Goal: Task Accomplishment & Management: Use online tool/utility

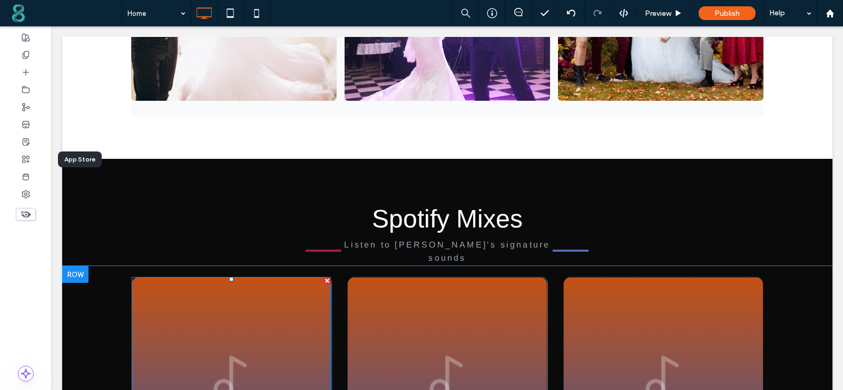
scroll to position [1410, 0]
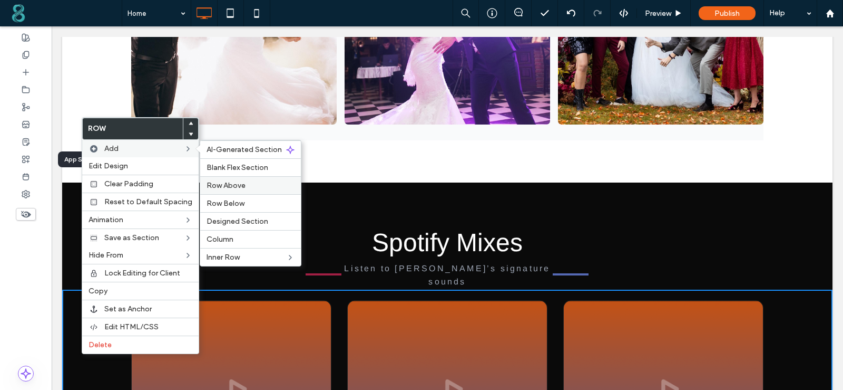
click at [255, 184] on label "Row Above" at bounding box center [251, 185] width 88 height 9
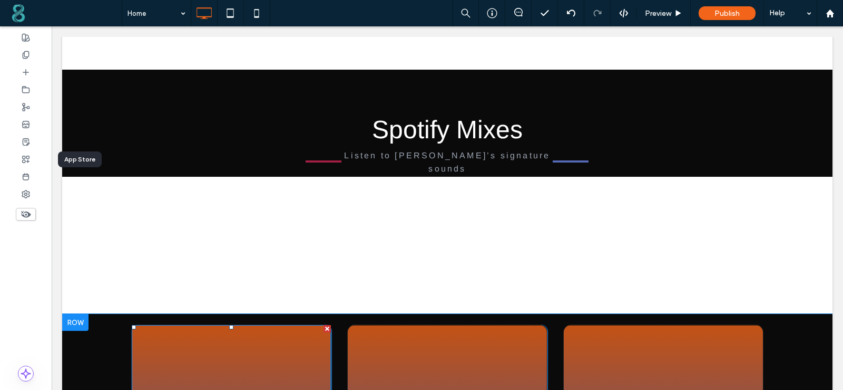
scroll to position [1462, 0]
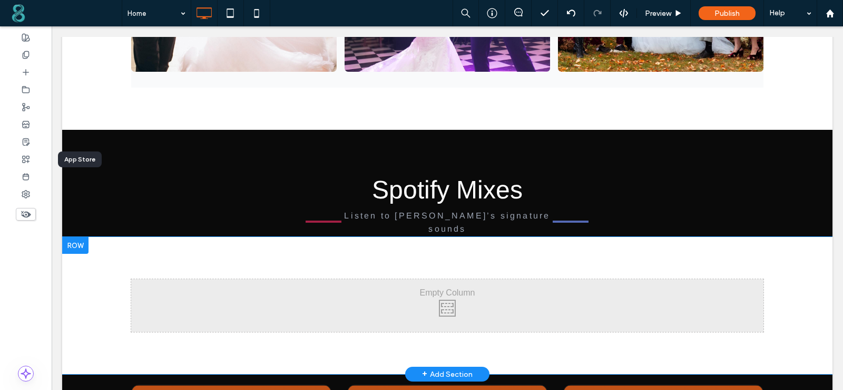
click at [79, 237] on div at bounding box center [75, 245] width 26 height 17
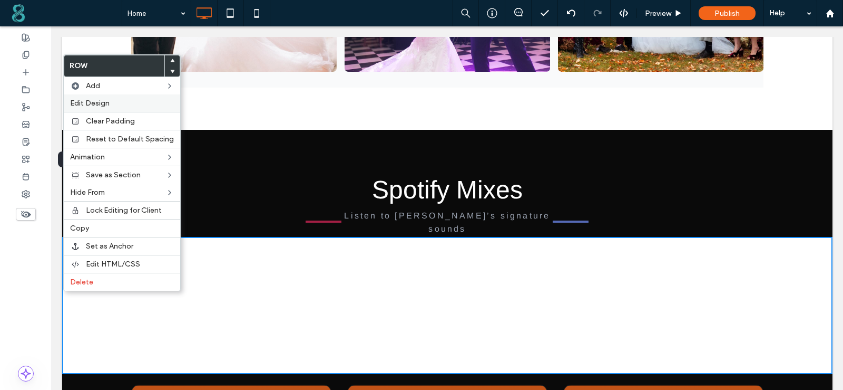
click at [101, 101] on span "Edit Design" at bounding box center [90, 103] width 40 height 9
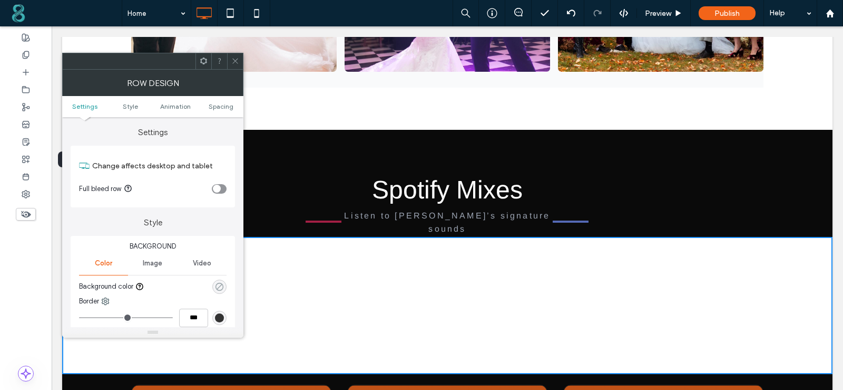
click at [217, 283] on use "rgba(0, 0, 0, 0)" at bounding box center [220, 286] width 8 height 8
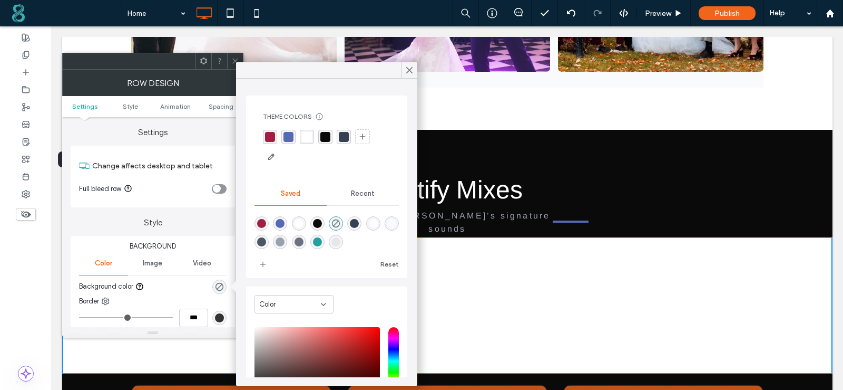
click at [327, 137] on div "rgba(10, 10, 10, 1)" at bounding box center [326, 137] width 10 height 10
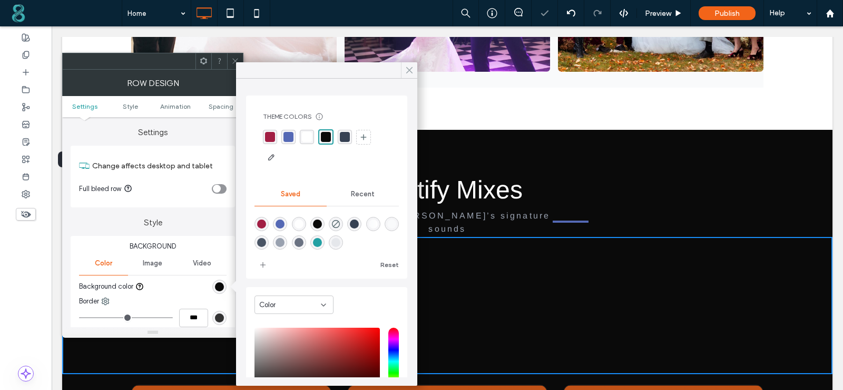
drag, startPoint x: 409, startPoint y: 72, endPoint x: 237, endPoint y: 46, distance: 173.3
click at [409, 72] on icon at bounding box center [409, 69] width 9 height 9
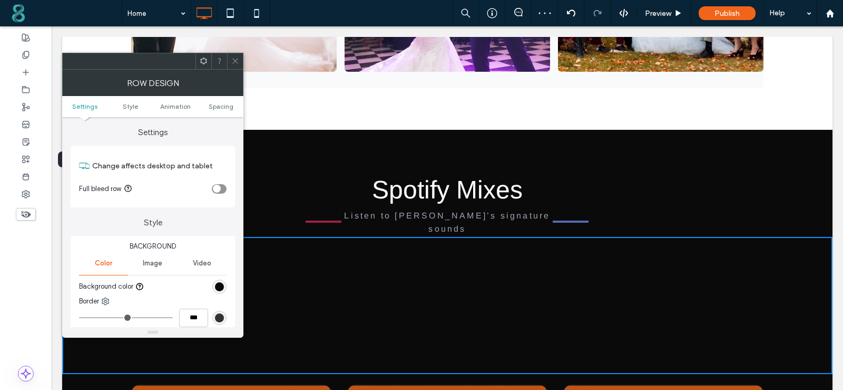
click at [234, 60] on icon at bounding box center [235, 61] width 8 height 8
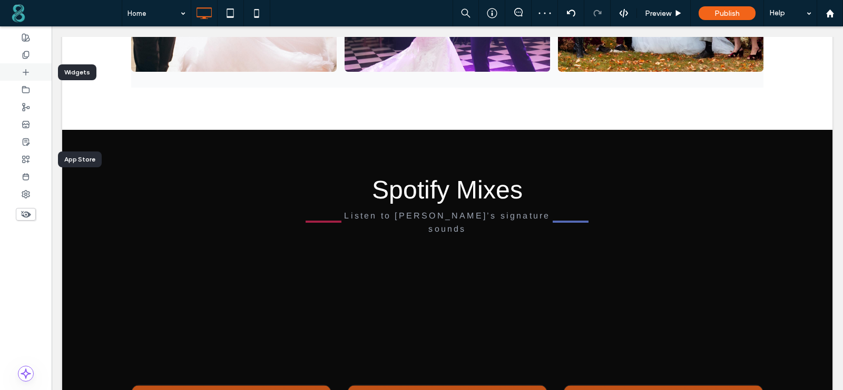
click at [34, 72] on div at bounding box center [26, 71] width 52 height 17
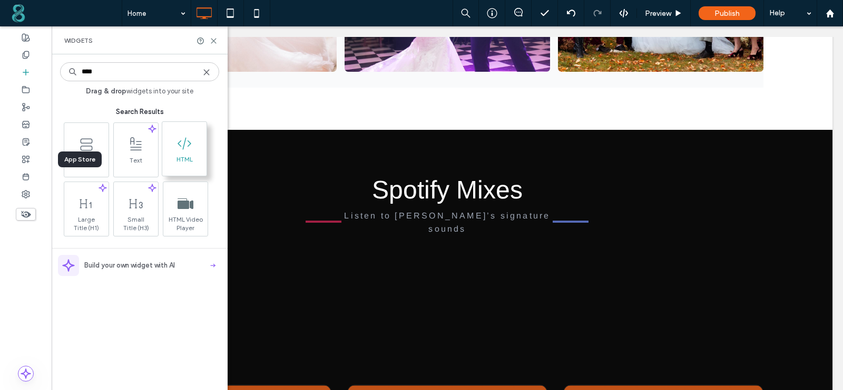
type input "****"
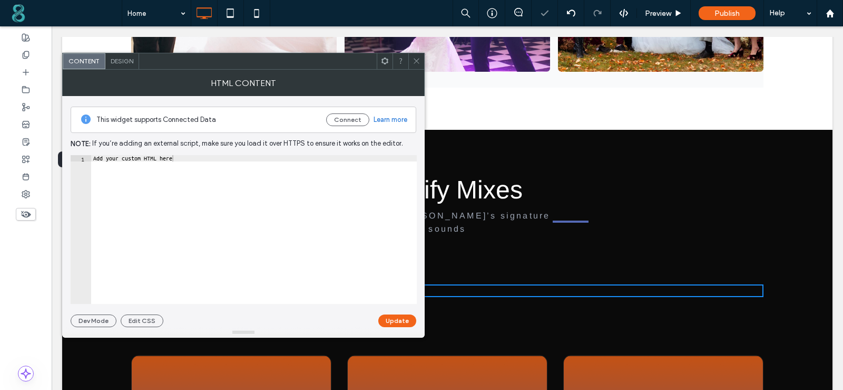
click at [279, 170] on div "Add your custom HTML here" at bounding box center [254, 235] width 326 height 161
click at [396, 319] on button "Update" at bounding box center [397, 320] width 38 height 13
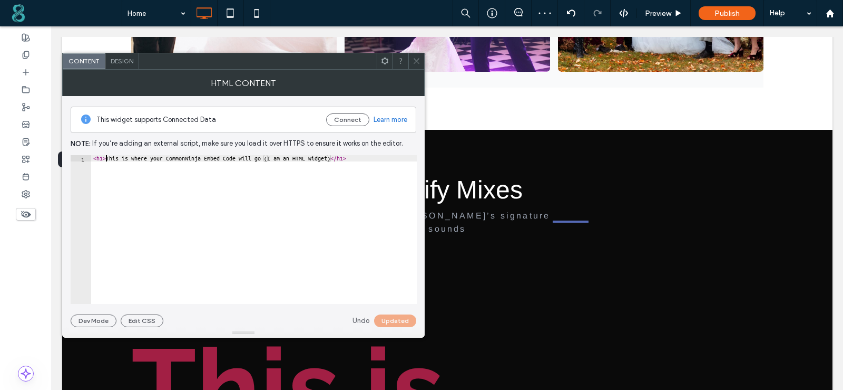
click at [104, 158] on div "< h1 > This is where your CommonNinja Embed Code will go (I am an HTML Widget) …" at bounding box center [254, 235] width 326 height 161
click at [103, 158] on div "< h1 > This is where your CommonNinja Embed Code will go (I am an HTML Widget) …" at bounding box center [254, 235] width 326 height 161
type textarea "**********"
click at [394, 322] on button "Update" at bounding box center [397, 320] width 38 height 13
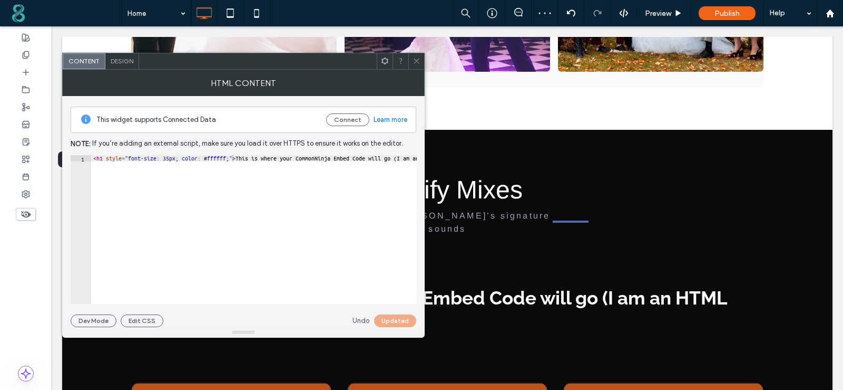
click at [415, 63] on icon at bounding box center [417, 61] width 8 height 8
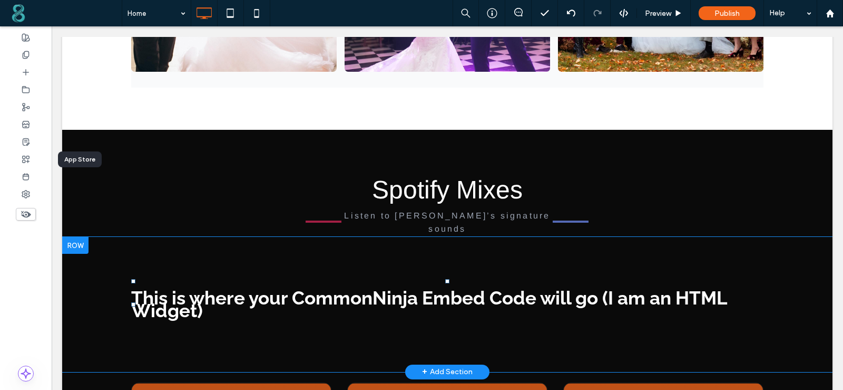
click at [231, 292] on h1 "This is where your CommonNinja Embed Code will go (I am an HTML Widget)" at bounding box center [447, 305] width 633 height 26
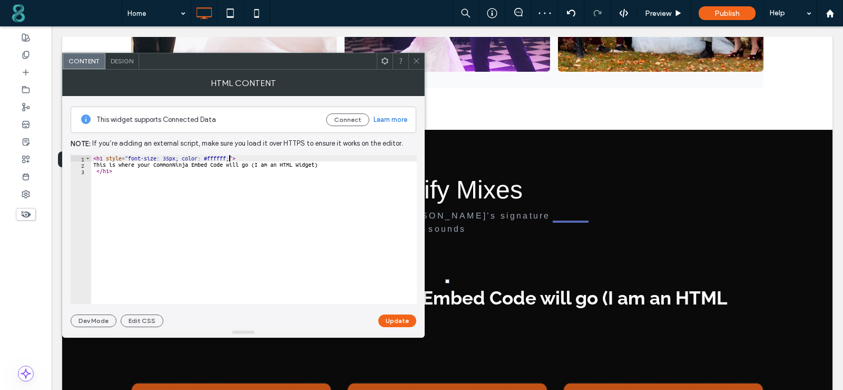
click at [229, 160] on div "< h1 style = "font-size: 35px; color: #ffffff;" > This is where your CommonNinj…" at bounding box center [254, 235] width 326 height 161
click at [387, 318] on button "Update" at bounding box center [397, 320] width 38 height 13
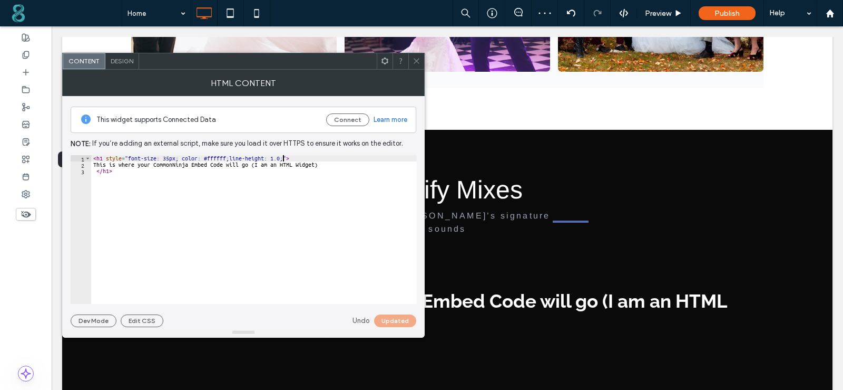
click at [284, 158] on div "< h1 style = "font-size: 35px; color: #ffffff;line-height: 1.0;" > This is wher…" at bounding box center [254, 235] width 326 height 161
type textarea "**********"
click at [386, 323] on button "Update" at bounding box center [397, 320] width 38 height 13
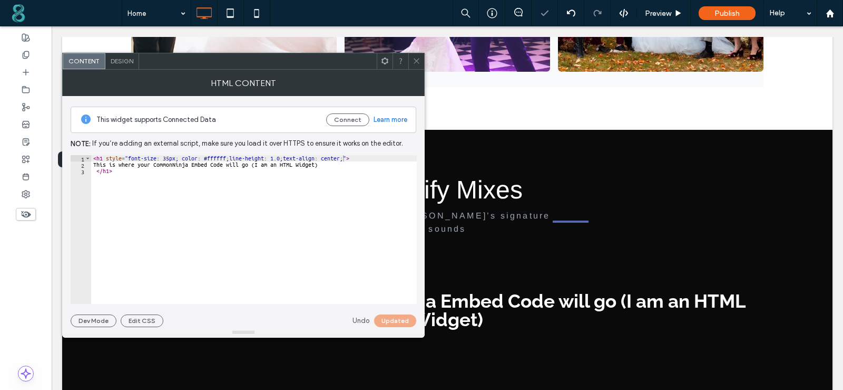
click at [415, 57] on icon at bounding box center [417, 61] width 8 height 8
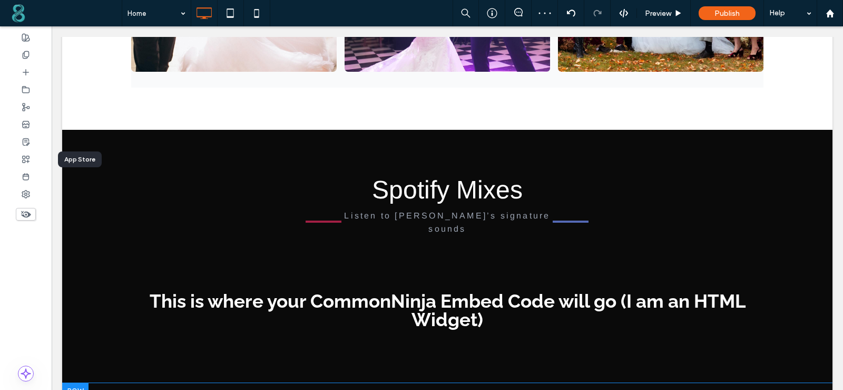
click at [81, 383] on div at bounding box center [75, 391] width 26 height 17
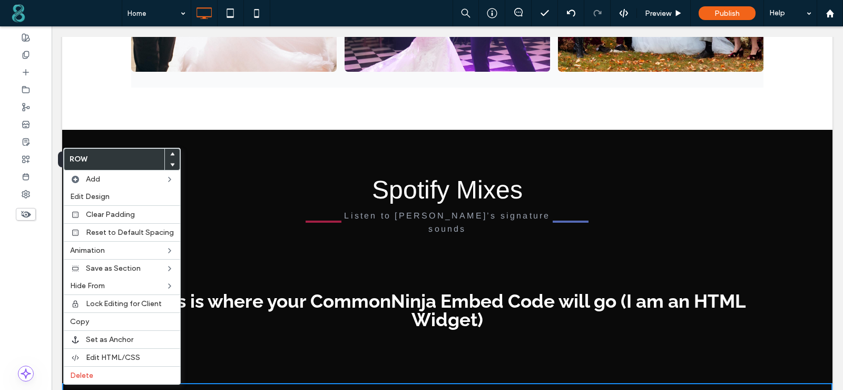
click at [253, 237] on div "Click To Paste Click To Paste This is where your CommonNinja Embed Code will go…" at bounding box center [447, 310] width 771 height 146
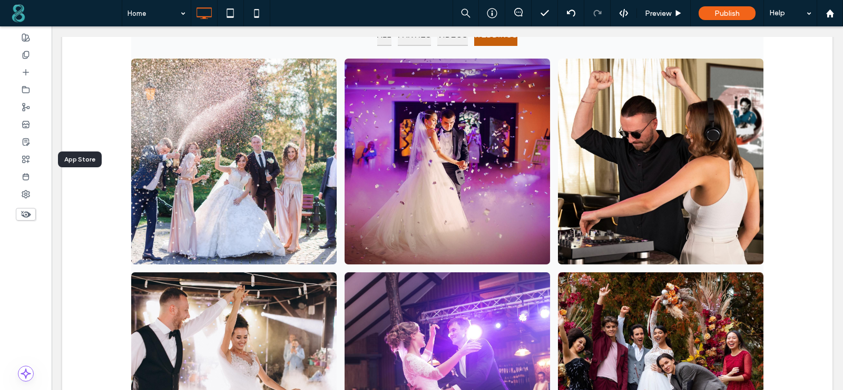
scroll to position [1041, 0]
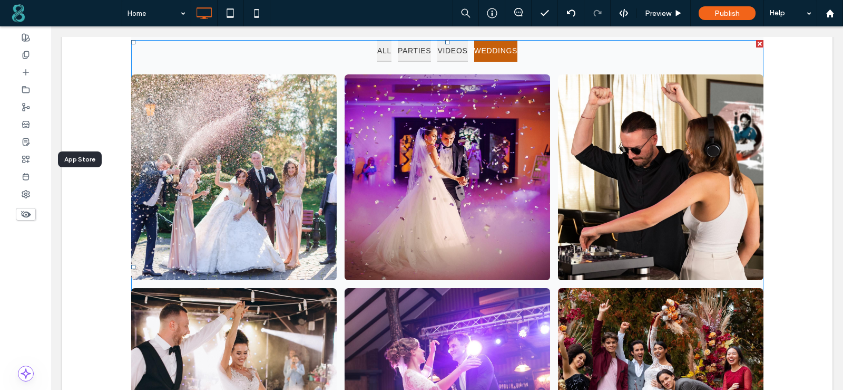
click at [131, 40] on span at bounding box center [131, 40] width 0 height 0
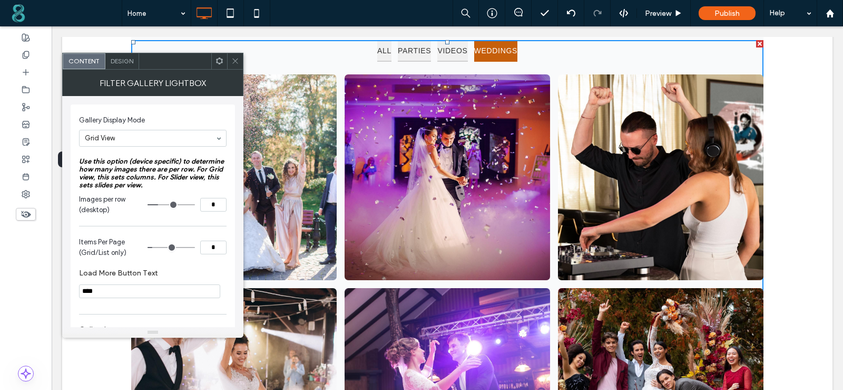
click at [232, 60] on icon at bounding box center [235, 61] width 8 height 8
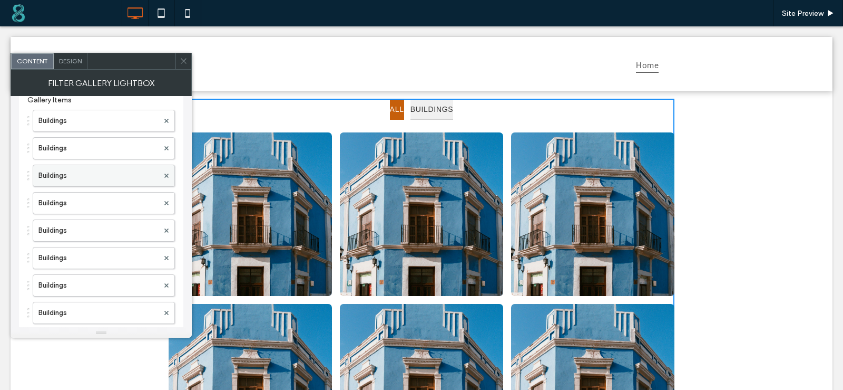
scroll to position [211, 0]
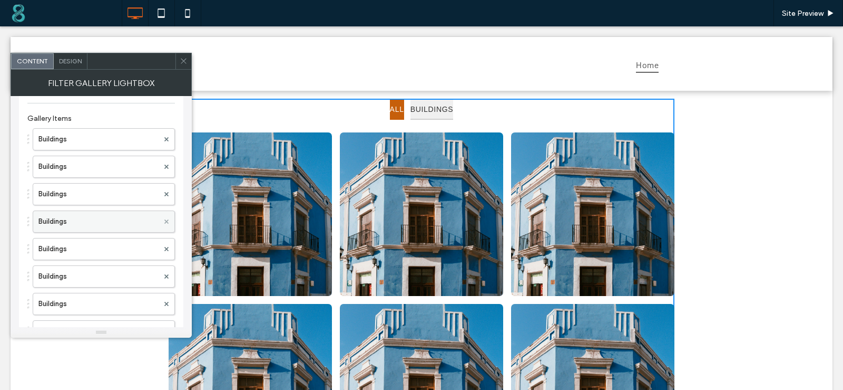
click at [166, 221] on use at bounding box center [166, 221] width 4 height 4
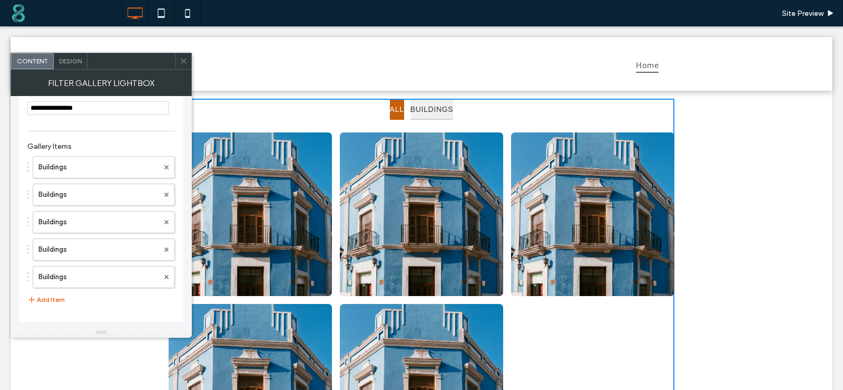
scroll to position [156, 0]
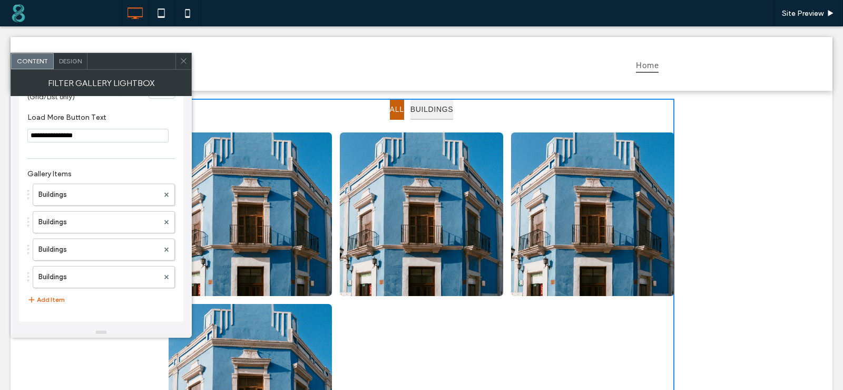
click at [166, 221] on use at bounding box center [166, 221] width 4 height 4
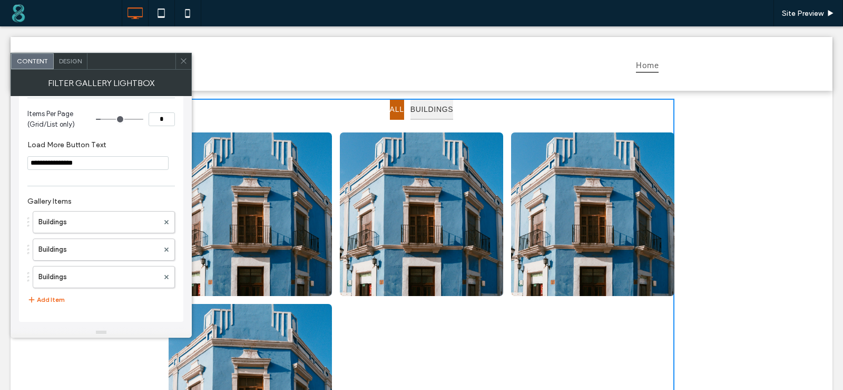
scroll to position [129, 0]
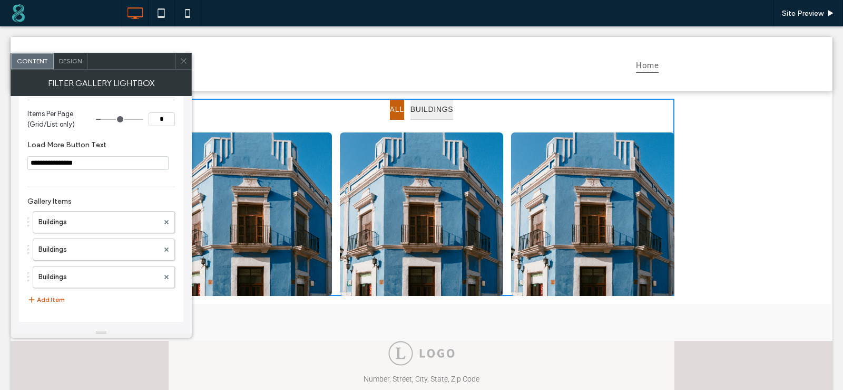
click at [55, 299] on button "Add Item" at bounding box center [45, 299] width 37 height 13
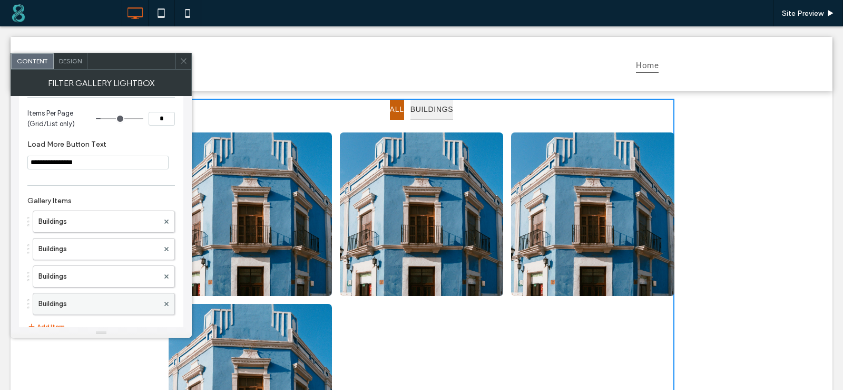
click at [101, 301] on label "Buildings" at bounding box center [98, 303] width 120 height 21
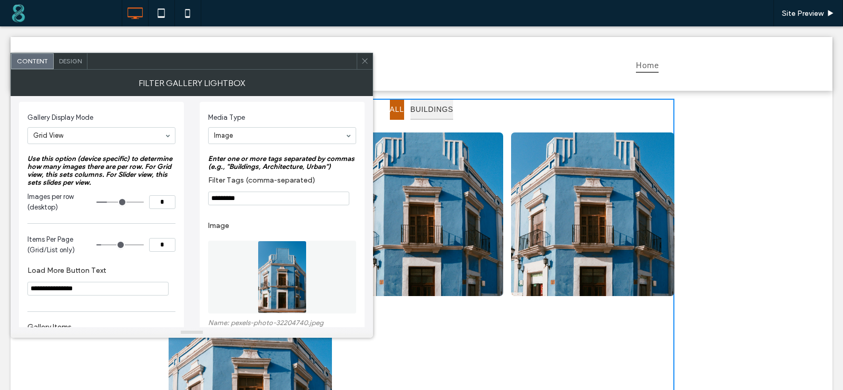
scroll to position [0, 0]
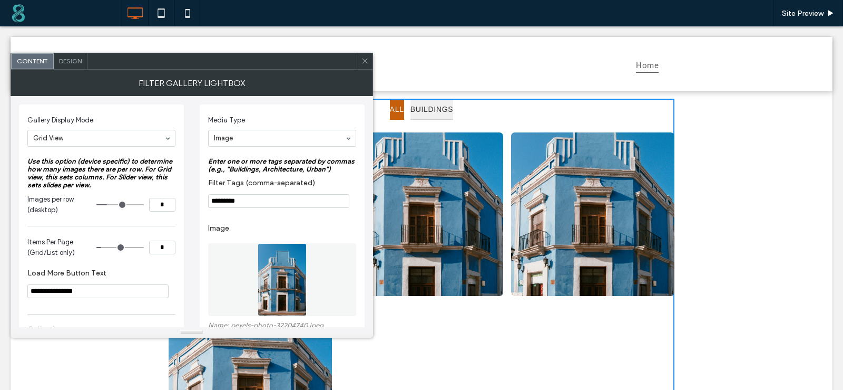
click at [267, 197] on input "*********" at bounding box center [278, 201] width 141 height 14
click at [258, 203] on input "******" at bounding box center [278, 201] width 141 height 14
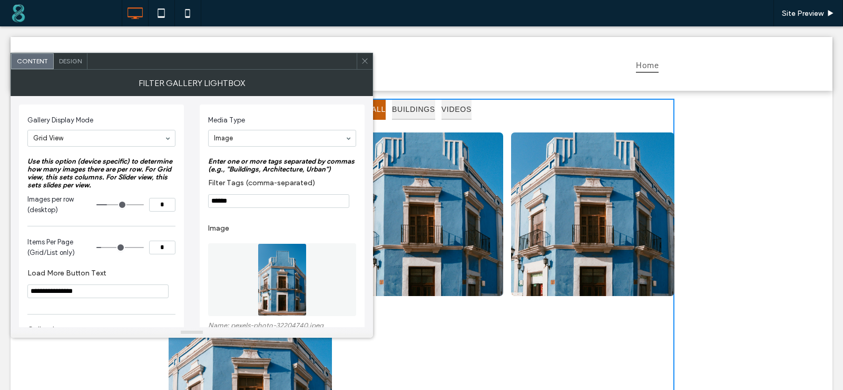
click at [258, 203] on input "******" at bounding box center [278, 201] width 141 height 14
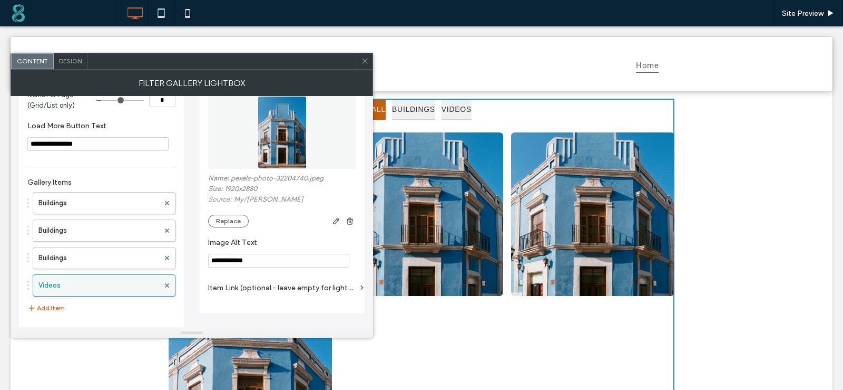
scroll to position [151, 0]
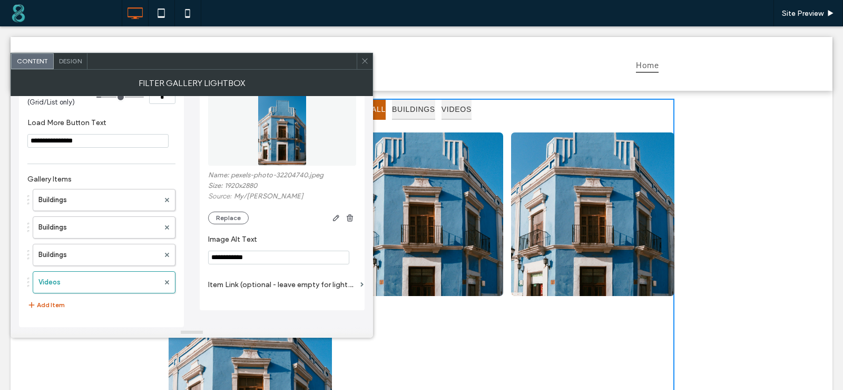
type input "******"
click at [54, 308] on button "Add Item" at bounding box center [45, 304] width 37 height 13
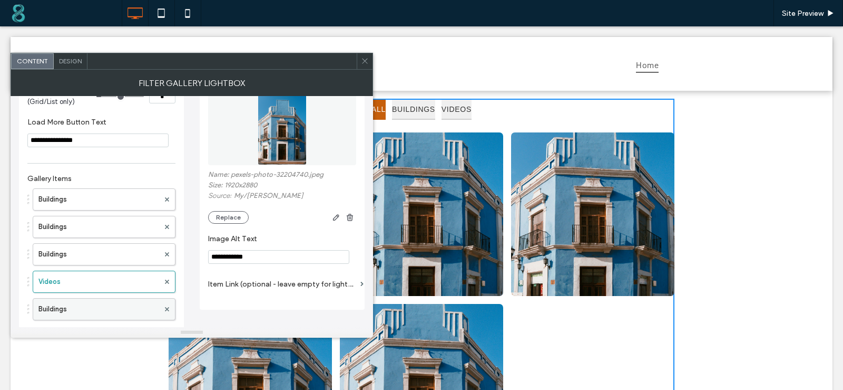
click at [118, 310] on label "Buildings" at bounding box center [98, 308] width 121 height 21
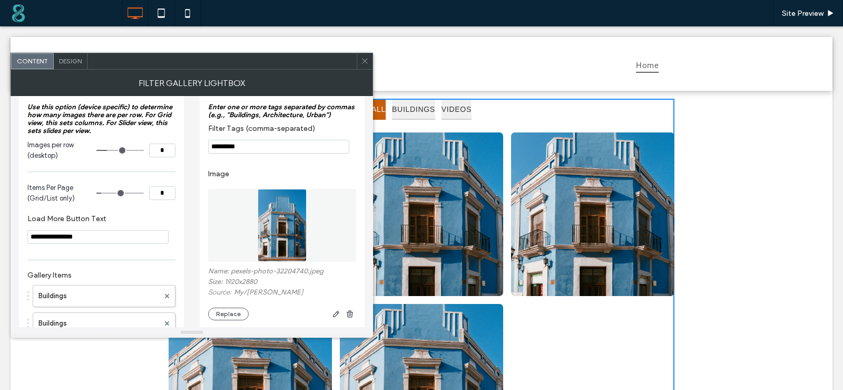
scroll to position [45, 0]
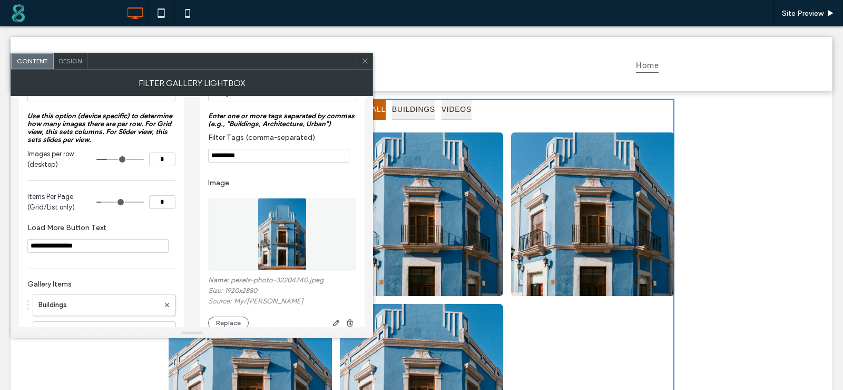
click at [282, 158] on input "*********" at bounding box center [278, 156] width 141 height 14
paste input "Filter Tags (comma-separated)"
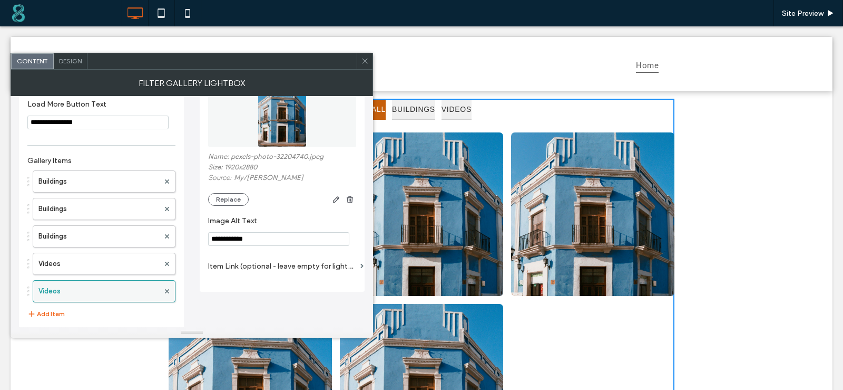
scroll to position [178, 0]
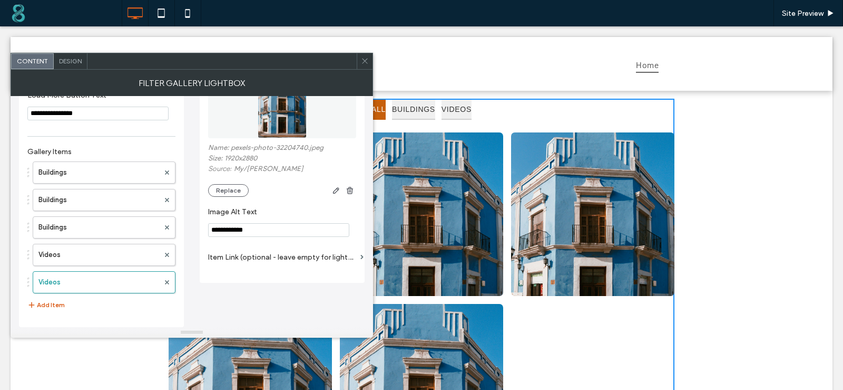
type input "******"
click at [60, 306] on button "Add Item" at bounding box center [45, 304] width 37 height 13
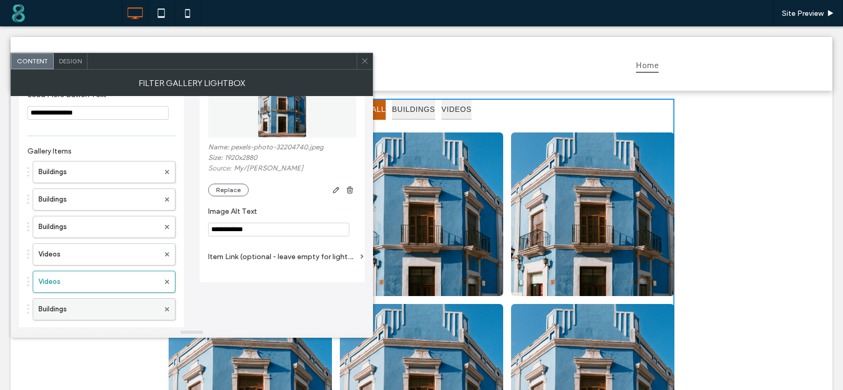
click at [106, 306] on label "Buildings" at bounding box center [98, 308] width 121 height 21
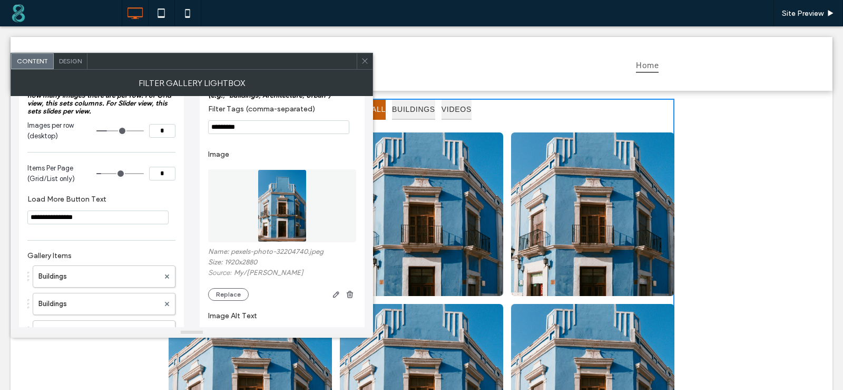
scroll to position [73, 0]
click at [278, 128] on input "*********" at bounding box center [278, 128] width 141 height 14
paste input "Filter Tags (comma-separated)"
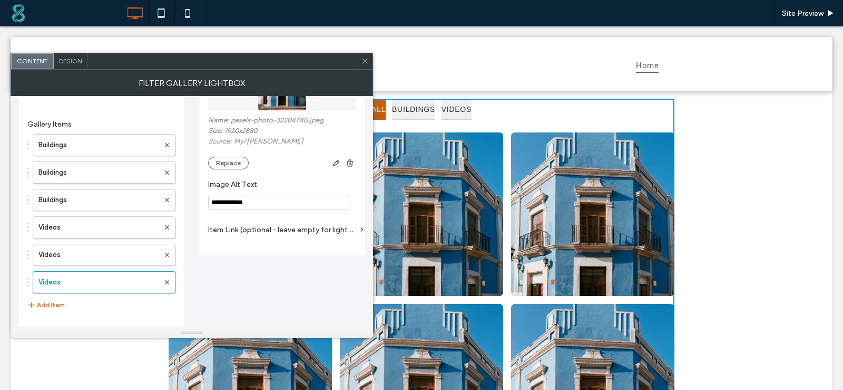
scroll to position [206, 0]
type input "******"
click at [42, 306] on button "Add Item" at bounding box center [45, 304] width 37 height 13
click at [86, 315] on label "Buildings" at bounding box center [98, 308] width 121 height 21
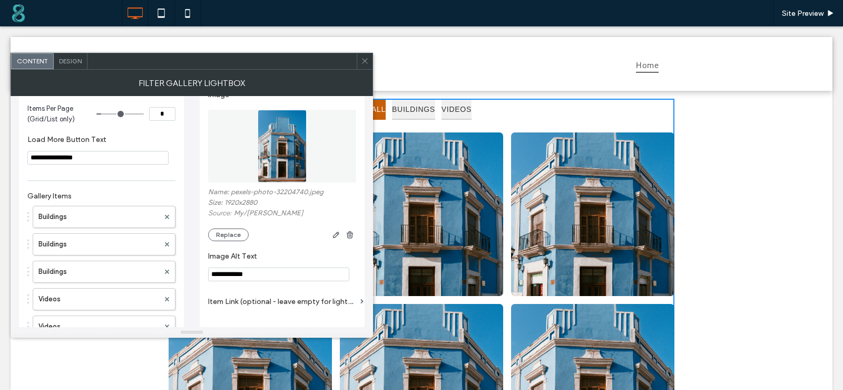
scroll to position [0, 0]
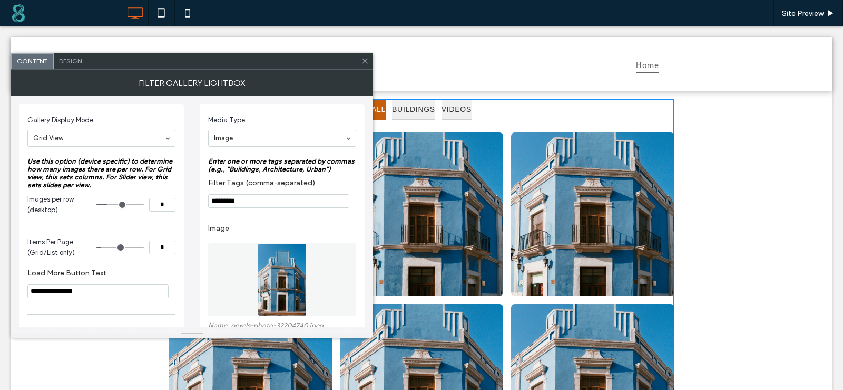
click at [254, 204] on input "*********" at bounding box center [278, 201] width 141 height 14
paste input "******"
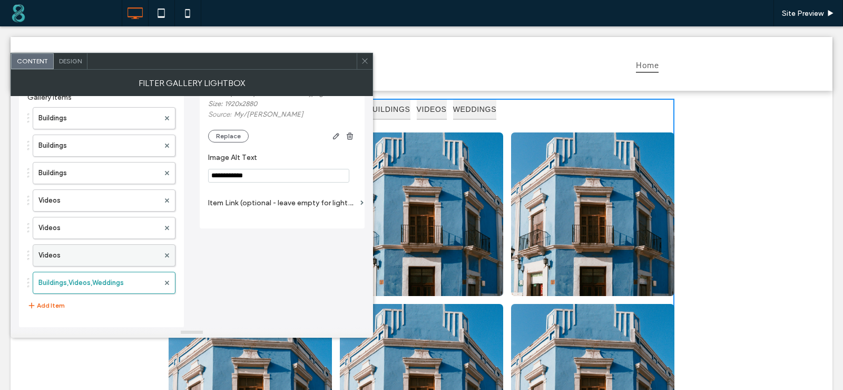
scroll to position [233, 0]
type input "**********"
click at [58, 305] on button "Add Item" at bounding box center [45, 304] width 37 height 13
click at [92, 305] on label "Buildings" at bounding box center [98, 308] width 121 height 21
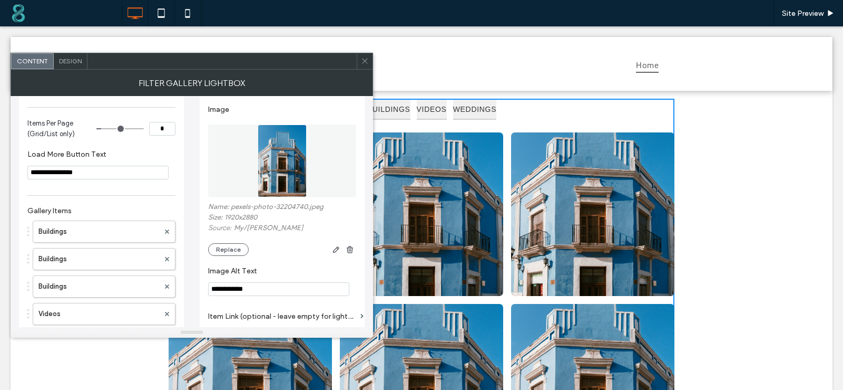
scroll to position [22, 0]
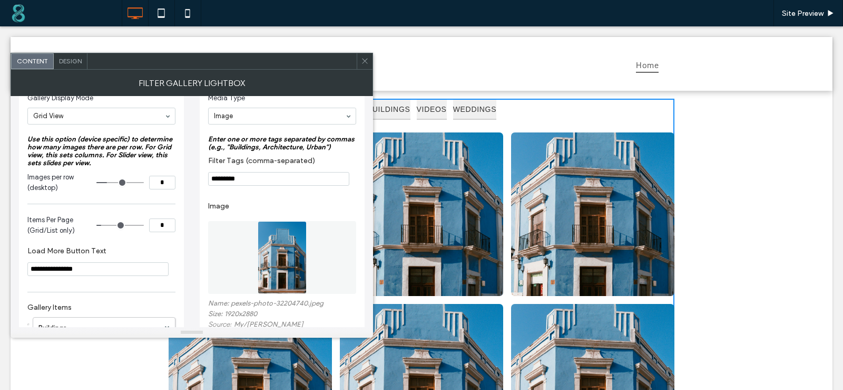
click at [273, 177] on input "*********" at bounding box center [278, 179] width 141 height 14
paste input "**********"
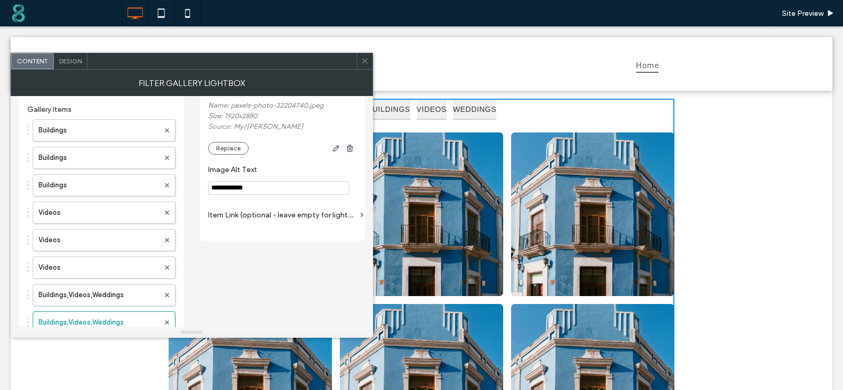
scroll to position [260, 0]
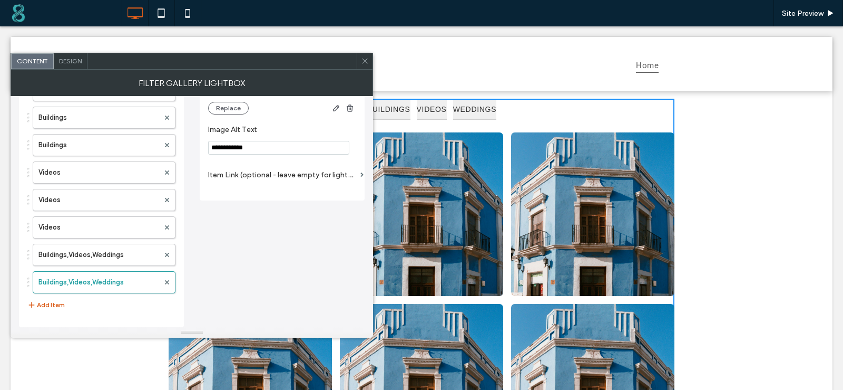
type input "**********"
click at [55, 300] on button "Add Item" at bounding box center [45, 304] width 37 height 13
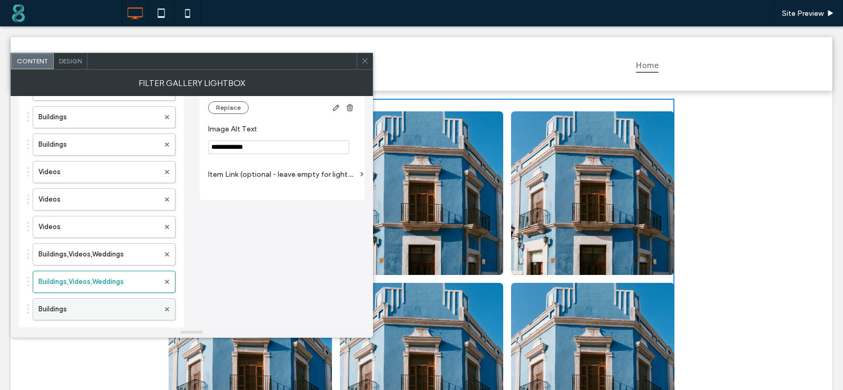
click at [108, 313] on label "Buildings" at bounding box center [98, 308] width 121 height 21
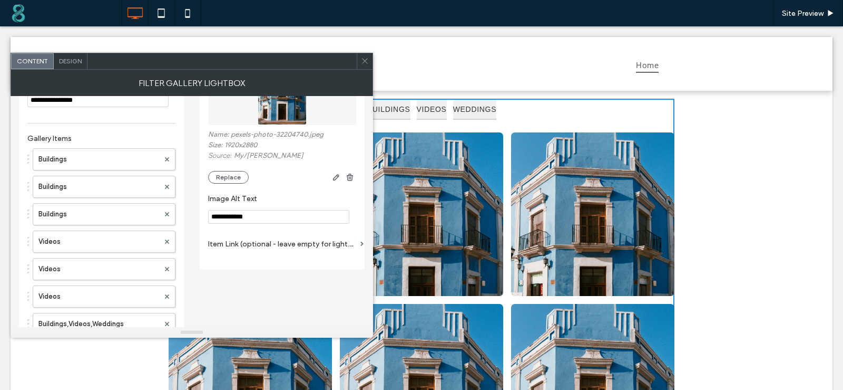
scroll to position [0, 0]
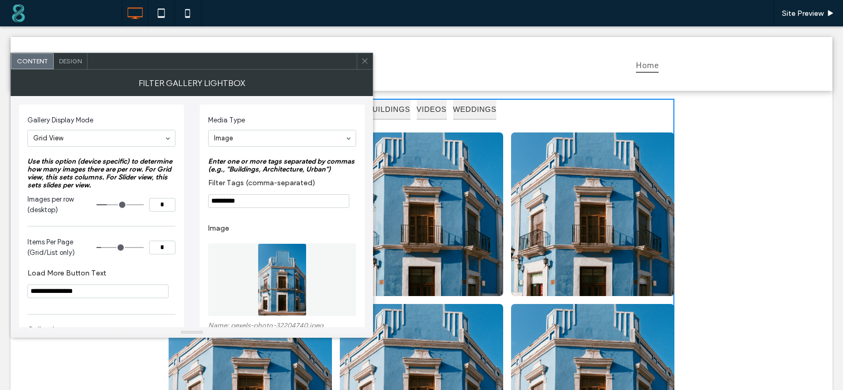
click at [255, 201] on input "*********" at bounding box center [278, 201] width 141 height 14
paste input "**********"
type input "**********"
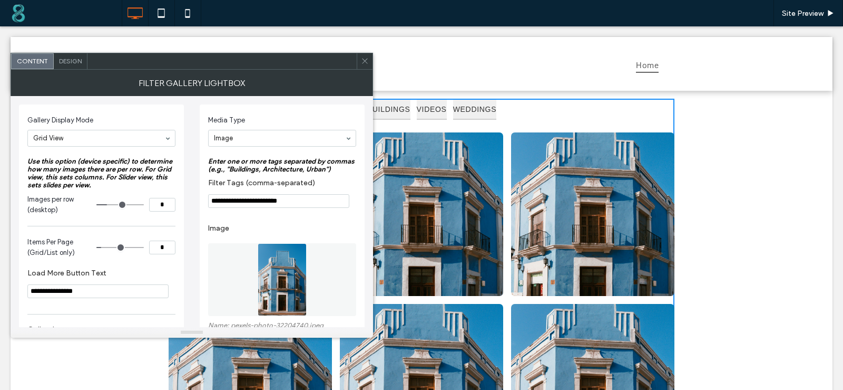
click at [270, 188] on label "Filter Tags (comma-separated)" at bounding box center [280, 184] width 144 height 12
click at [363, 60] on icon at bounding box center [365, 61] width 8 height 8
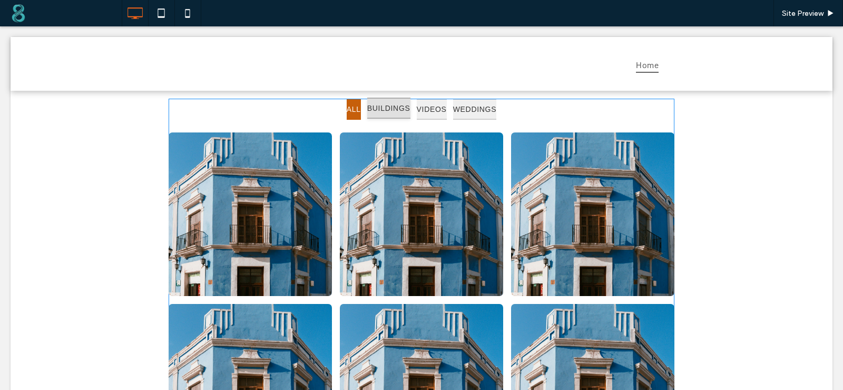
click at [371, 114] on span at bounding box center [422, 304] width 506 height 411
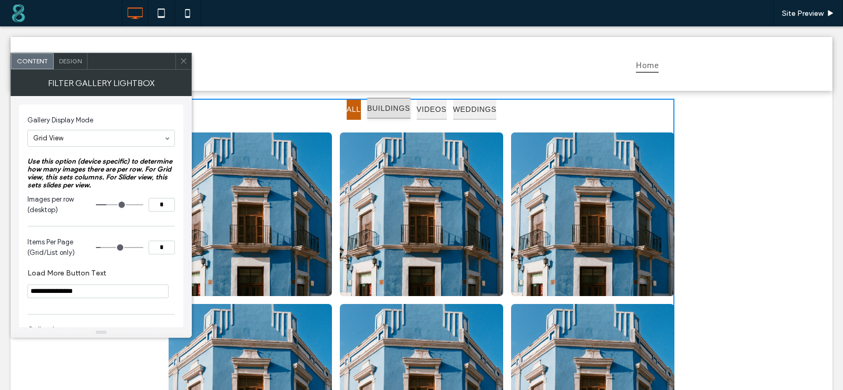
click at [371, 114] on button "BUILDINGS" at bounding box center [388, 109] width 43 height 22
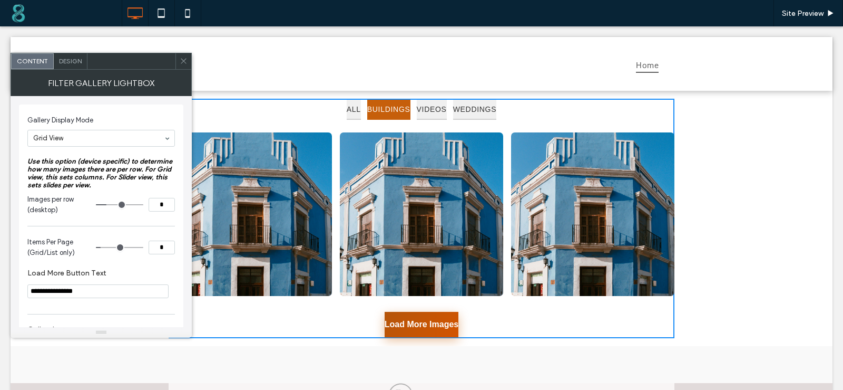
click at [417, 329] on button "Load More Images" at bounding box center [422, 324] width 74 height 25
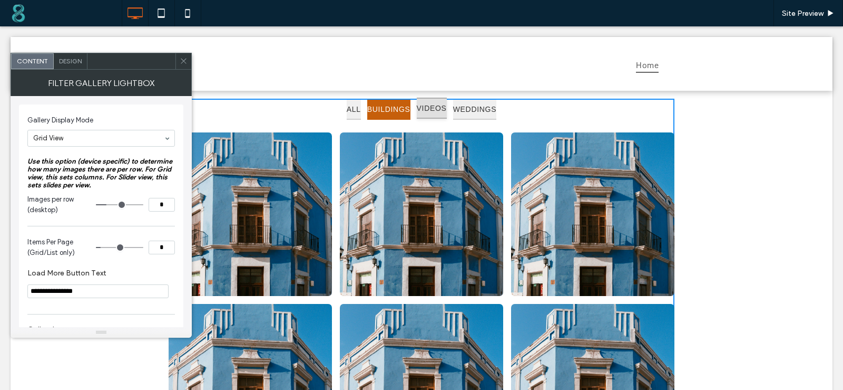
click at [436, 114] on button "VIDEOS" at bounding box center [432, 109] width 30 height 22
click at [373, 117] on button "BUILDINGS" at bounding box center [388, 109] width 43 height 22
click at [444, 119] on button "VIDEOS" at bounding box center [432, 110] width 30 height 22
click at [497, 114] on button "WEDDINGS" at bounding box center [475, 109] width 44 height 22
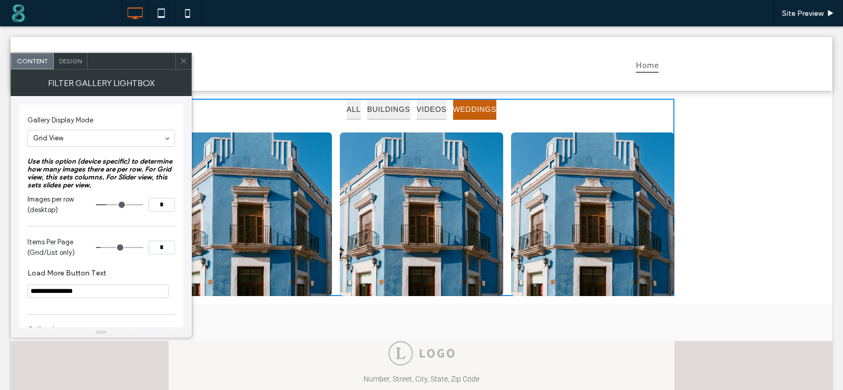
click at [182, 70] on div "Filter Gallery Lightbox" at bounding box center [101, 83] width 181 height 26
click at [182, 63] on icon at bounding box center [184, 61] width 8 height 8
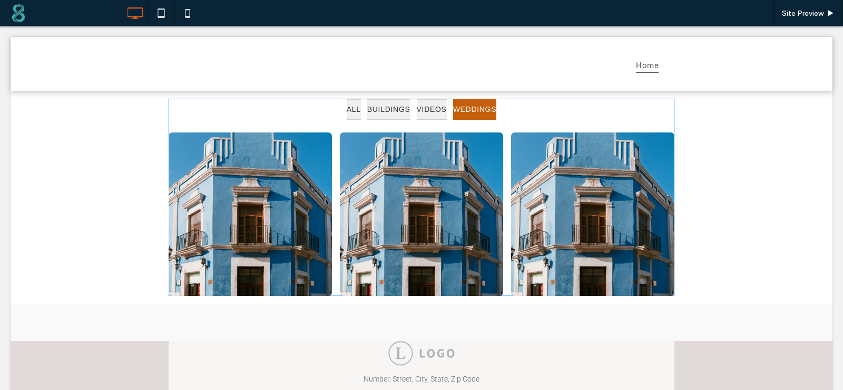
click at [260, 115] on span at bounding box center [422, 198] width 506 height 198
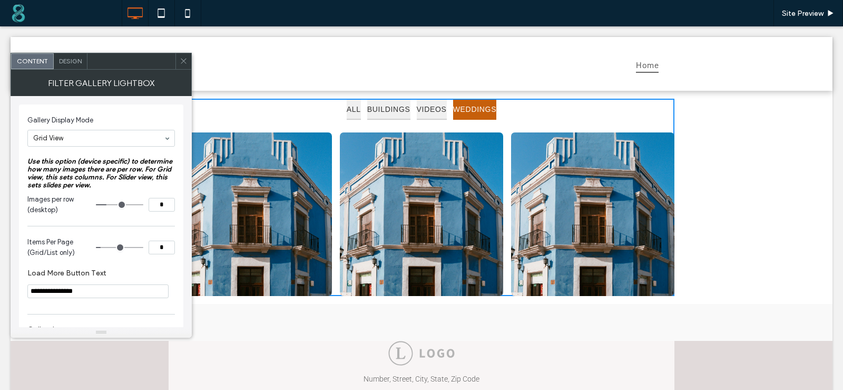
scroll to position [53, 0]
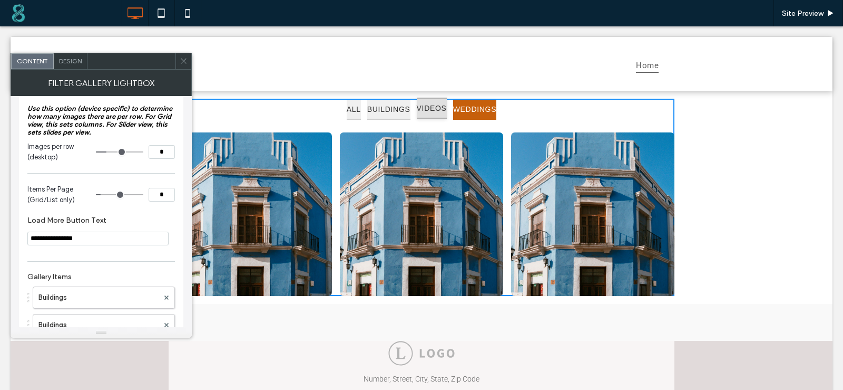
click at [435, 103] on button "VIDEOS" at bounding box center [432, 109] width 30 height 22
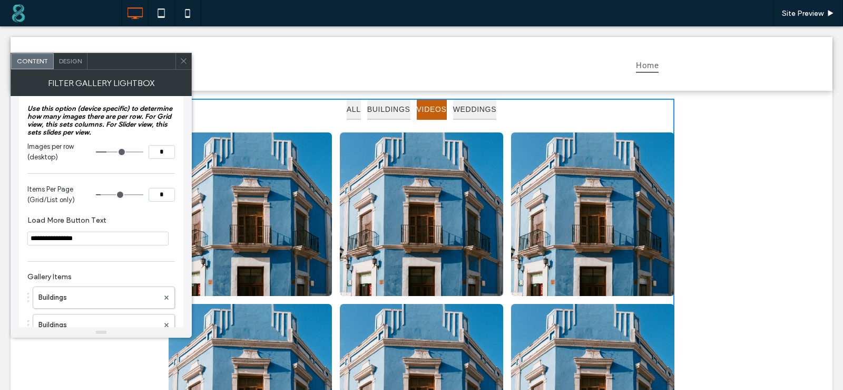
type input "*"
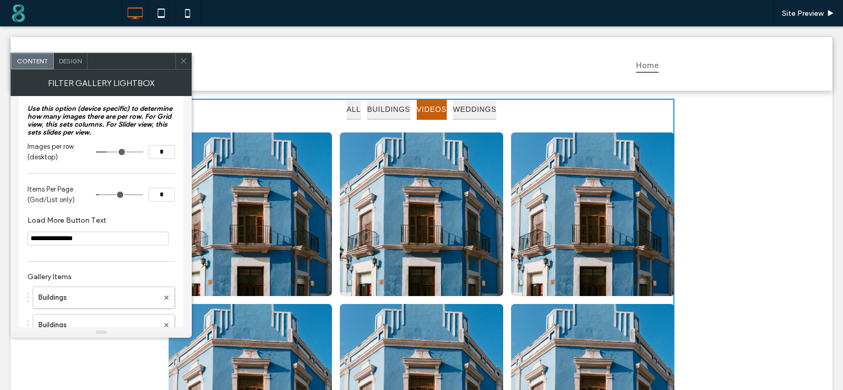
type input "*"
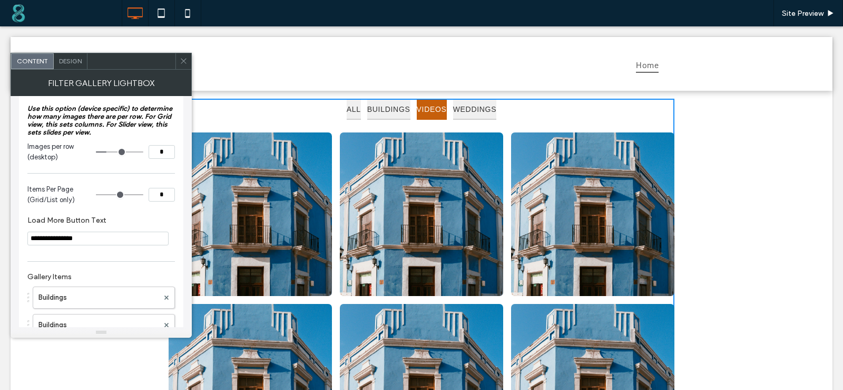
type input "*"
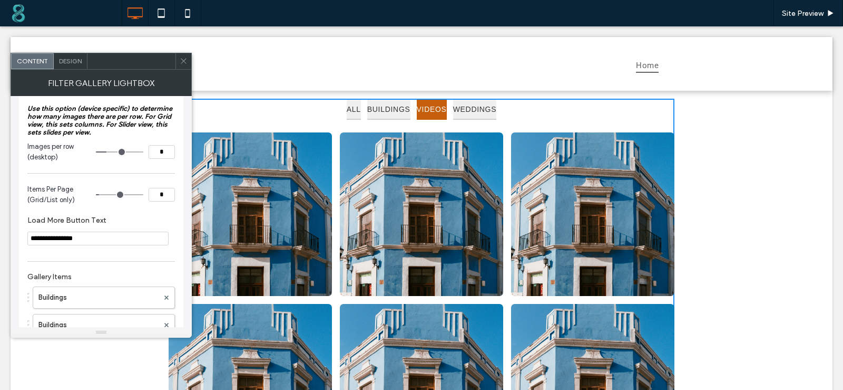
type input "*"
click at [102, 195] on input "range" at bounding box center [119, 194] width 47 height 1
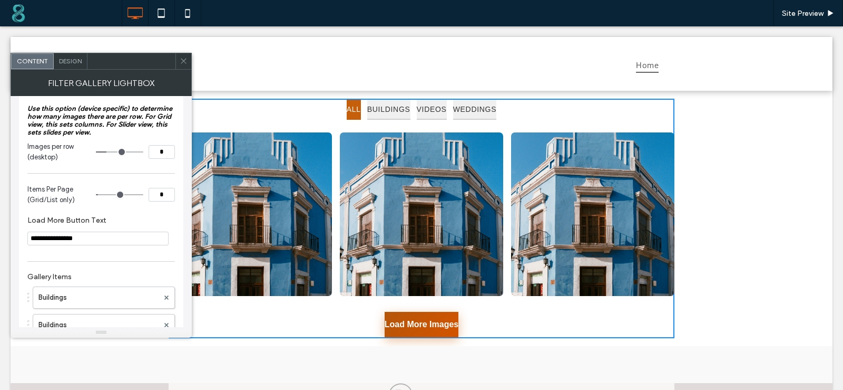
click at [410, 332] on button "Load More Images" at bounding box center [422, 324] width 74 height 25
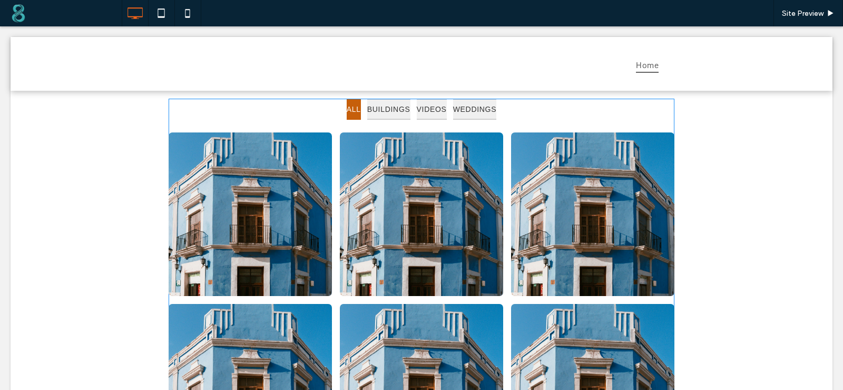
click at [393, 106] on span at bounding box center [422, 304] width 506 height 411
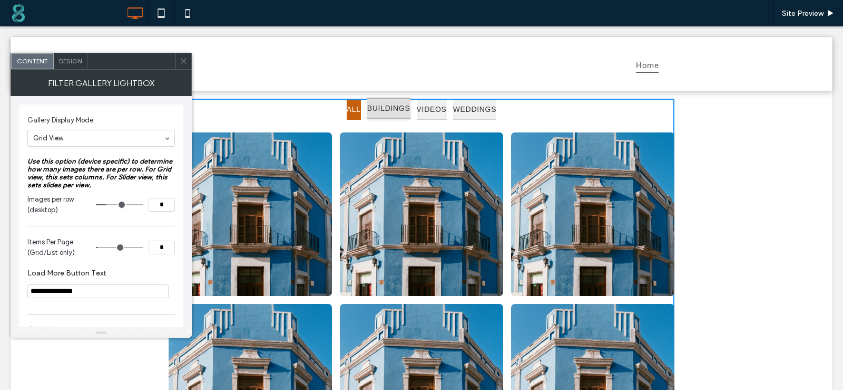
click at [393, 106] on button "BUILDINGS" at bounding box center [388, 109] width 43 height 22
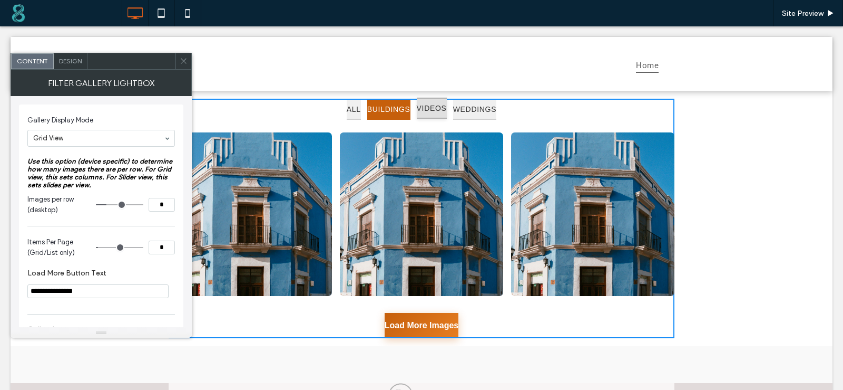
click at [436, 109] on button "VIDEOS" at bounding box center [432, 109] width 30 height 22
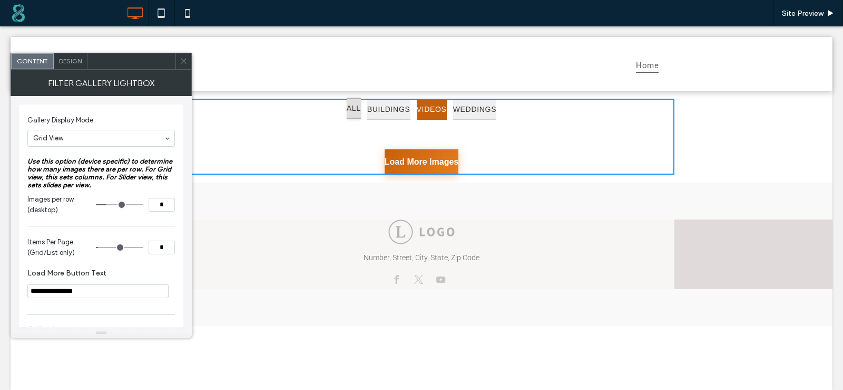
click at [347, 109] on button "ALL" at bounding box center [354, 109] width 14 height 22
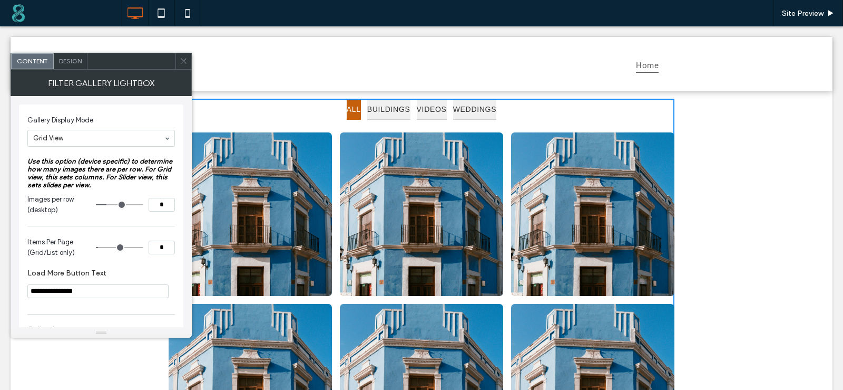
click at [258, 113] on div "ALL BUILDINGS VIDEOS WEDDINGS" at bounding box center [422, 110] width 506 height 22
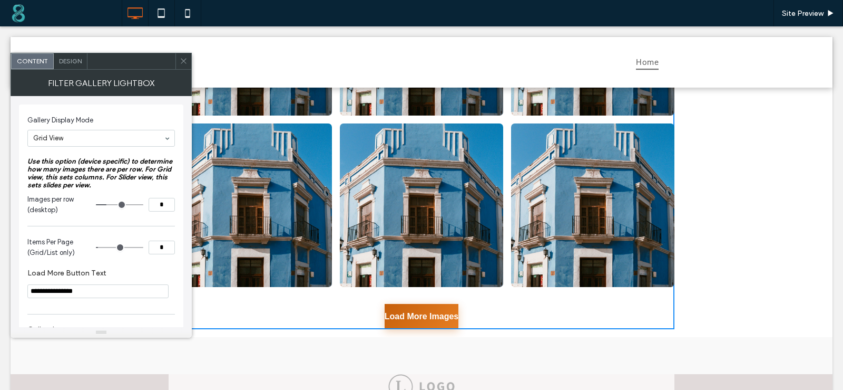
scroll to position [211, 0]
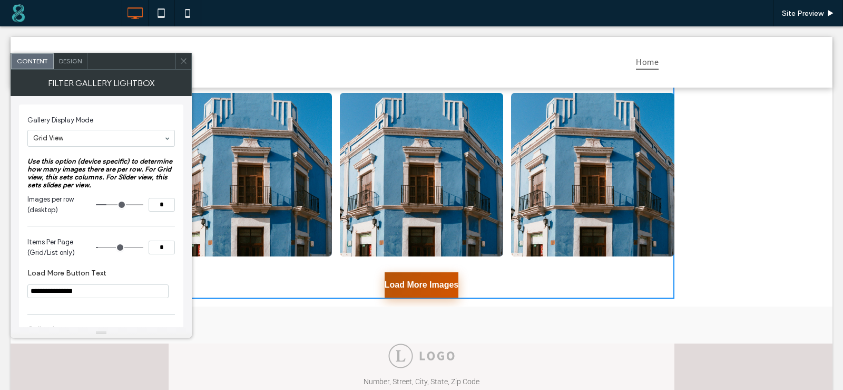
click at [393, 284] on button "Load More Images" at bounding box center [422, 284] width 74 height 25
click at [433, 284] on button "Load More Images" at bounding box center [422, 284] width 74 height 25
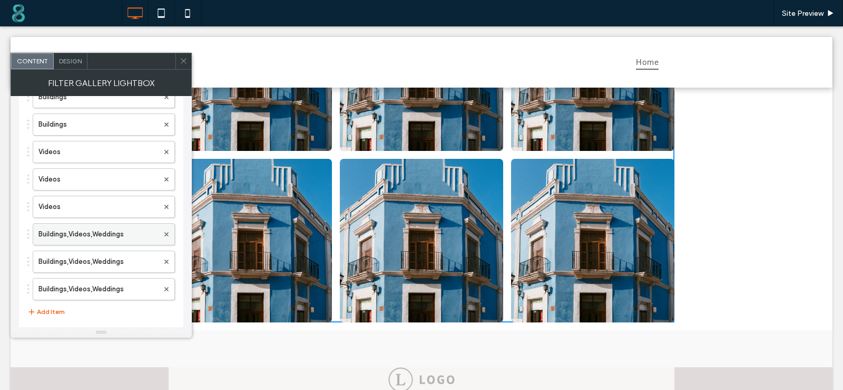
scroll to position [293, 0]
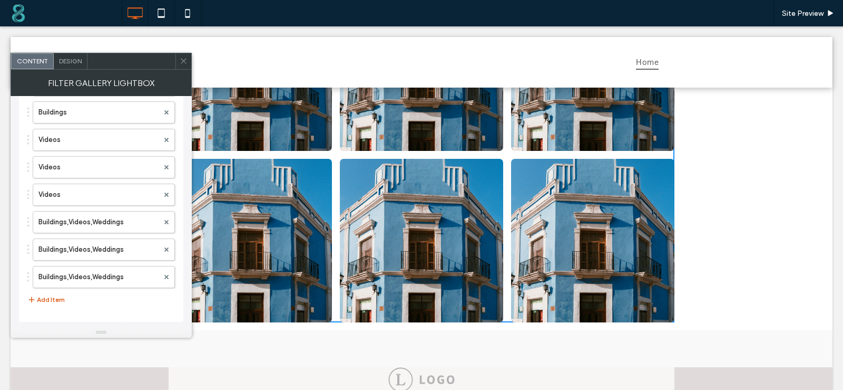
click at [60, 300] on button "Add Item" at bounding box center [45, 299] width 37 height 13
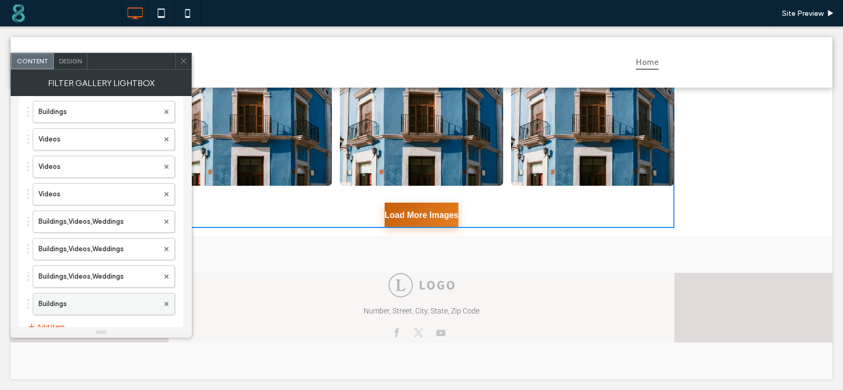
scroll to position [321, 0]
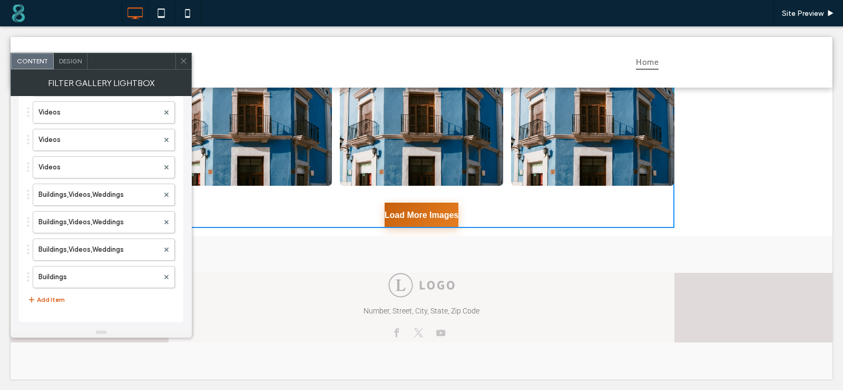
click at [60, 296] on button "Add Item" at bounding box center [45, 299] width 37 height 13
click at [60, 302] on button "Add Item" at bounding box center [45, 299] width 37 height 13
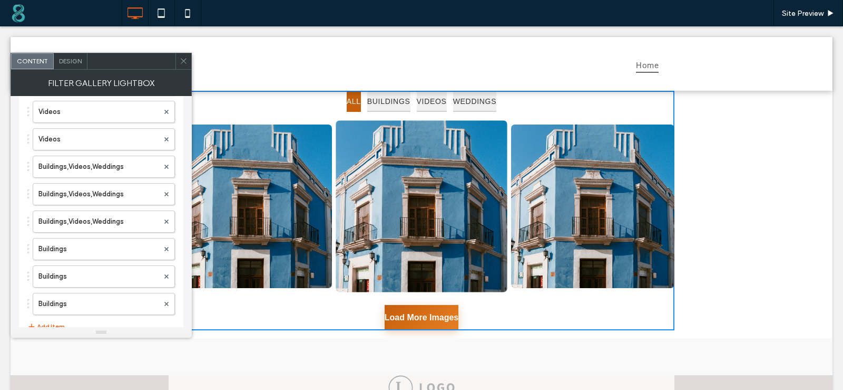
scroll to position [0, 0]
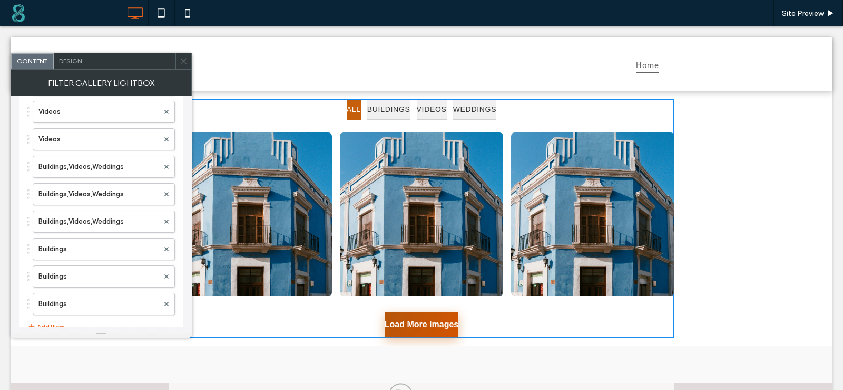
click at [405, 321] on button "Load More Images" at bounding box center [422, 324] width 74 height 25
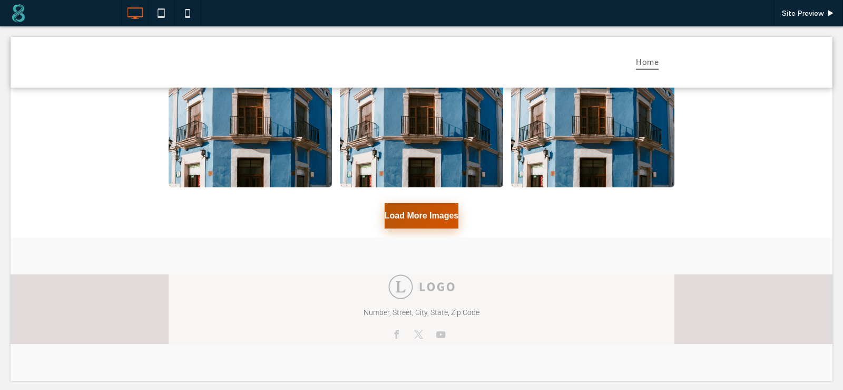
scroll to position [282, 0]
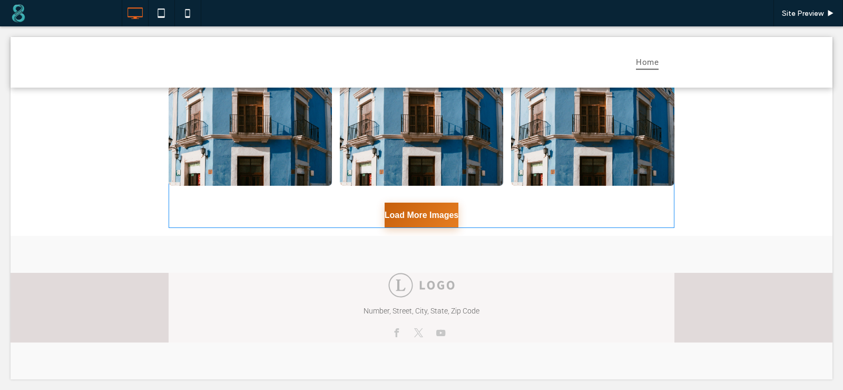
click at [441, 210] on span at bounding box center [422, 22] width 506 height 411
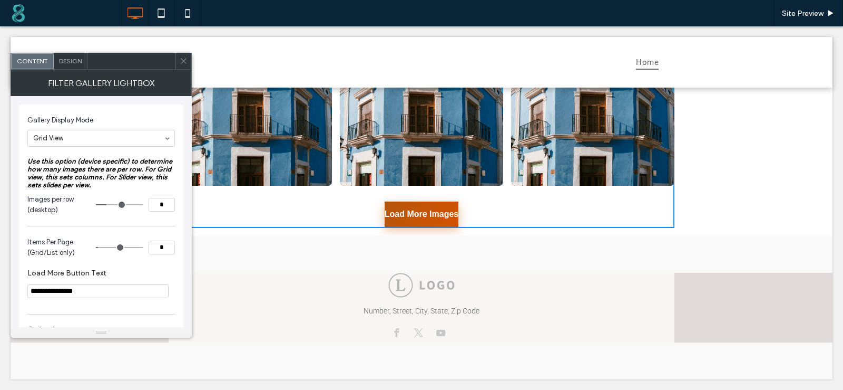
click at [440, 218] on button "Load More Images" at bounding box center [422, 213] width 74 height 25
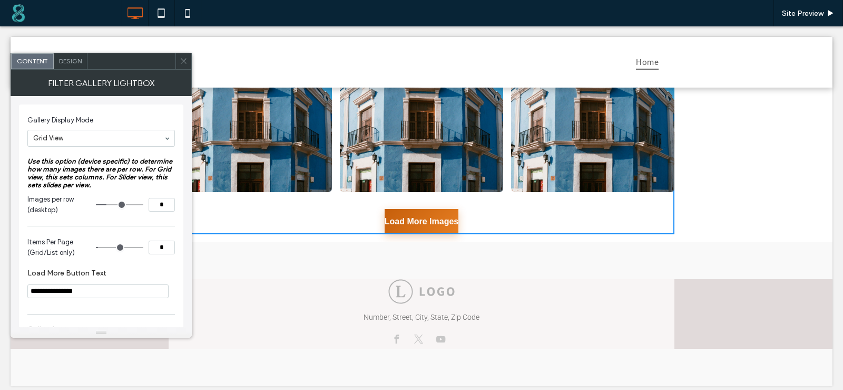
scroll to position [453, 0]
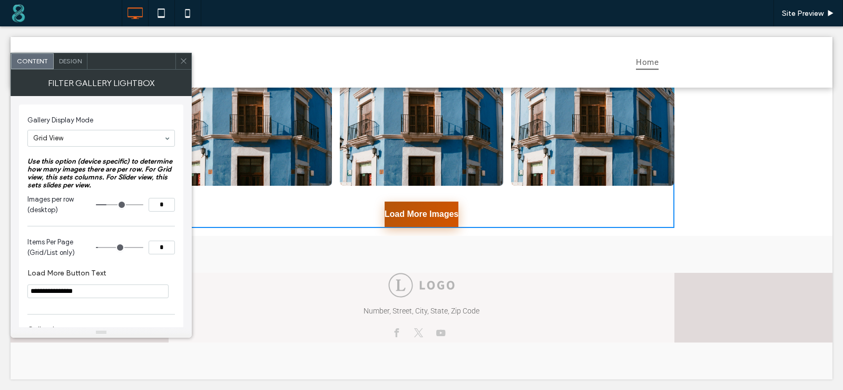
click at [439, 215] on button "Load More Images" at bounding box center [422, 213] width 74 height 25
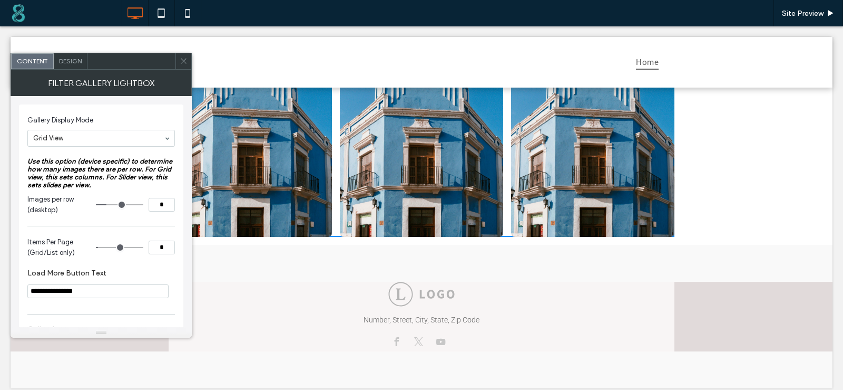
scroll to position [582, 0]
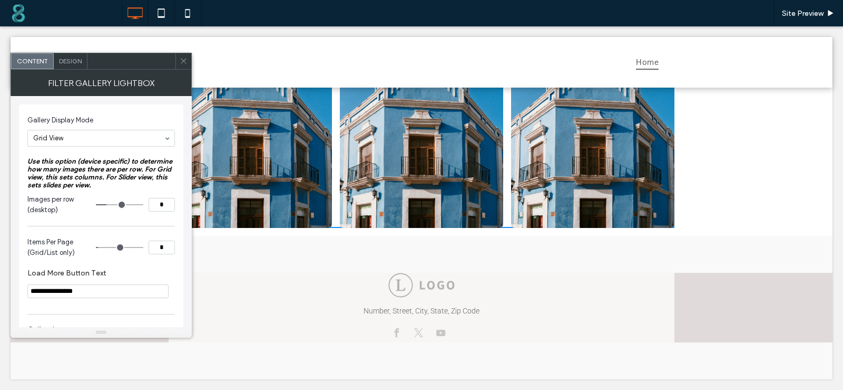
click at [154, 244] on input "*" at bounding box center [162, 247] width 26 height 14
type input "*"
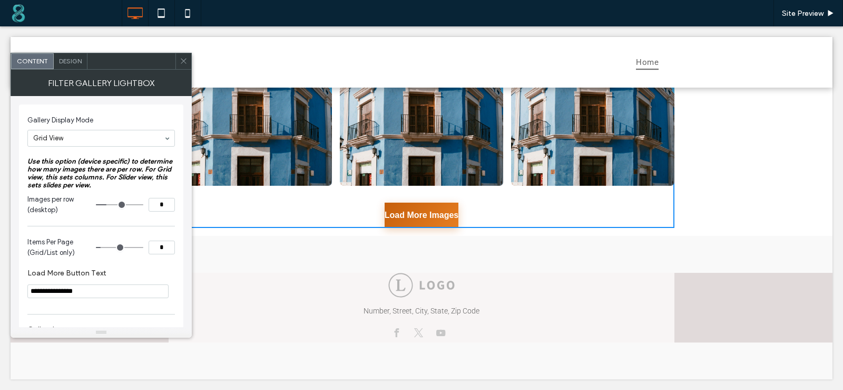
click at [136, 234] on section "Items Per Page (Grid/List only) *" at bounding box center [101, 247] width 148 height 32
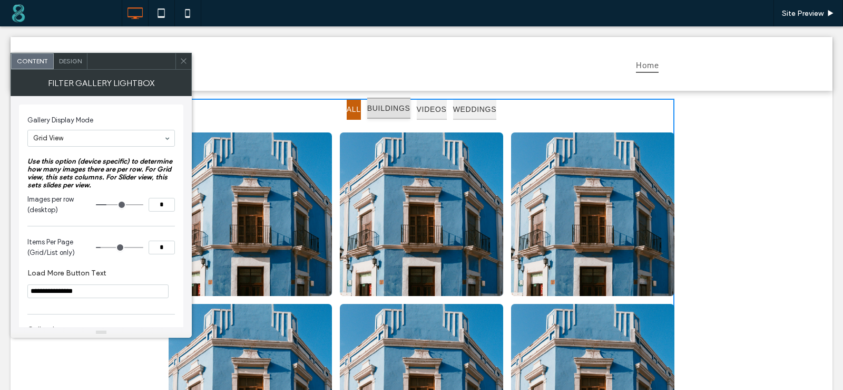
click at [370, 104] on button "BUILDINGS" at bounding box center [388, 109] width 43 height 22
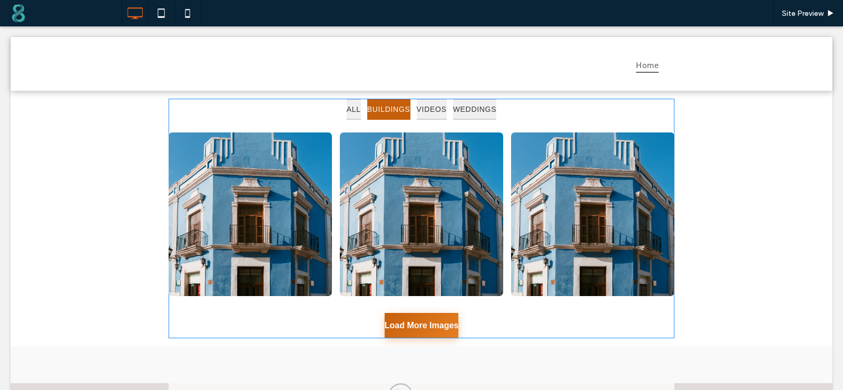
click at [430, 109] on span at bounding box center [422, 218] width 506 height 239
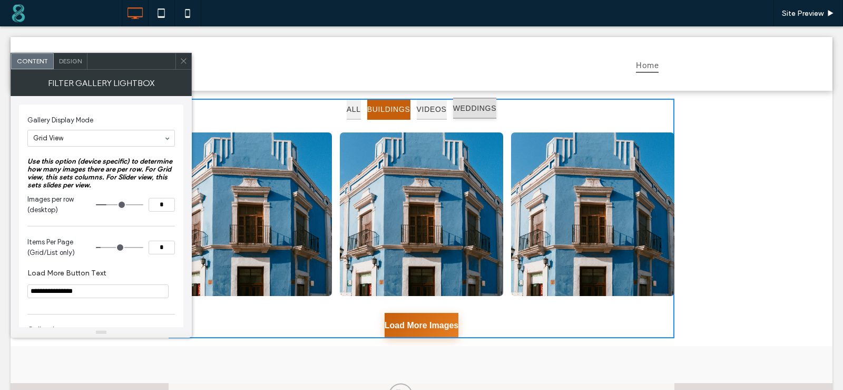
click at [488, 112] on button "WEDDINGS" at bounding box center [475, 109] width 44 height 22
click at [367, 106] on button "BUILDINGS" at bounding box center [388, 109] width 43 height 22
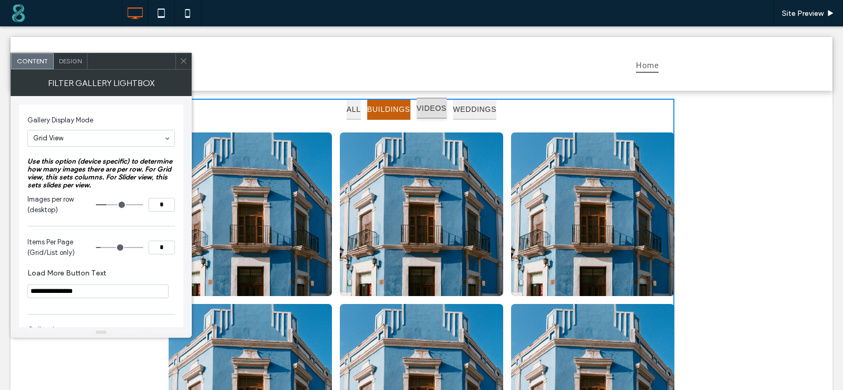
click at [428, 111] on button "VIDEOS" at bounding box center [432, 109] width 30 height 22
click at [347, 113] on button "ALL" at bounding box center [354, 109] width 14 height 22
click at [265, 113] on div "ALL BUILDINGS VIDEOS WEDDINGS" at bounding box center [422, 110] width 506 height 22
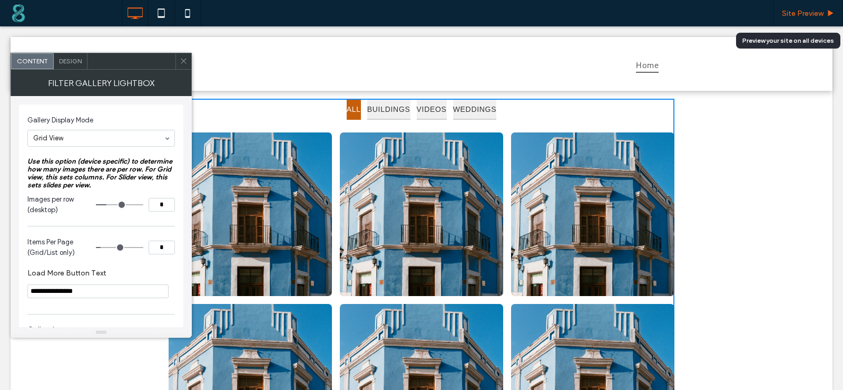
click at [788, 11] on span "Site Preview" at bounding box center [803, 13] width 42 height 9
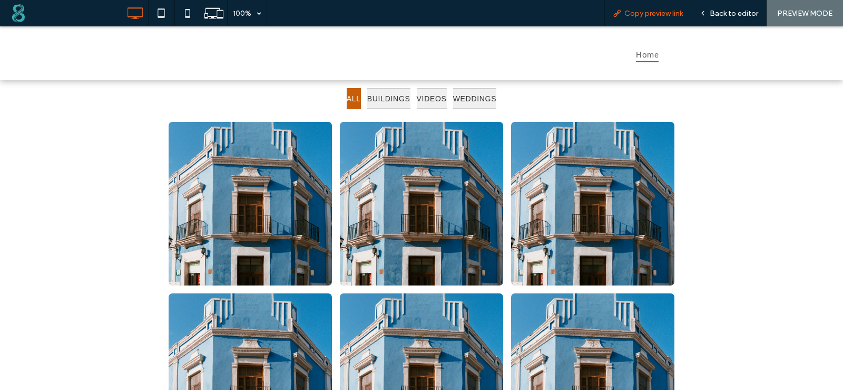
click at [654, 17] on span "Copy preview link" at bounding box center [654, 13] width 59 height 9
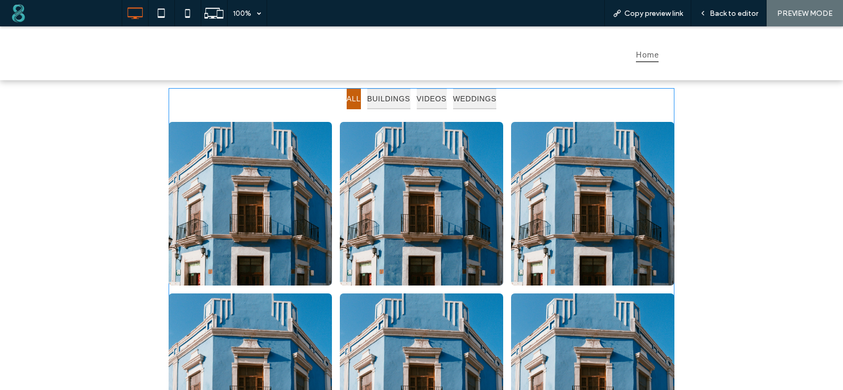
click at [586, 109] on span at bounding box center [422, 358] width 506 height 540
click at [590, 105] on span at bounding box center [422, 358] width 506 height 540
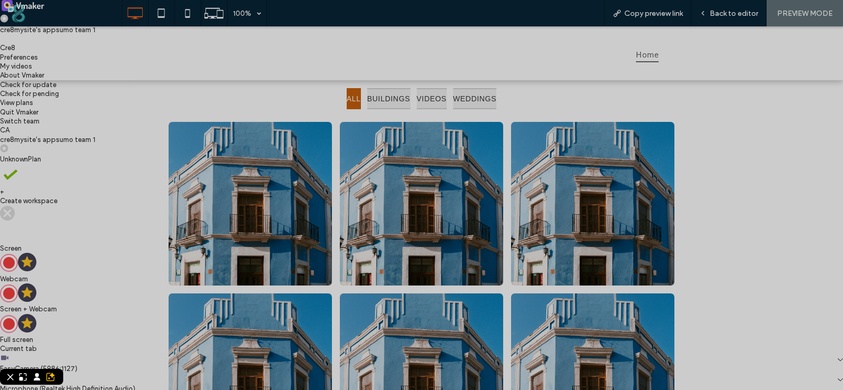
click at [15, 381] on rect at bounding box center [10, 376] width 9 height 9
click at [37, 344] on label "Current tab" at bounding box center [18, 348] width 37 height 8
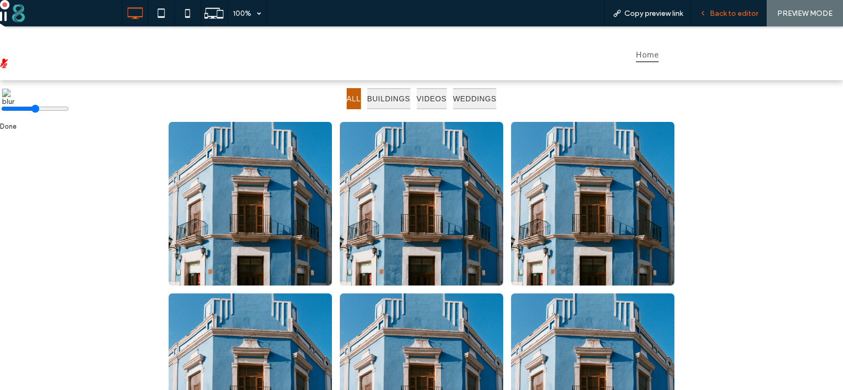
click at [735, 17] on span "Back to editor" at bounding box center [734, 13] width 48 height 9
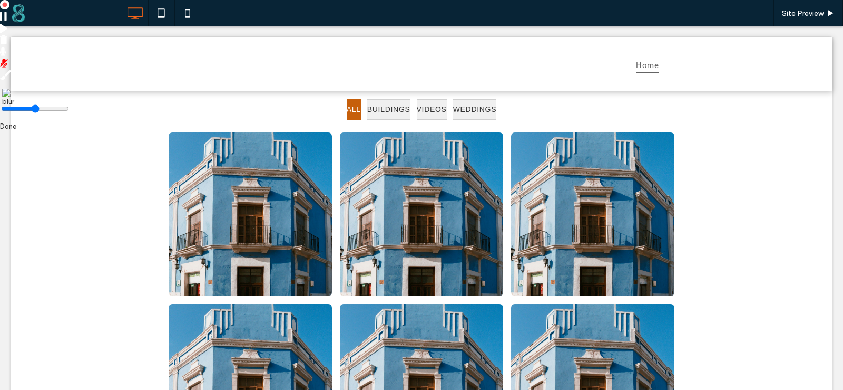
click at [627, 112] on span at bounding box center [422, 369] width 506 height 540
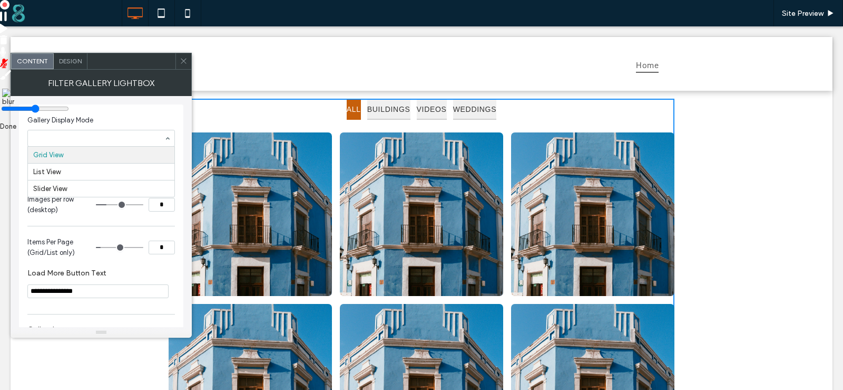
click at [114, 123] on span "Gallery Display Mode" at bounding box center [98, 120] width 143 height 11
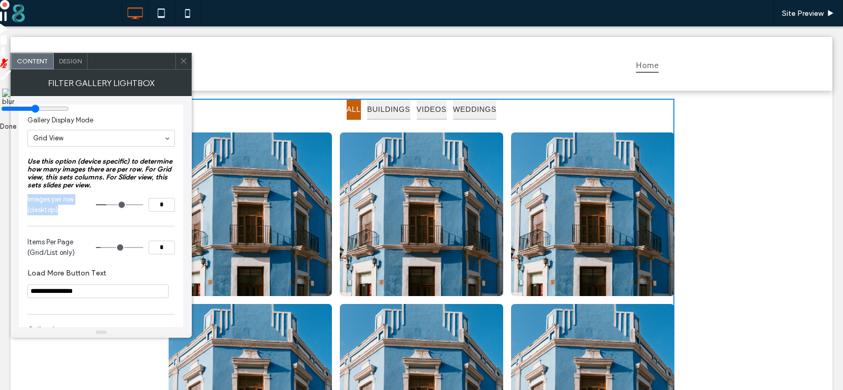
drag, startPoint x: 28, startPoint y: 198, endPoint x: 68, endPoint y: 208, distance: 41.4
click at [68, 208] on span "Images per row (desktop)" at bounding box center [59, 204] width 64 height 21
click at [64, 210] on span "Images per row (desktop)" at bounding box center [59, 204] width 64 height 21
click at [152, 206] on input "*" at bounding box center [162, 205] width 26 height 14
type input "*"
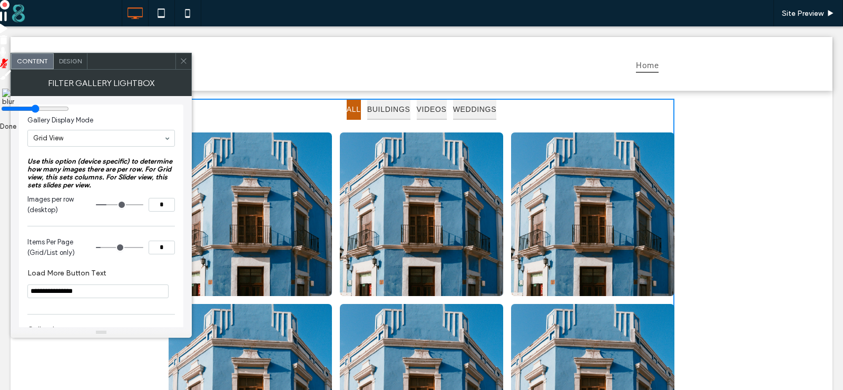
type input "*"
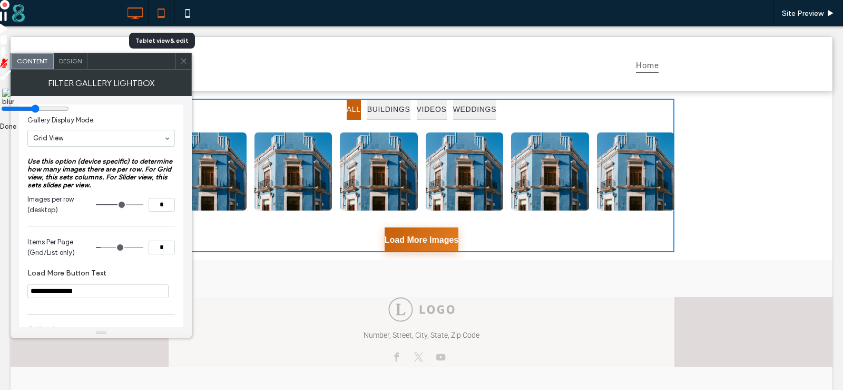
click at [156, 18] on icon at bounding box center [161, 13] width 21 height 21
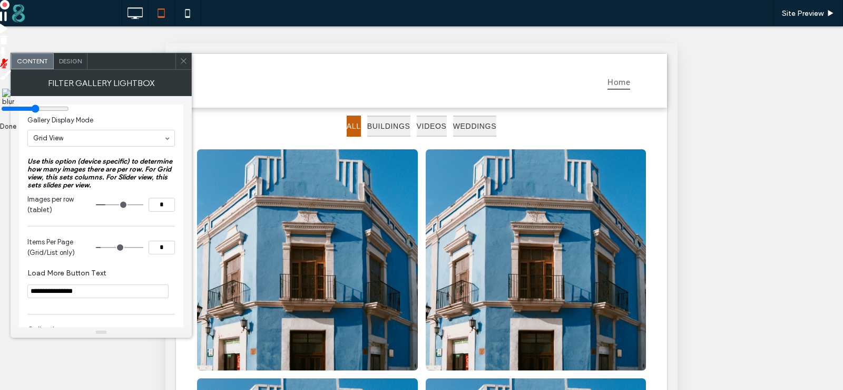
click at [151, 205] on input "*" at bounding box center [162, 205] width 26 height 14
type input "*"
click at [188, 20] on icon at bounding box center [187, 13] width 21 height 21
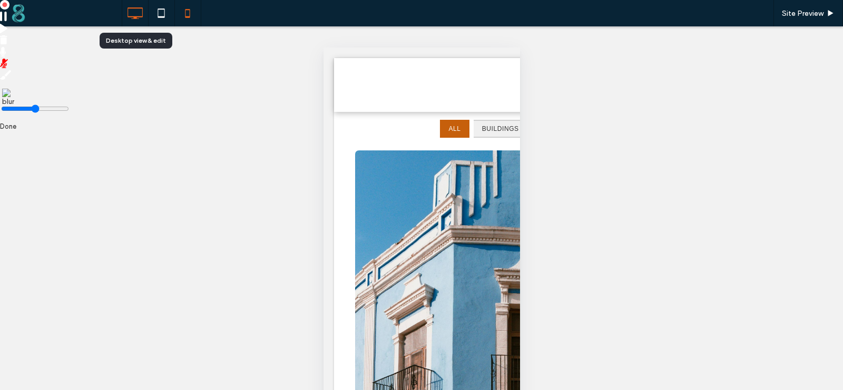
click at [125, 18] on icon at bounding box center [134, 13] width 21 height 21
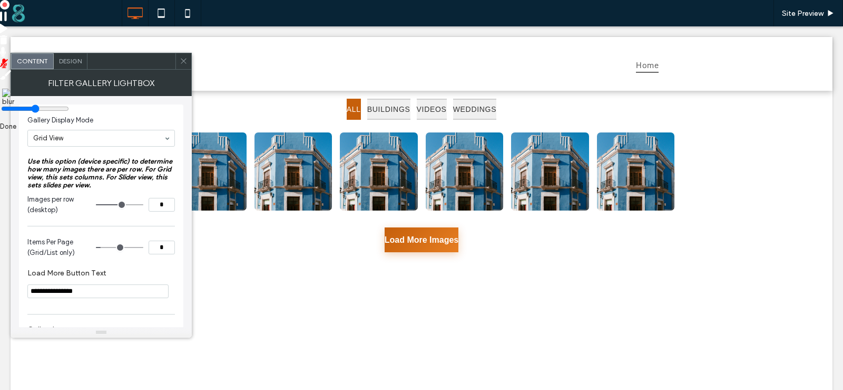
click at [163, 211] on input "*" at bounding box center [162, 205] width 26 height 14
type input "*"
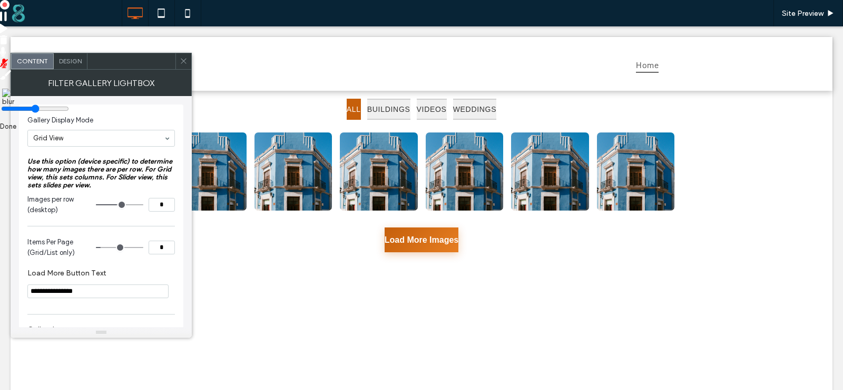
type input "*"
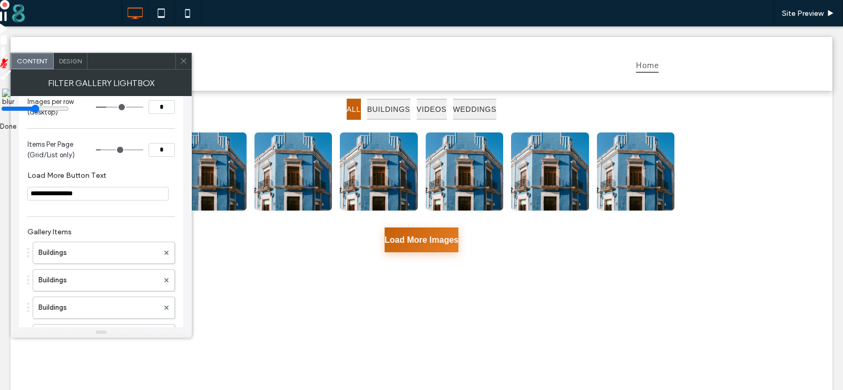
scroll to position [105, 0]
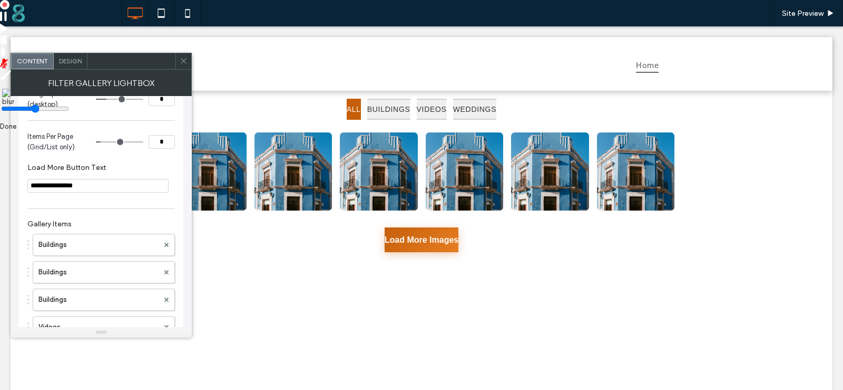
click at [132, 185] on input "**********" at bounding box center [97, 186] width 141 height 14
type input "*********"
click at [120, 167] on label "Load More Button Text" at bounding box center [98, 169] width 143 height 12
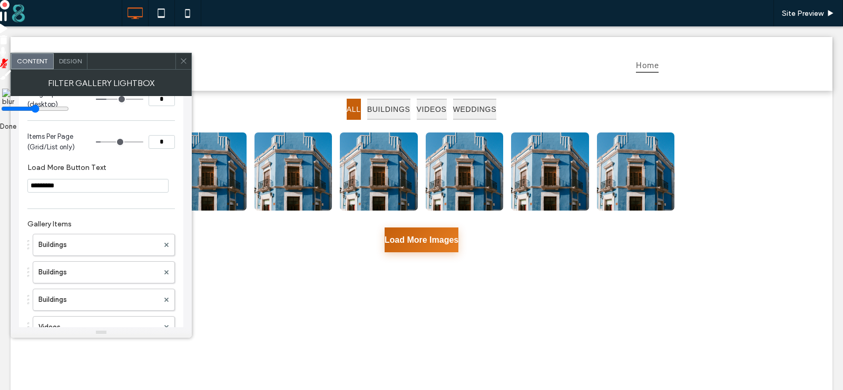
scroll to position [158, 0]
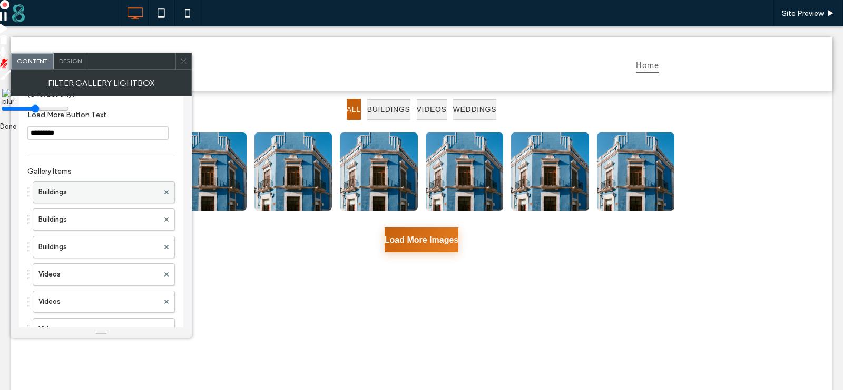
click at [79, 187] on label "Buildings" at bounding box center [98, 191] width 120 height 21
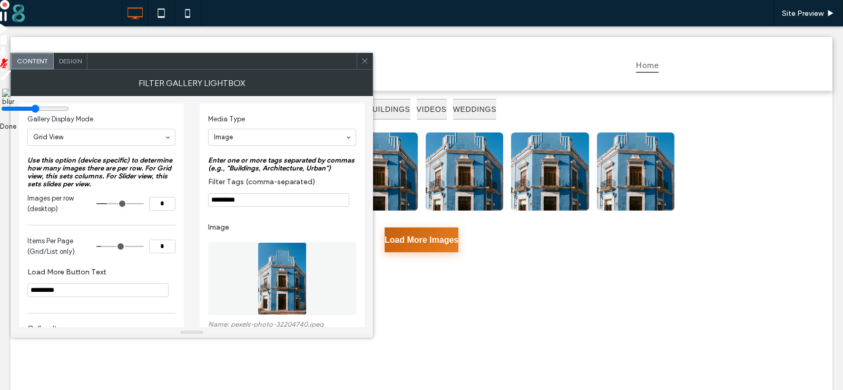
scroll to position [0, 0]
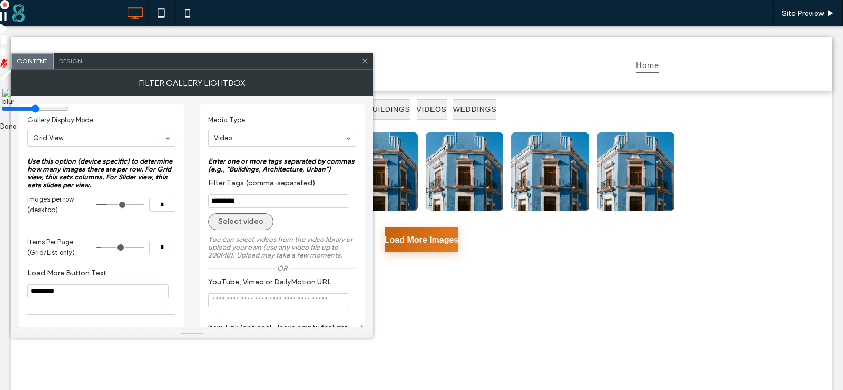
click at [242, 226] on button "Select video" at bounding box center [240, 221] width 65 height 17
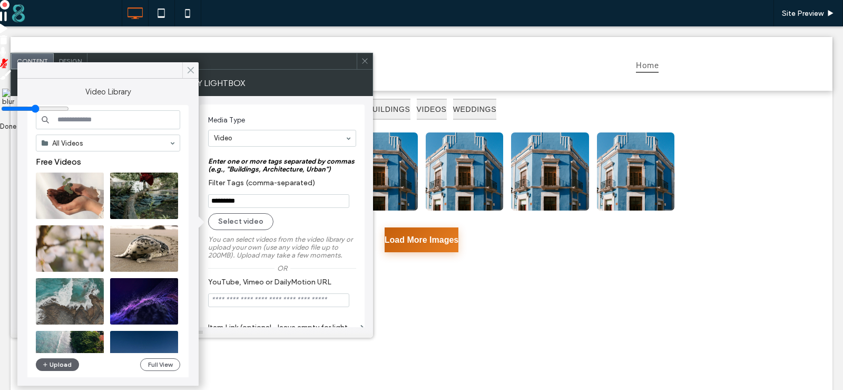
click at [187, 67] on icon at bounding box center [190, 69] width 9 height 9
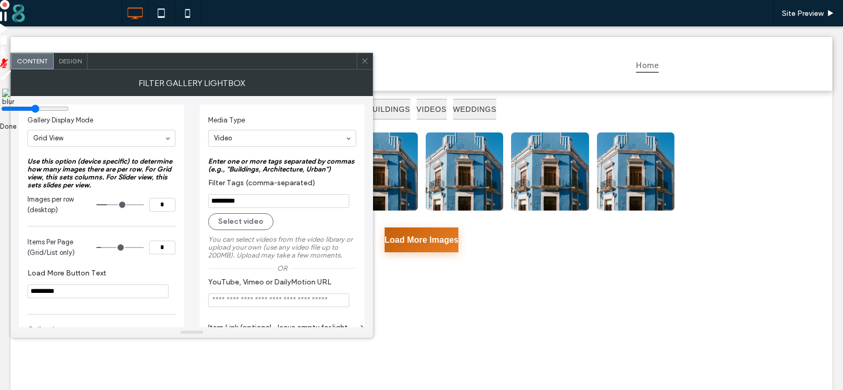
click at [257, 300] on input "YouTube, Vimeo or DailyMotion URL" at bounding box center [278, 300] width 141 height 14
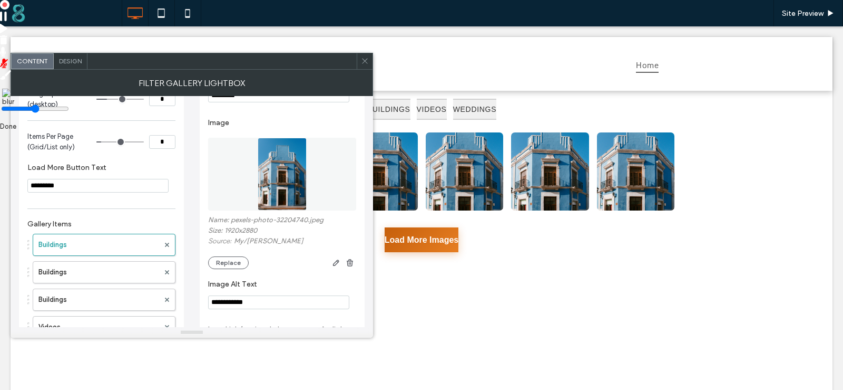
scroll to position [158, 0]
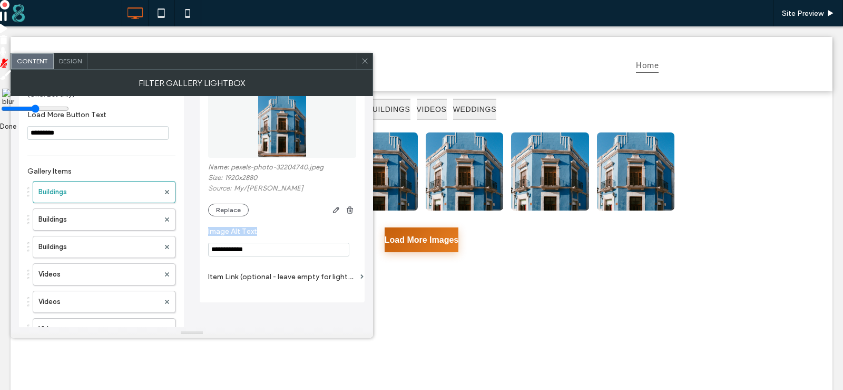
drag, startPoint x: 206, startPoint y: 227, endPoint x: 271, endPoint y: 239, distance: 65.9
click at [271, 239] on div "**********" at bounding box center [282, 124] width 165 height 356
click at [255, 247] on input "**********" at bounding box center [278, 249] width 141 height 14
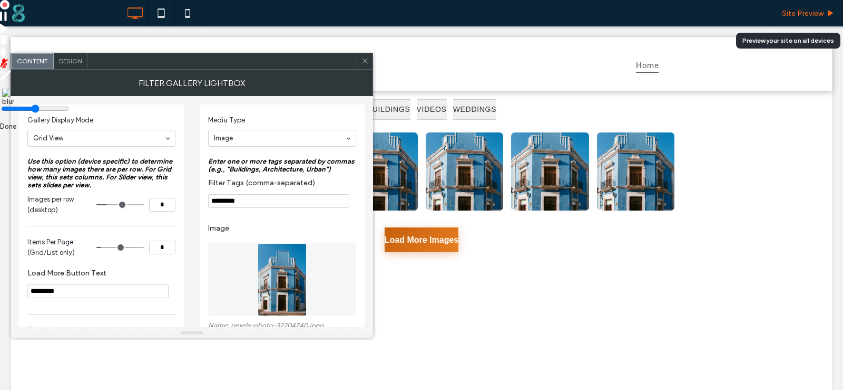
click at [795, 11] on span "Site Preview" at bounding box center [803, 13] width 42 height 9
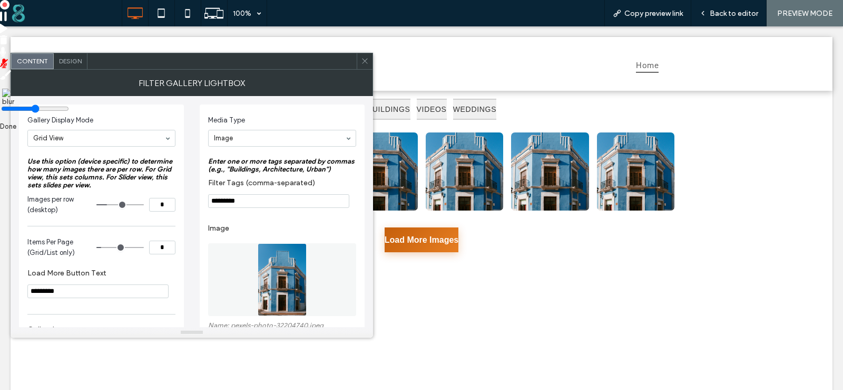
click at [362, 64] on icon at bounding box center [365, 61] width 8 height 8
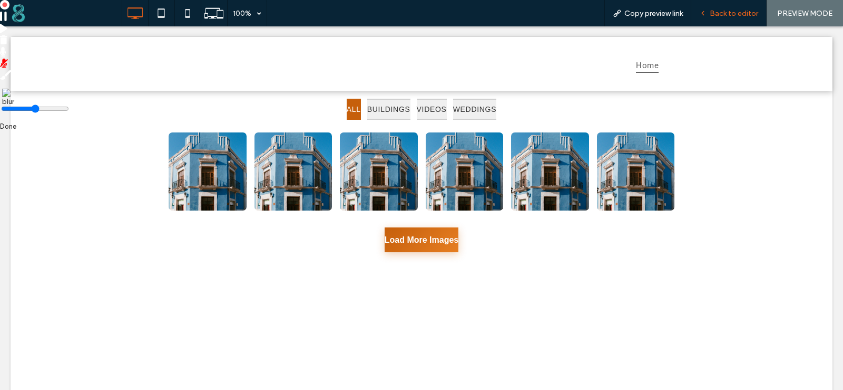
click at [715, 11] on span "Back to editor" at bounding box center [734, 13] width 48 height 9
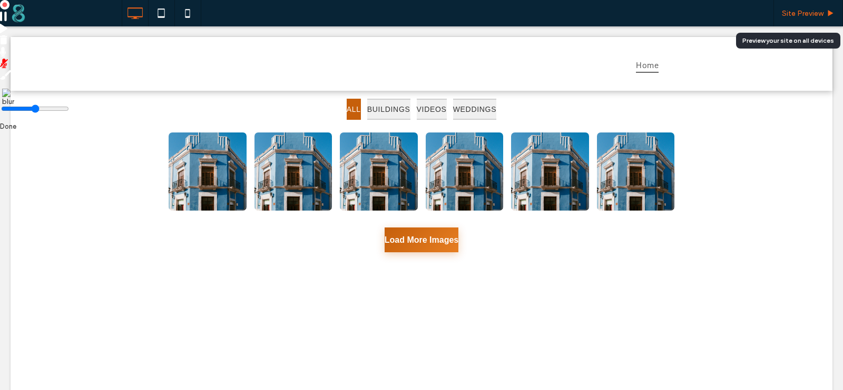
click at [783, 16] on span "Site Preview" at bounding box center [803, 13] width 42 height 9
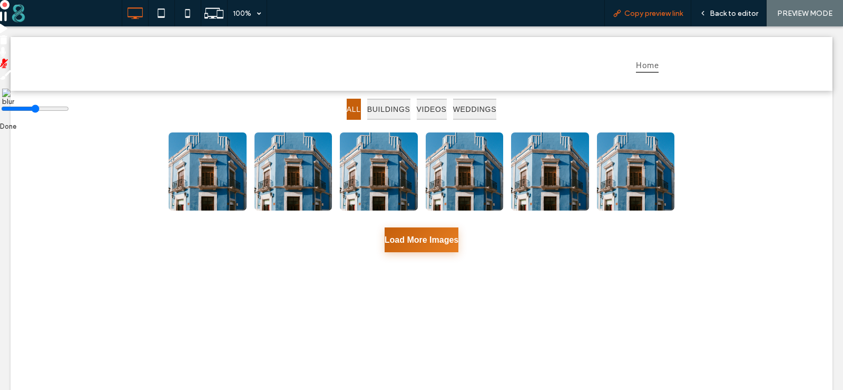
click at [683, 17] on span "Copy preview link" at bounding box center [654, 13] width 59 height 9
click at [734, 15] on span "Back to editor" at bounding box center [734, 13] width 48 height 9
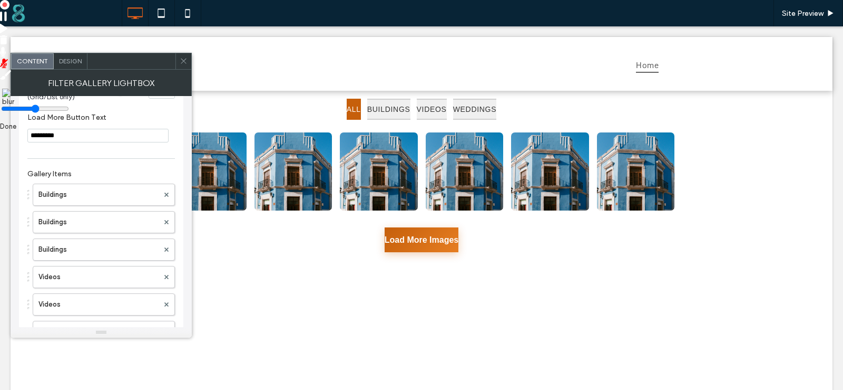
scroll to position [158, 0]
click at [106, 195] on label "Buildings" at bounding box center [98, 191] width 120 height 21
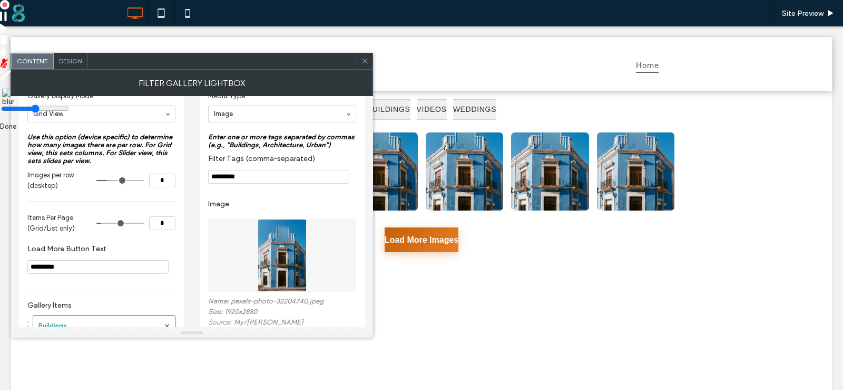
scroll to position [0, 0]
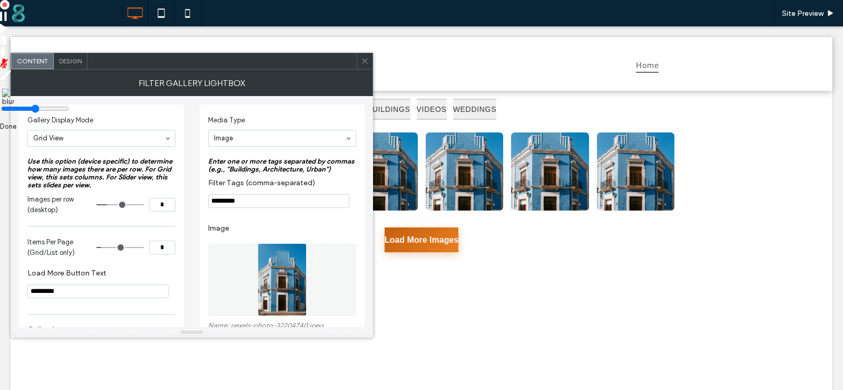
click at [72, 56] on div "Design" at bounding box center [71, 61] width 34 height 16
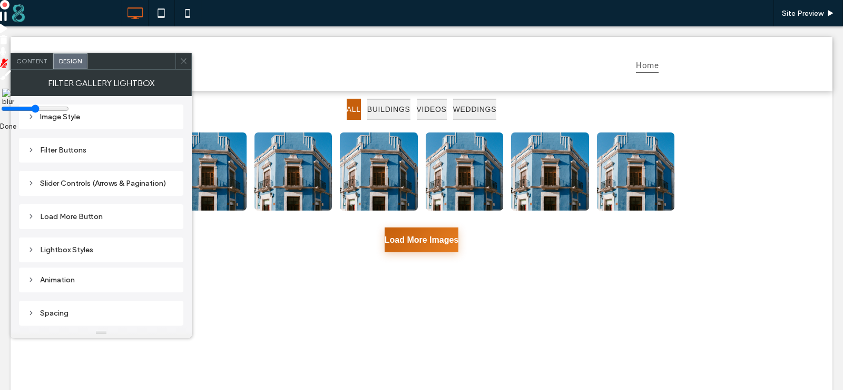
click at [45, 113] on div "Image Style" at bounding box center [101, 116] width 148 height 9
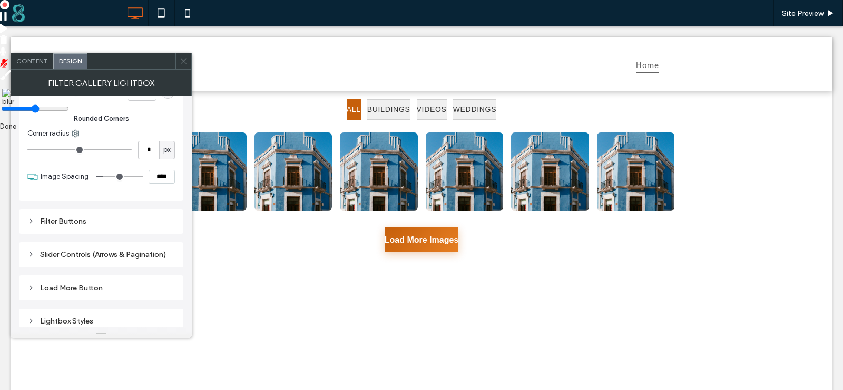
scroll to position [105, 0]
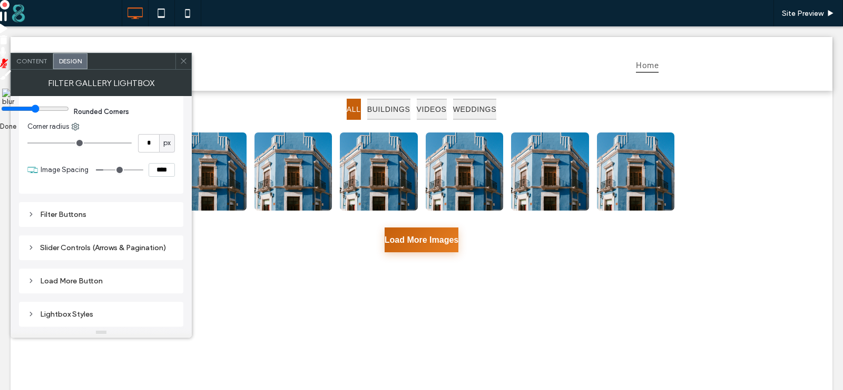
click at [63, 212] on div "Filter Buttons" at bounding box center [101, 214] width 148 height 9
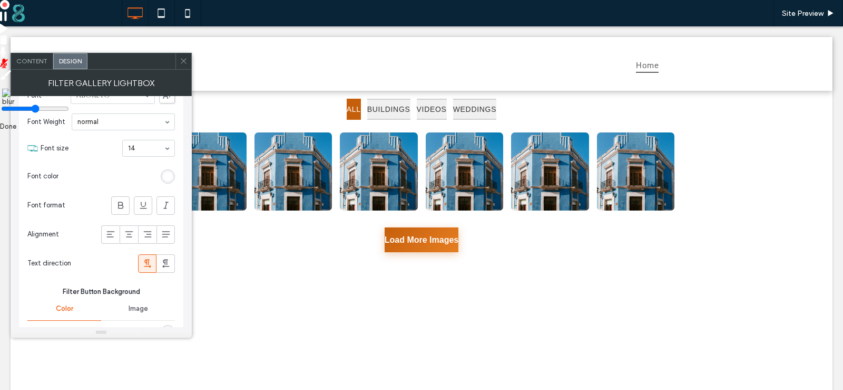
scroll to position [316, 0]
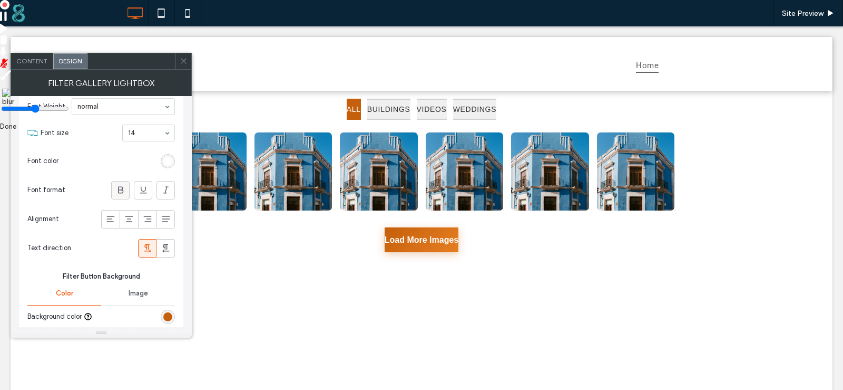
click at [120, 192] on icon at bounding box center [120, 190] width 11 height 11
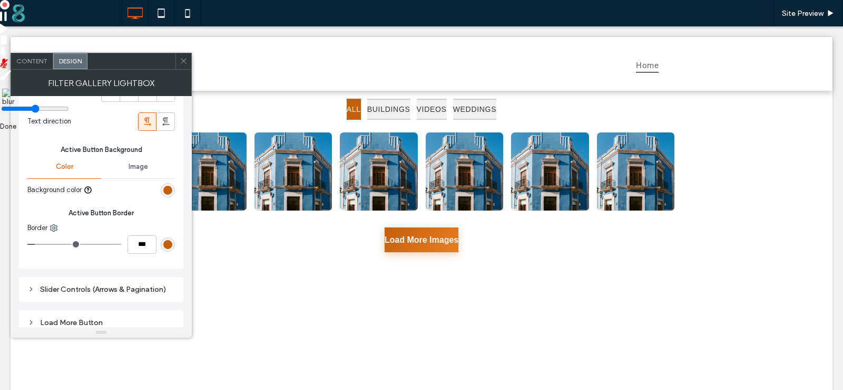
scroll to position [895, 0]
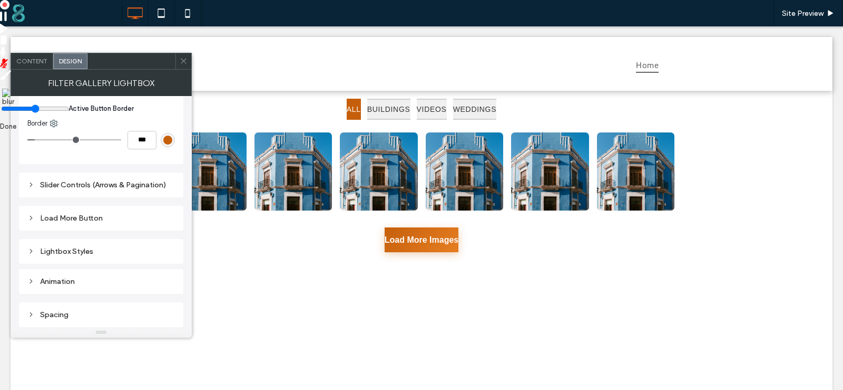
click at [66, 183] on div "Slider Controls (Arrows & Pagination)" at bounding box center [101, 184] width 148 height 9
click at [30, 183] on icon at bounding box center [30, 184] width 7 height 7
click at [74, 213] on div "Load More Button" at bounding box center [101, 217] width 148 height 9
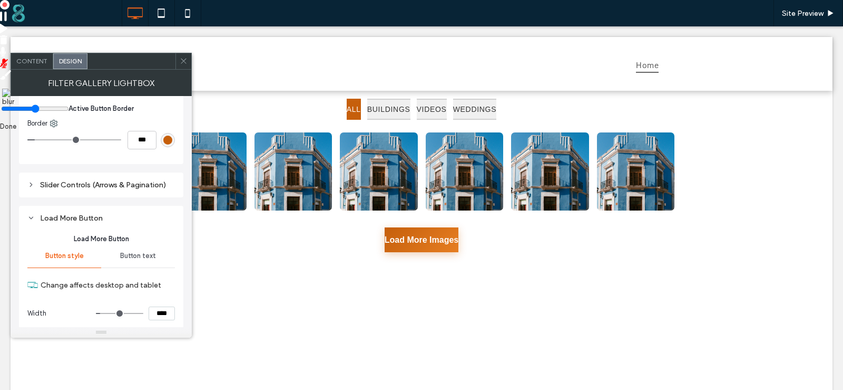
click at [27, 216] on div "Load More Button Load More Button Button style Button text Change affects deskt…" at bounding box center [101, 374] width 164 height 336
click at [34, 213] on div "Load More Button" at bounding box center [101, 217] width 148 height 9
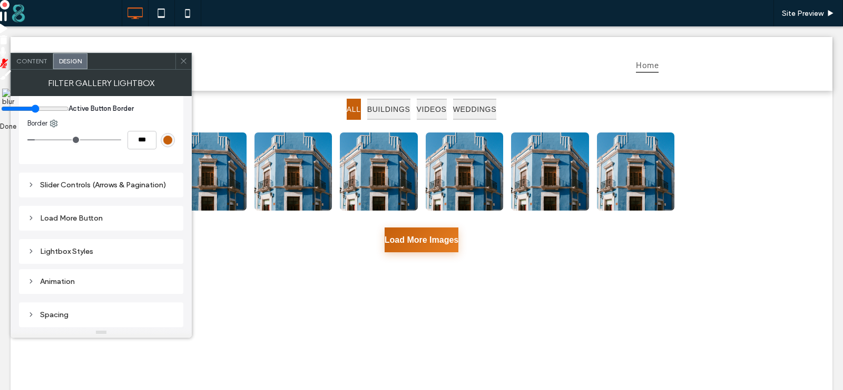
drag, startPoint x: 63, startPoint y: 249, endPoint x: 92, endPoint y: 250, distance: 28.5
click at [76, 249] on div "Lightbox Styles" at bounding box center [101, 251] width 148 height 9
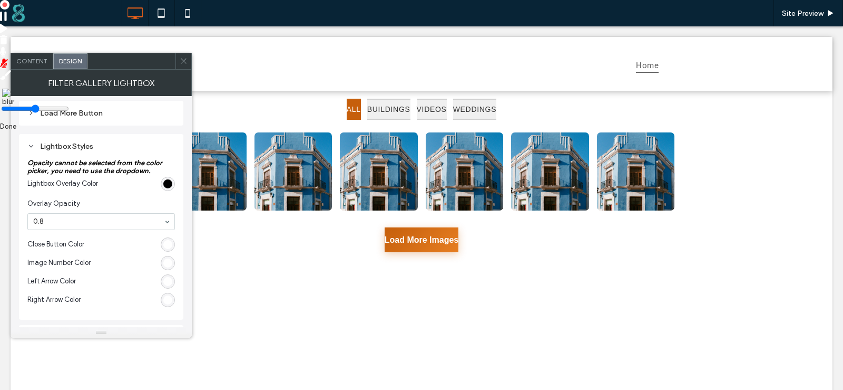
scroll to position [1001, 0]
click at [49, 146] on div "Lightbox Styles" at bounding box center [101, 145] width 148 height 9
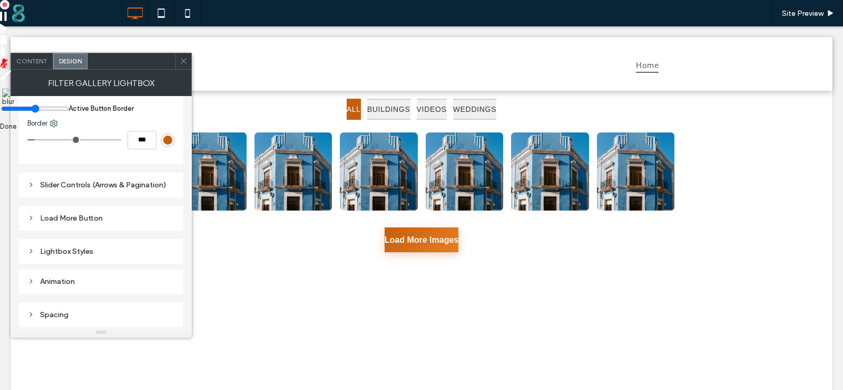
click at [181, 59] on icon at bounding box center [184, 61] width 8 height 8
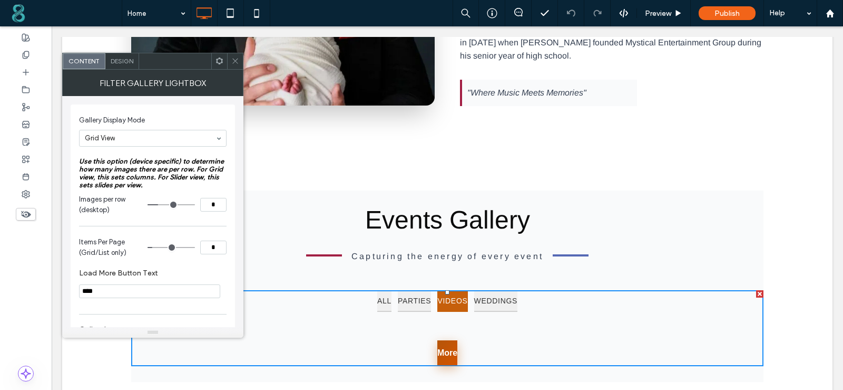
scroll to position [791, 0]
click at [439, 340] on button "More" at bounding box center [448, 352] width 20 height 25
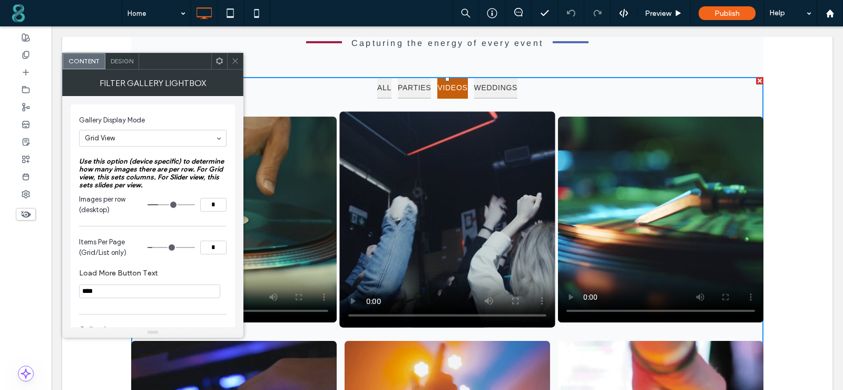
scroll to position [843, 0]
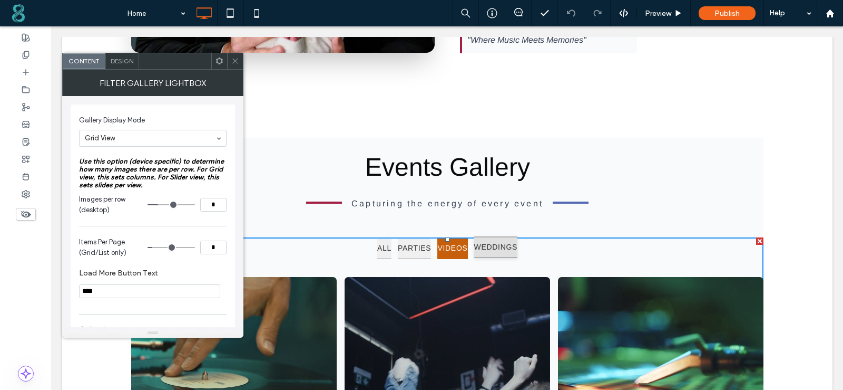
click at [518, 236] on button "WEDDINGS" at bounding box center [496, 247] width 44 height 22
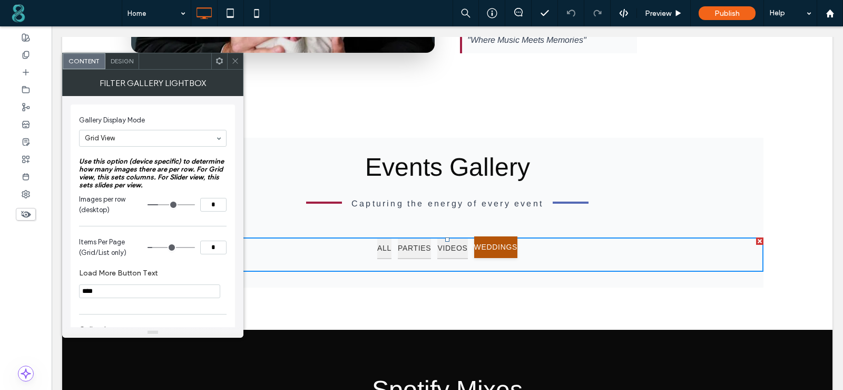
click at [518, 236] on button "WEDDINGS" at bounding box center [496, 247] width 44 height 22
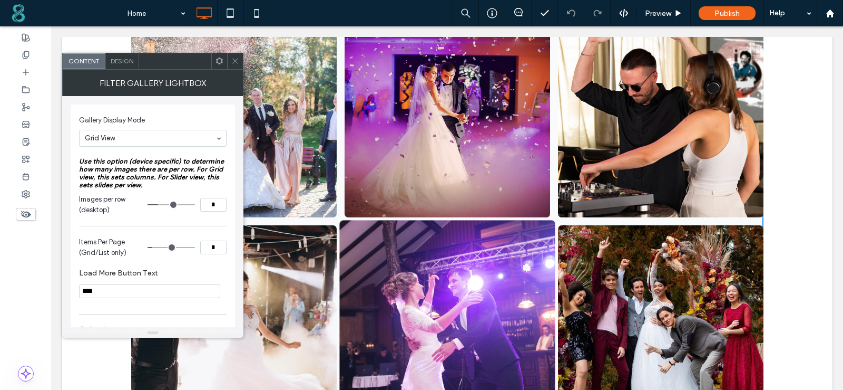
scroll to position [1160, 0]
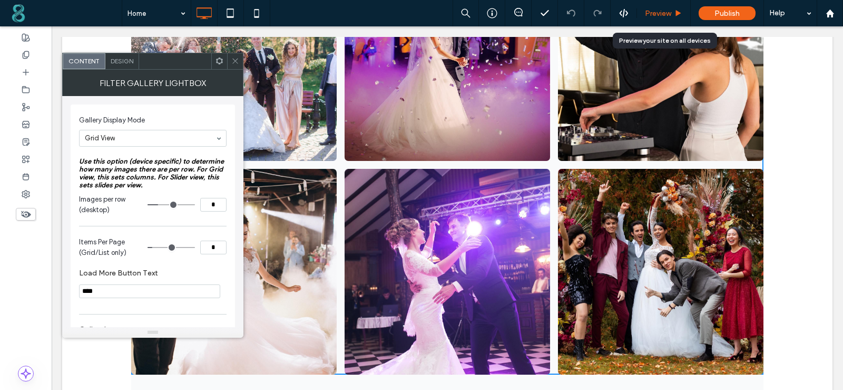
click at [674, 18] on div "Preview" at bounding box center [664, 13] width 54 height 26
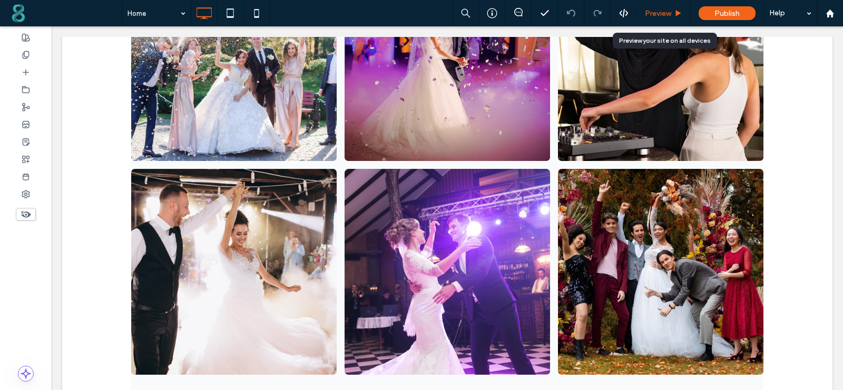
click at [658, 11] on span "Preview" at bounding box center [658, 13] width 26 height 9
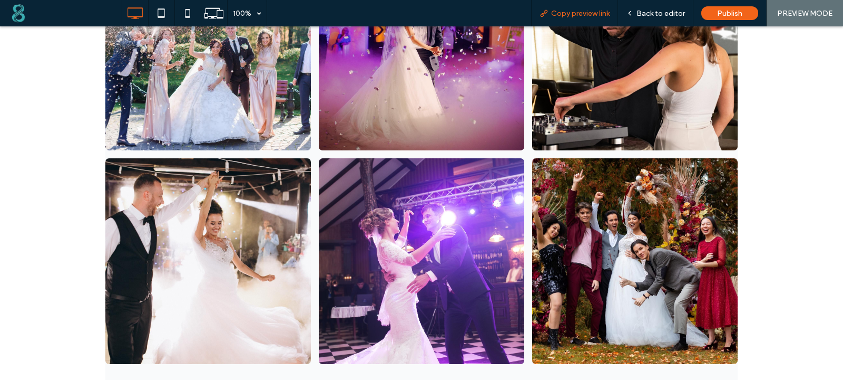
click at [585, 13] on span "Copy preview link" at bounding box center [580, 13] width 59 height 9
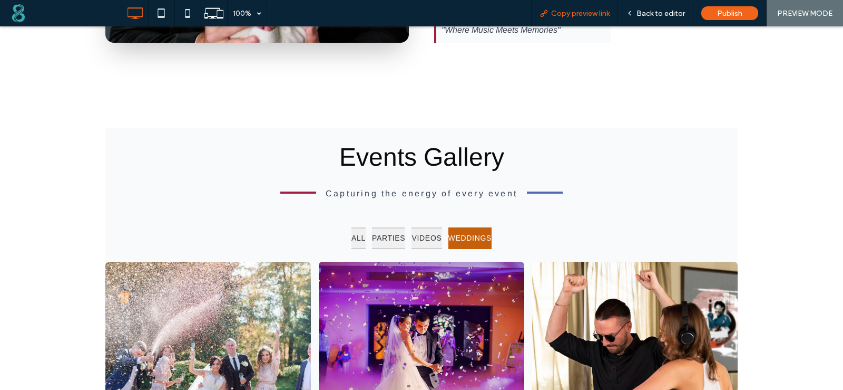
scroll to position [474, 0]
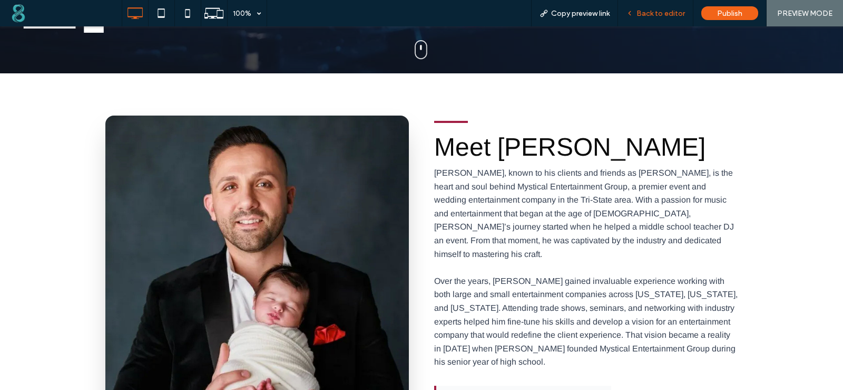
click at [637, 15] on div "Back to editor" at bounding box center [655, 13] width 75 height 9
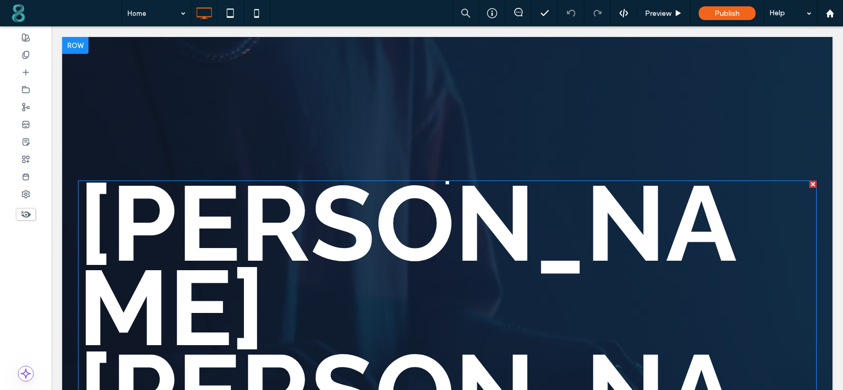
click at [347, 226] on h1 "John Macaluso" at bounding box center [447, 349] width 739 height 337
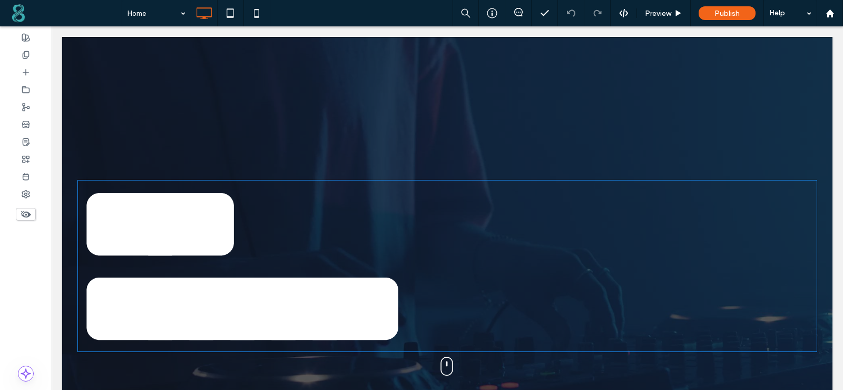
type input "*******"
type input "***"
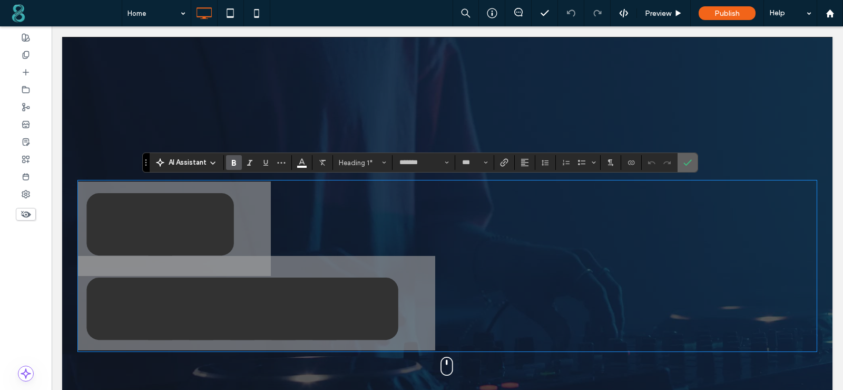
click at [689, 161] on icon "Confirm" at bounding box center [688, 162] width 8 height 8
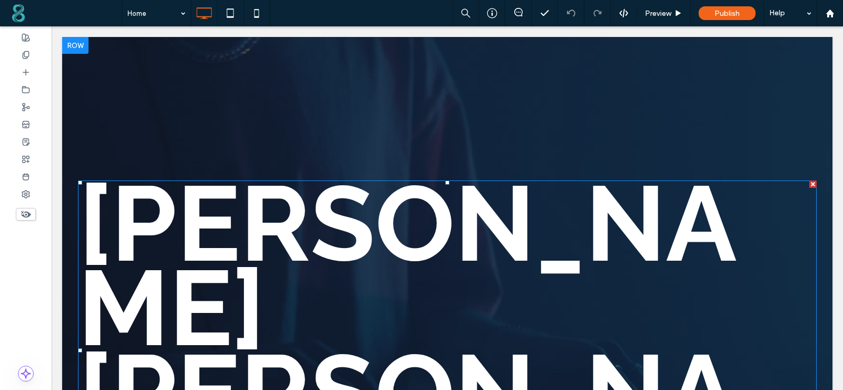
click at [370, 221] on h1 "John Macaluso" at bounding box center [447, 349] width 739 height 337
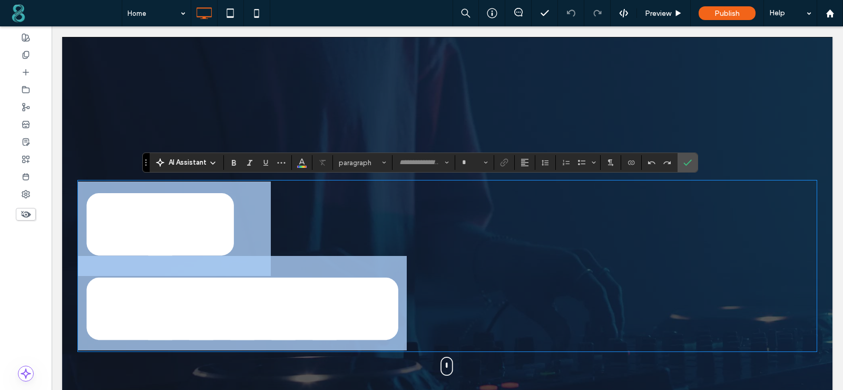
type input "*******"
type input "***"
drag, startPoint x: 370, startPoint y: 221, endPoint x: 287, endPoint y: 232, distance: 83.5
click at [287, 232] on span "**** ********" at bounding box center [242, 265] width 329 height 189
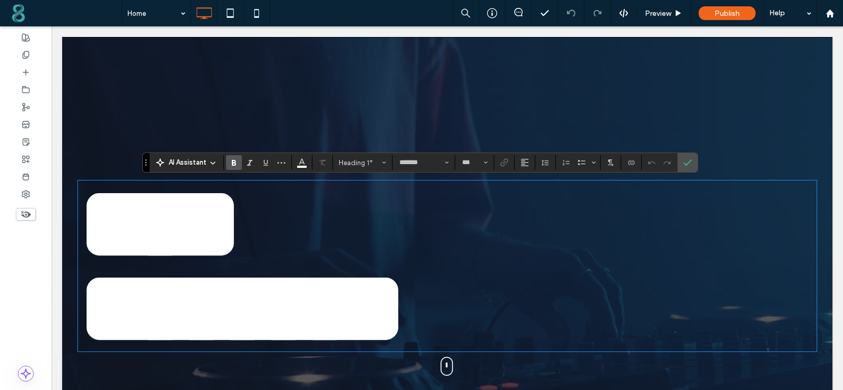
scroll to position [20, 0]
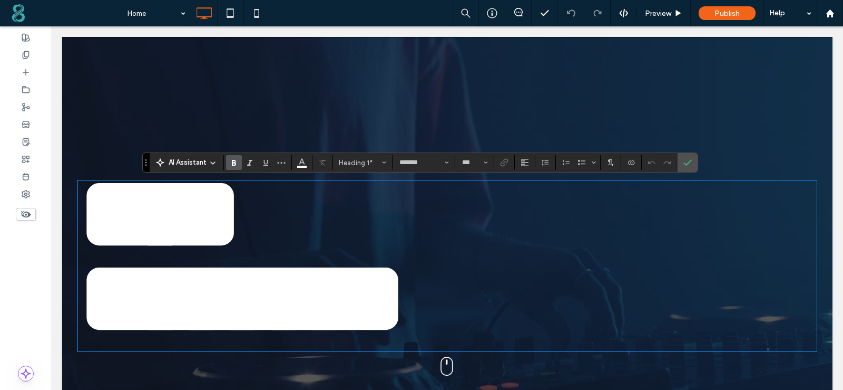
drag, startPoint x: 357, startPoint y: 325, endPoint x: 300, endPoint y: 368, distance: 71.6
click at [300, 368] on div "Click To Paste" at bounding box center [447, 365] width 633 height 21
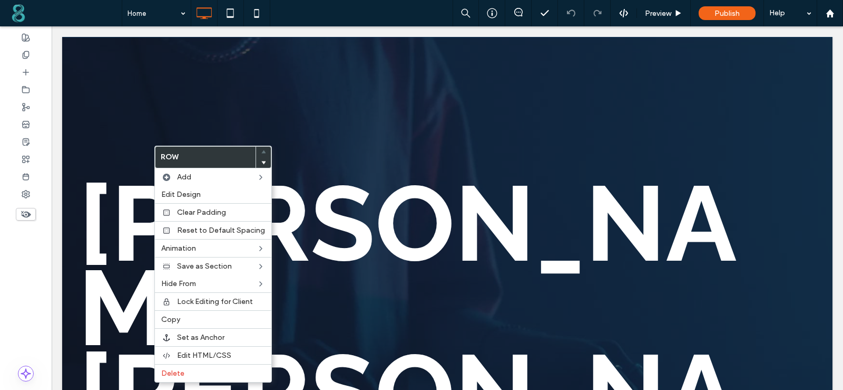
click at [364, 188] on h1 "John Macaluso" at bounding box center [447, 349] width 739 height 337
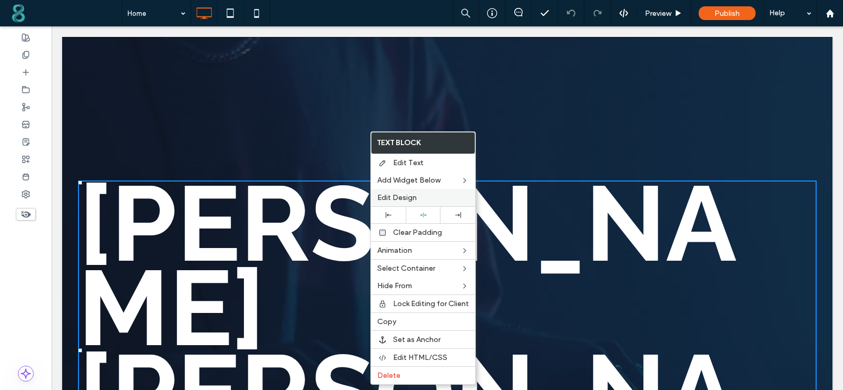
click at [421, 197] on label "Edit Design" at bounding box center [423, 197] width 92 height 9
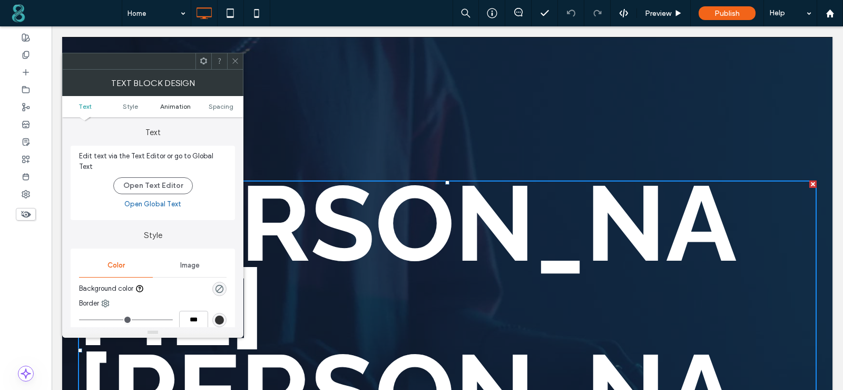
click at [178, 106] on span "Animation" at bounding box center [175, 106] width 31 height 8
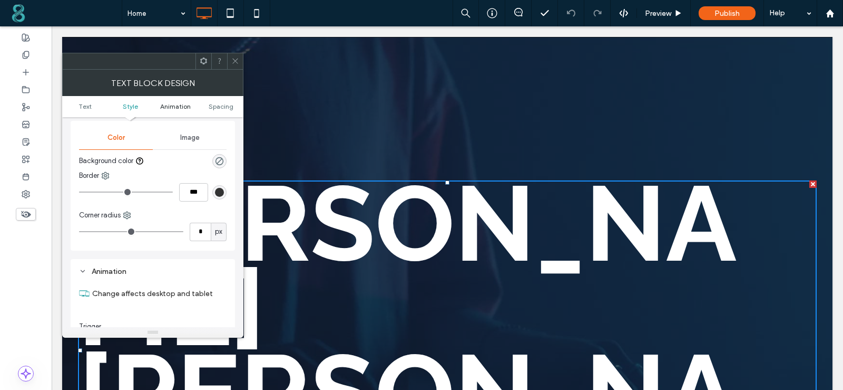
scroll to position [255, 0]
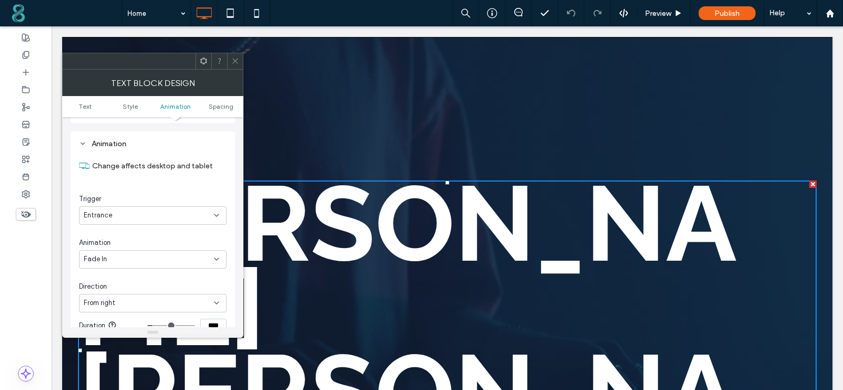
click at [204, 210] on div "Entrance" at bounding box center [149, 215] width 130 height 11
click at [133, 231] on div "None" at bounding box center [153, 228] width 147 height 18
click at [162, 183] on div "Change affects desktop and tablet Trigger None" at bounding box center [153, 188] width 148 height 74
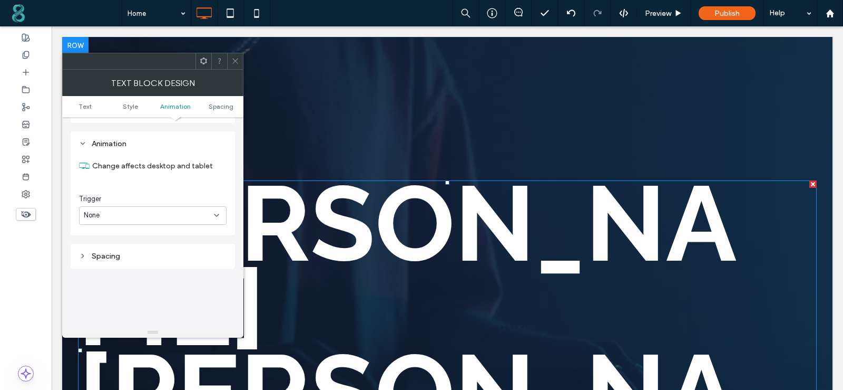
click at [357, 214] on h1 "John Macaluso" at bounding box center [447, 349] width 739 height 337
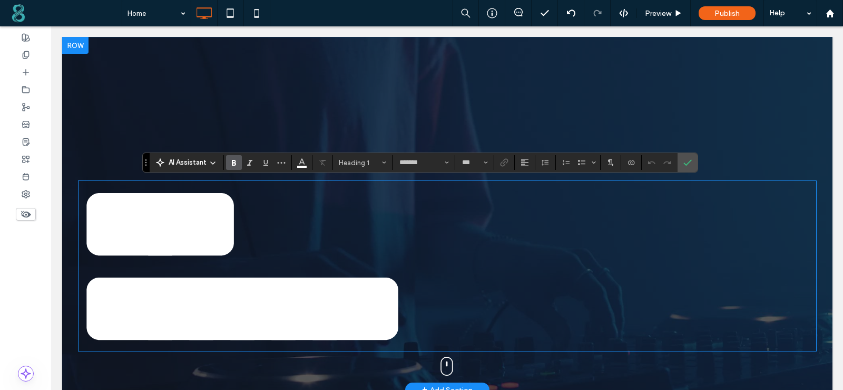
scroll to position [20, 0]
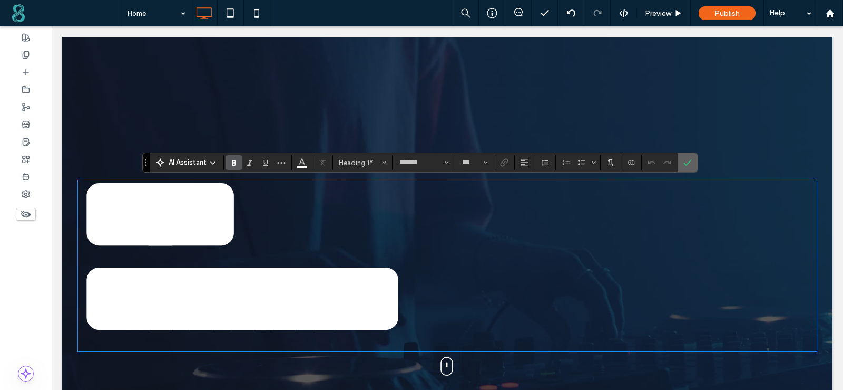
click at [684, 168] on span "Confirm" at bounding box center [686, 162] width 5 height 19
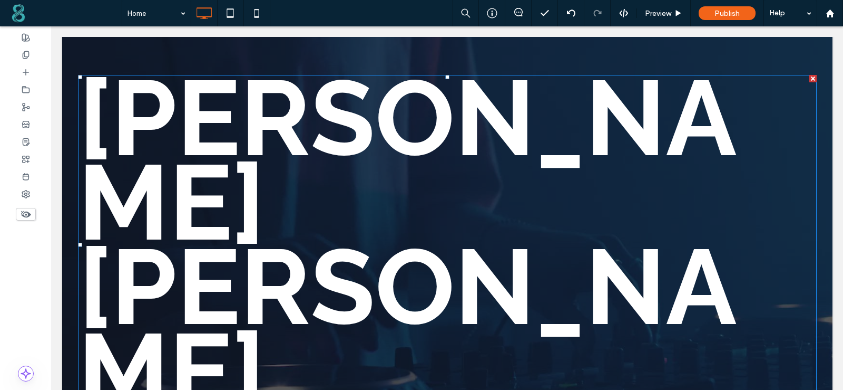
scroll to position [264, 0]
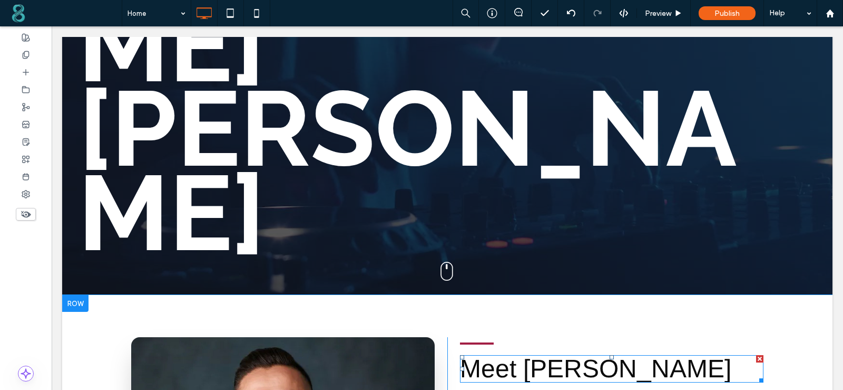
click at [516, 354] on span "Meet John" at bounding box center [595, 368] width 271 height 28
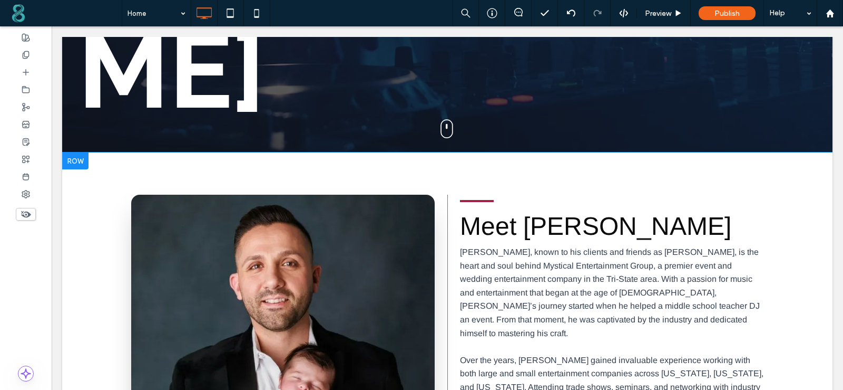
scroll to position [474, 0]
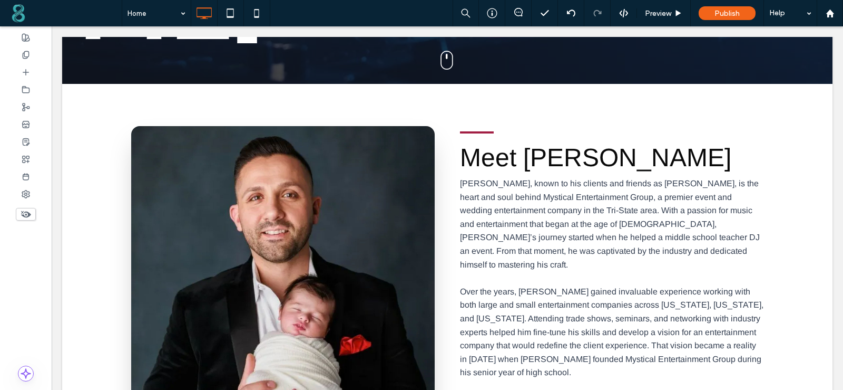
click at [0, 0] on div at bounding box center [0, 0] width 0 height 0
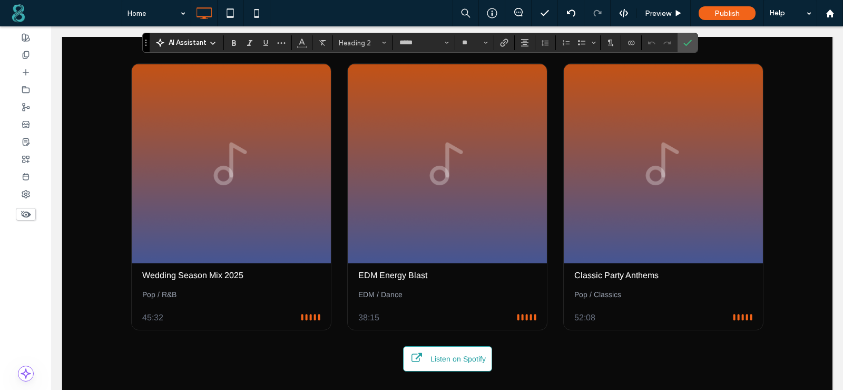
scroll to position [1898, 0]
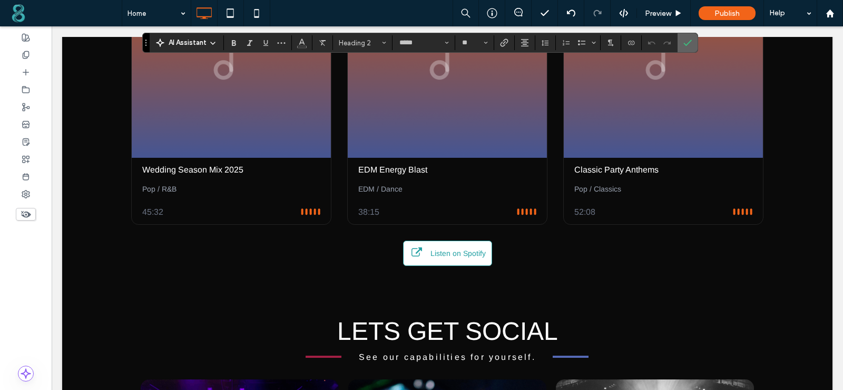
click at [681, 44] on label "Confirm" at bounding box center [688, 42] width 16 height 19
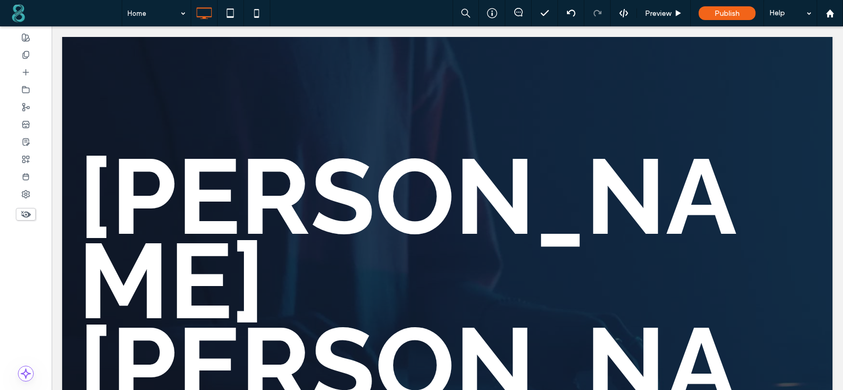
scroll to position [0, 0]
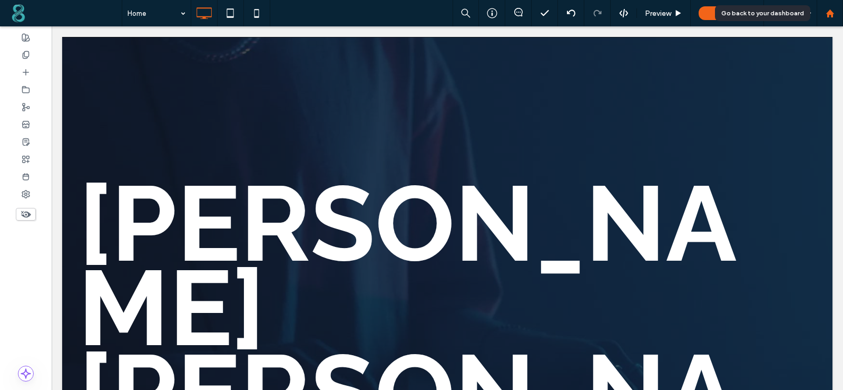
click at [836, 13] on div at bounding box center [830, 13] width 25 height 9
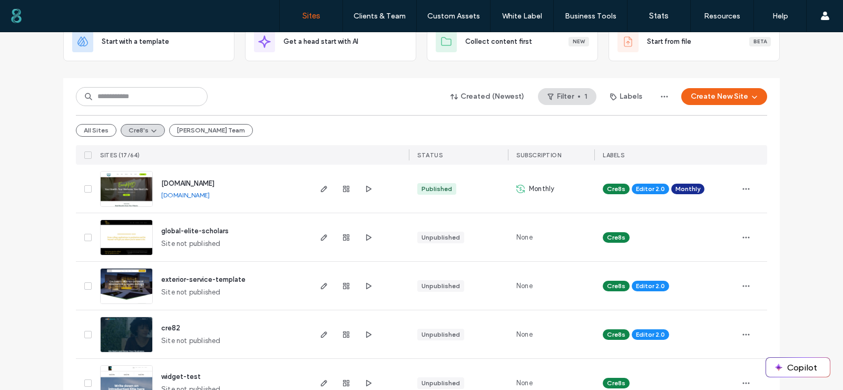
scroll to position [105, 0]
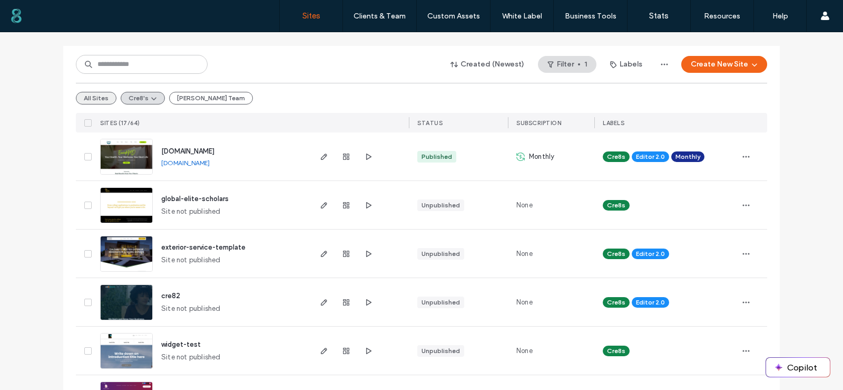
click at [104, 97] on button "All Sites" at bounding box center [96, 98] width 41 height 13
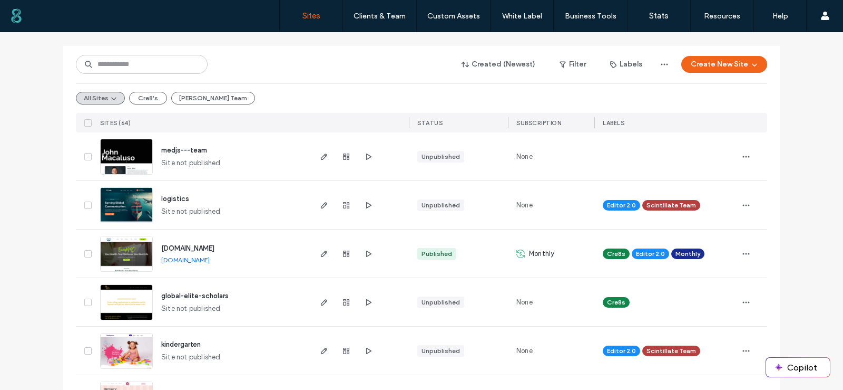
click at [746, 155] on icon "button" at bounding box center [746, 156] width 8 height 8
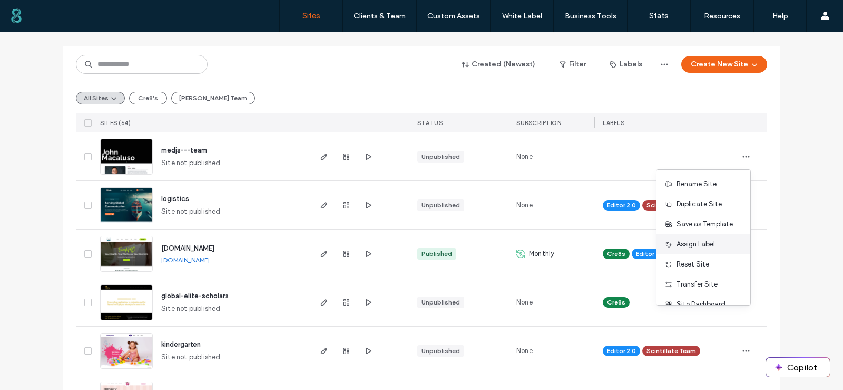
click at [705, 241] on span "Assign Label" at bounding box center [696, 244] width 38 height 11
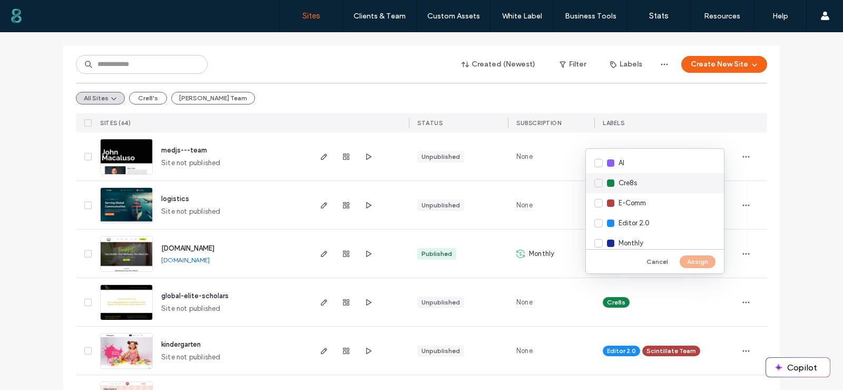
click at [628, 179] on span "Cre8s" at bounding box center [628, 183] width 18 height 11
click at [698, 260] on button "Assign" at bounding box center [698, 261] width 36 height 13
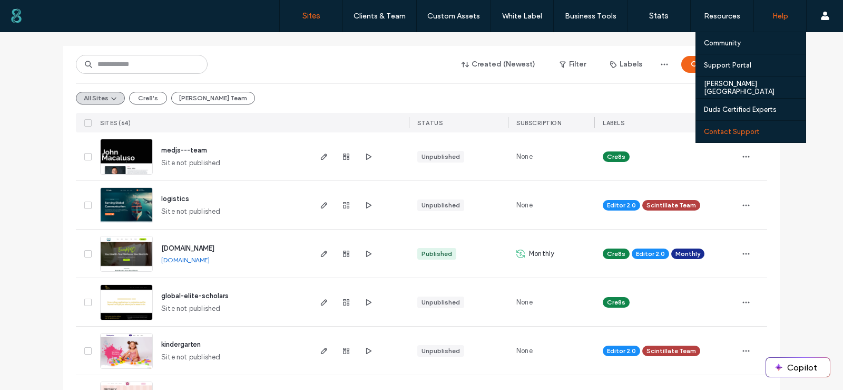
click at [758, 131] on div "Contact Support" at bounding box center [755, 132] width 102 height 22
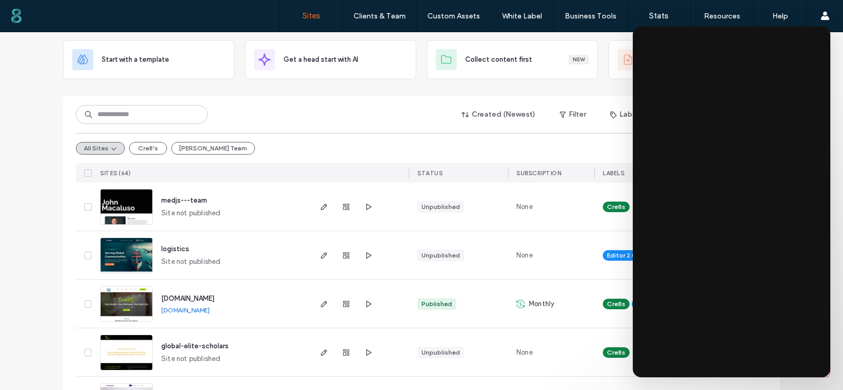
scroll to position [0, 0]
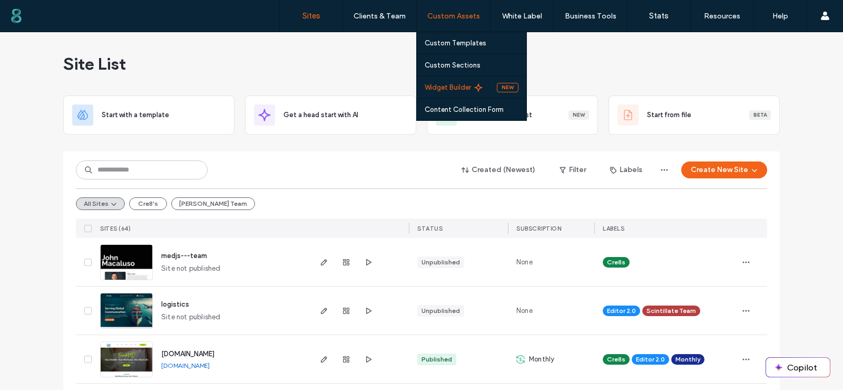
click at [460, 86] on label "Widget Builder" at bounding box center [448, 87] width 46 height 8
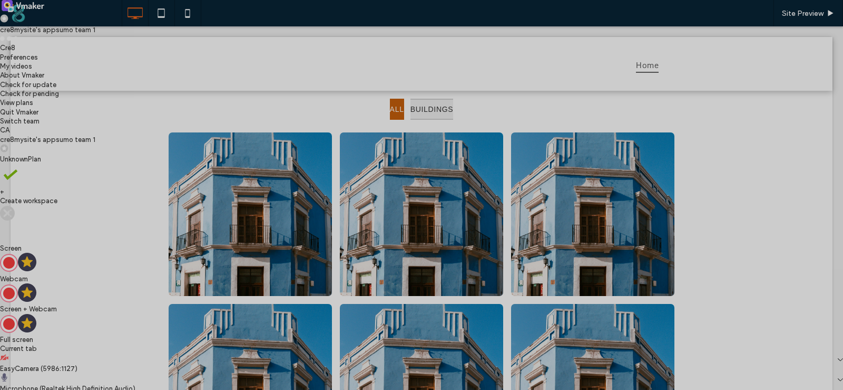
click at [771, 344] on div "Current tab" at bounding box center [421, 348] width 843 height 9
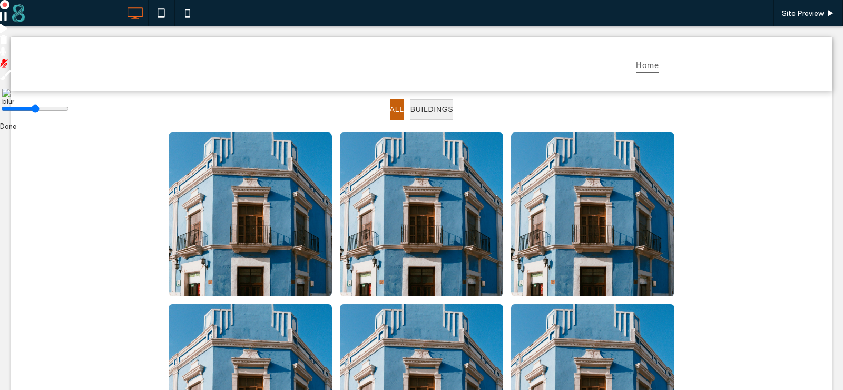
click at [336, 144] on span at bounding box center [422, 304] width 506 height 411
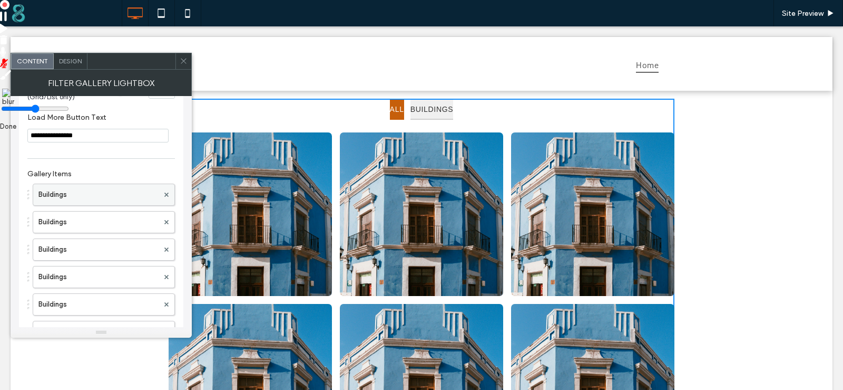
scroll to position [158, 0]
click at [79, 193] on label "Buildings" at bounding box center [98, 191] width 120 height 21
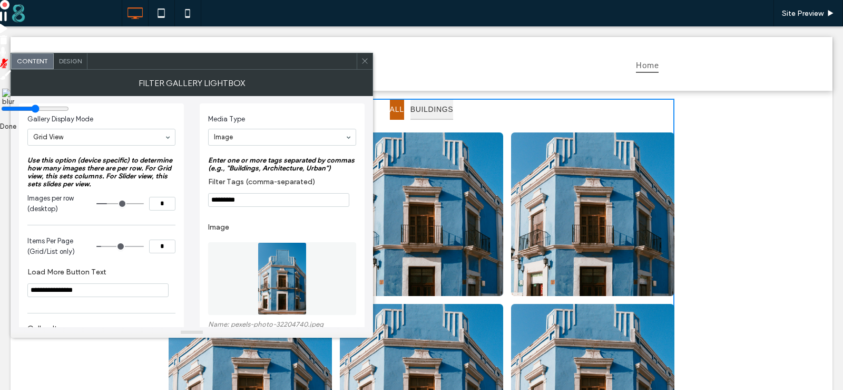
scroll to position [0, 0]
drag, startPoint x: 208, startPoint y: 181, endPoint x: 321, endPoint y: 185, distance: 113.4
click at [321, 185] on div "**********" at bounding box center [282, 282] width 165 height 356
click at [294, 199] on input "*********" at bounding box center [278, 201] width 141 height 14
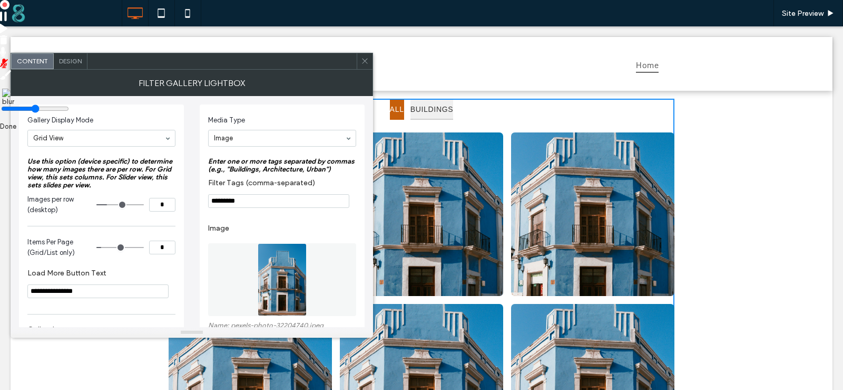
click at [294, 200] on input "*********" at bounding box center [278, 201] width 141 height 14
drag, startPoint x: 256, startPoint y: 201, endPoint x: 261, endPoint y: 201, distance: 5.3
click at [256, 201] on input "Filter Tags (comma-separated)" at bounding box center [278, 201] width 141 height 14
click at [236, 200] on input "**********" at bounding box center [278, 201] width 141 height 14
click at [300, 203] on input "**********" at bounding box center [278, 201] width 141 height 14
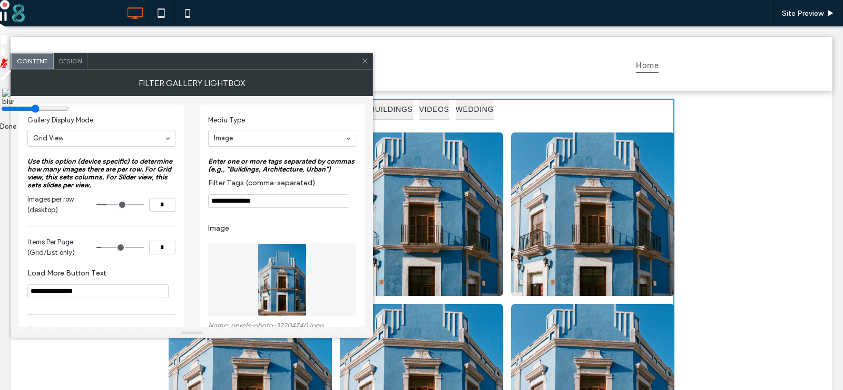
click at [237, 201] on input "**********" at bounding box center [278, 201] width 141 height 14
click at [289, 203] on input "**********" at bounding box center [278, 201] width 141 height 14
click at [309, 202] on input "**********" at bounding box center [278, 201] width 141 height 14
click at [250, 201] on input "**********" at bounding box center [278, 201] width 141 height 14
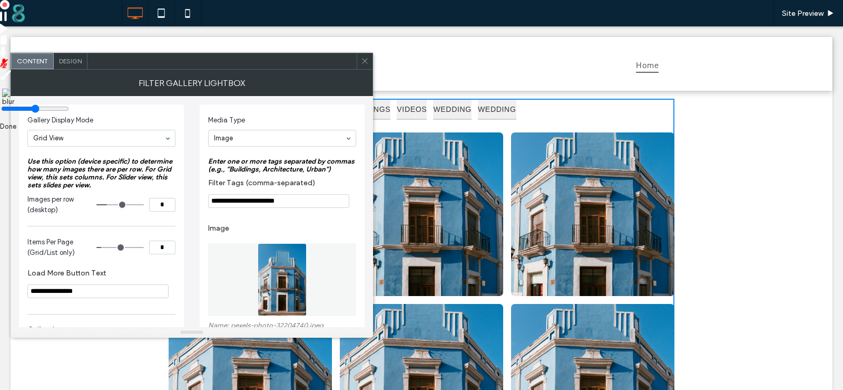
click at [250, 201] on input "**********" at bounding box center [278, 201] width 141 height 14
click at [277, 205] on input "**********" at bounding box center [278, 201] width 141 height 14
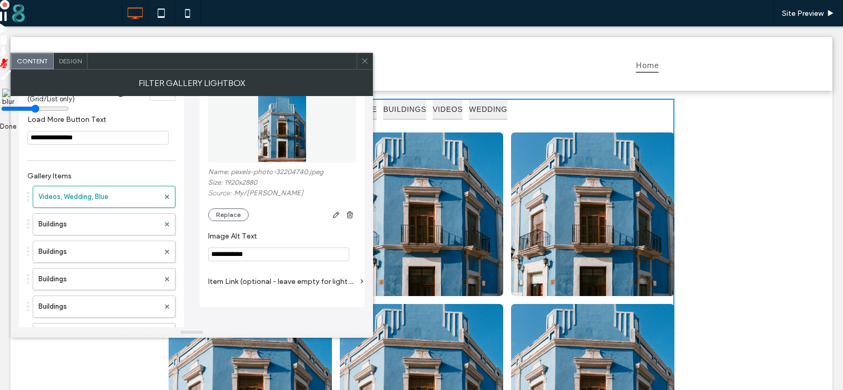
scroll to position [158, 0]
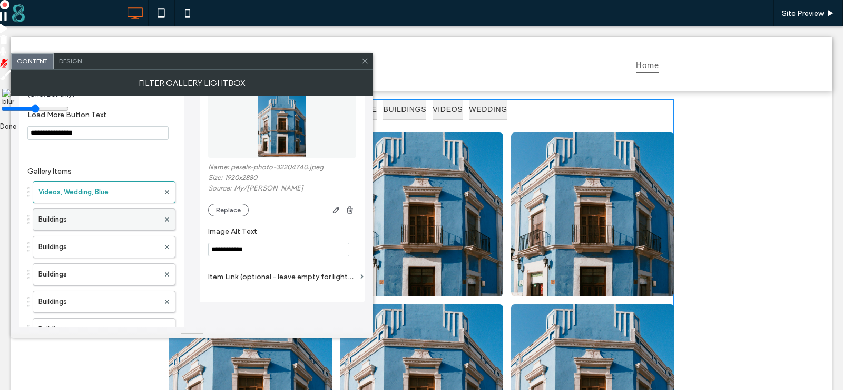
type input "**********"
click at [94, 227] on label "Buildings" at bounding box center [98, 219] width 121 height 21
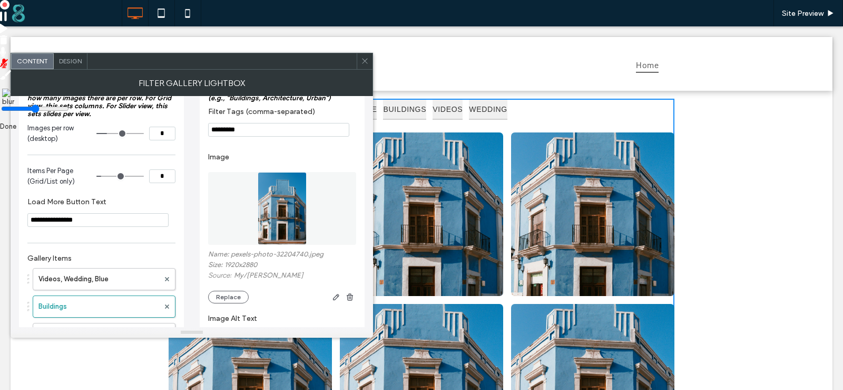
scroll to position [53, 0]
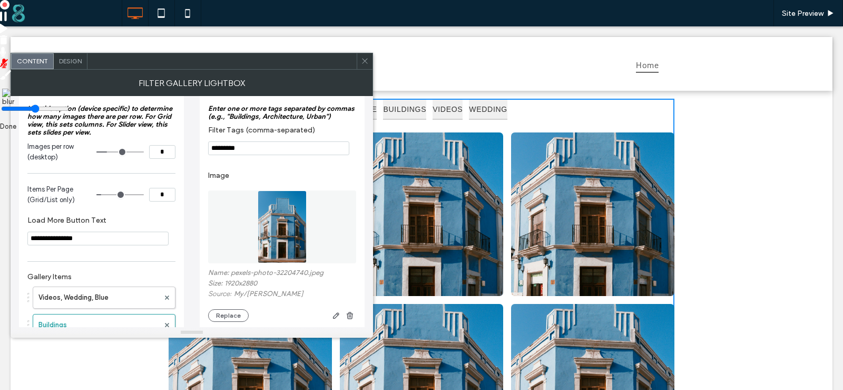
click at [265, 152] on input "*********" at bounding box center [278, 148] width 141 height 14
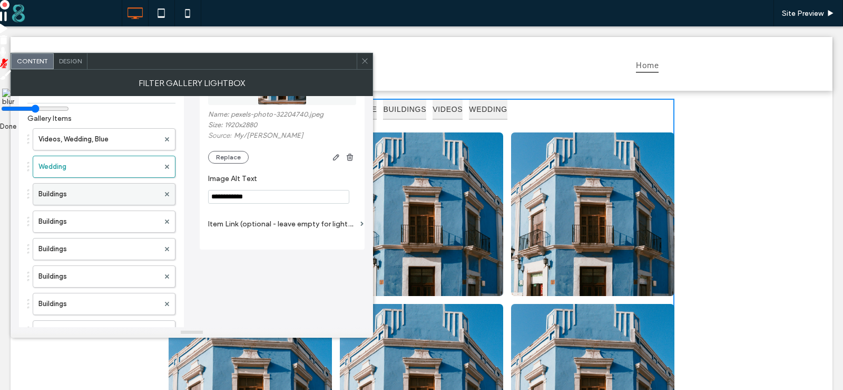
type input "*******"
click at [96, 199] on label "Buildings" at bounding box center [98, 193] width 121 height 21
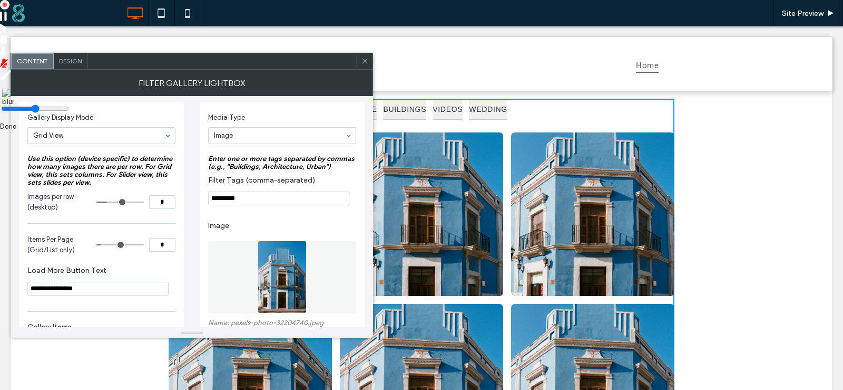
scroll to position [0, 0]
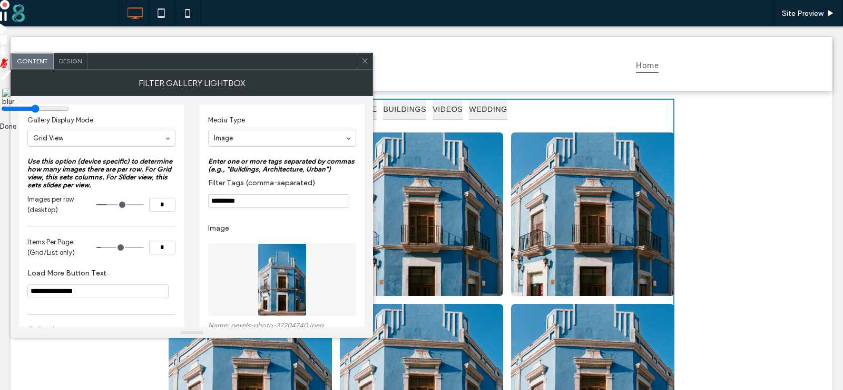
click at [269, 199] on input "*********" at bounding box center [278, 201] width 141 height 14
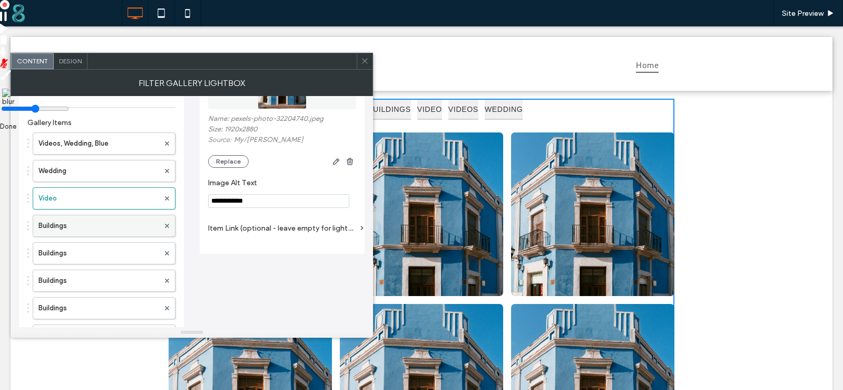
scroll to position [211, 0]
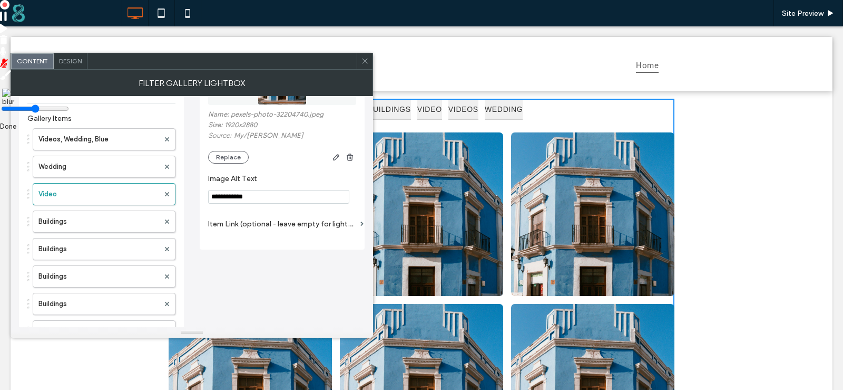
type input "*****"
click at [84, 235] on div "Videos, Wedding, Blue Wedding Video Buildings Buildings Buildings Buildings Bui…" at bounding box center [101, 246] width 148 height 247
click at [88, 225] on label "Buildings" at bounding box center [98, 221] width 121 height 21
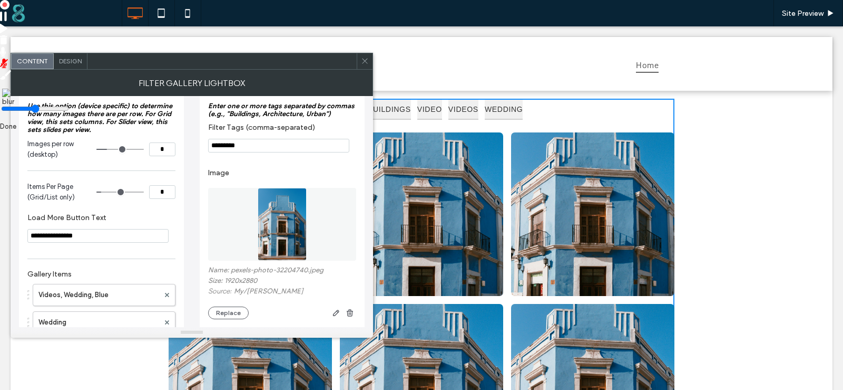
scroll to position [53, 0]
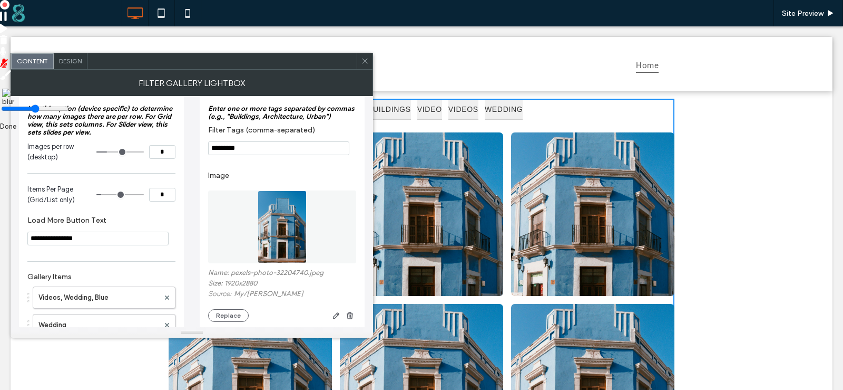
click at [295, 152] on input "*********" at bounding box center [278, 148] width 141 height 14
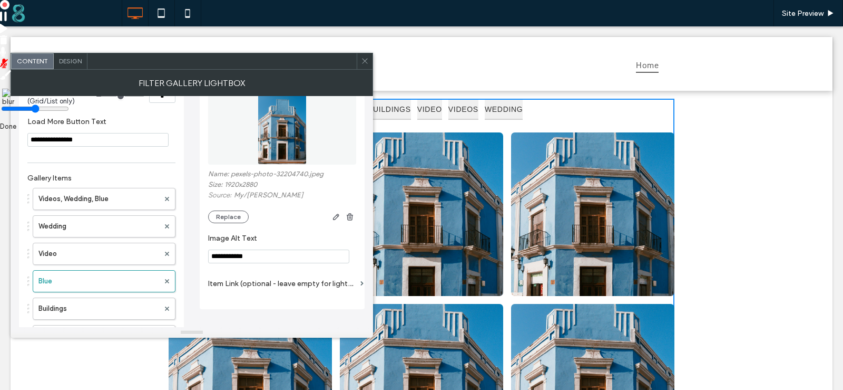
scroll to position [158, 0]
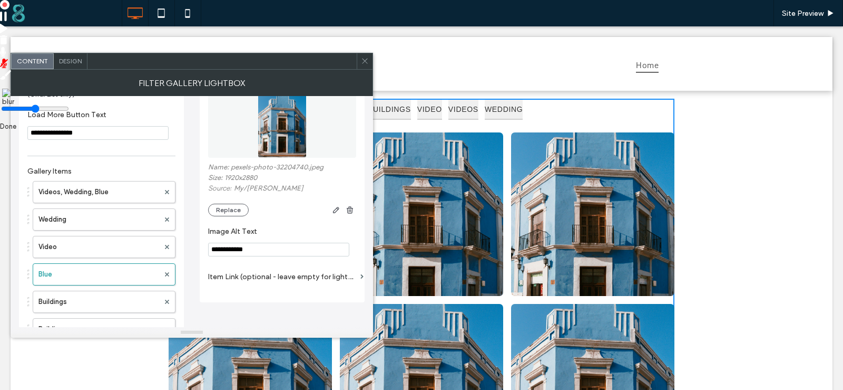
type input "****"
click at [365, 59] on icon at bounding box center [365, 61] width 8 height 8
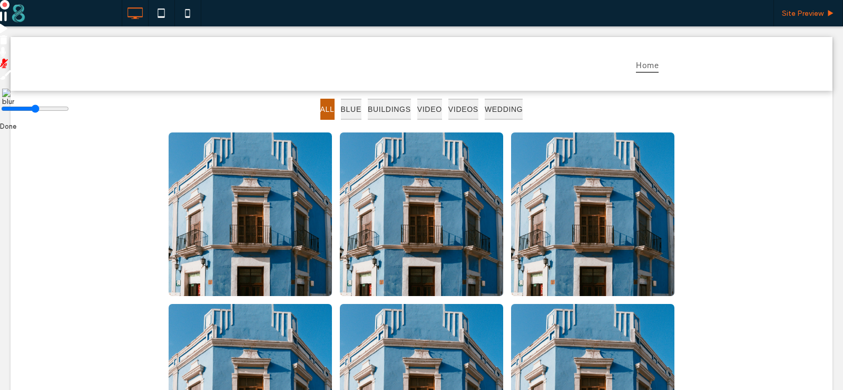
drag, startPoint x: 760, startPoint y: 12, endPoint x: 784, endPoint y: 12, distance: 23.7
click at [762, 12] on div "Site Preview" at bounding box center [483, 13] width 722 height 26
click at [784, 12] on span "Site Preview" at bounding box center [803, 13] width 42 height 9
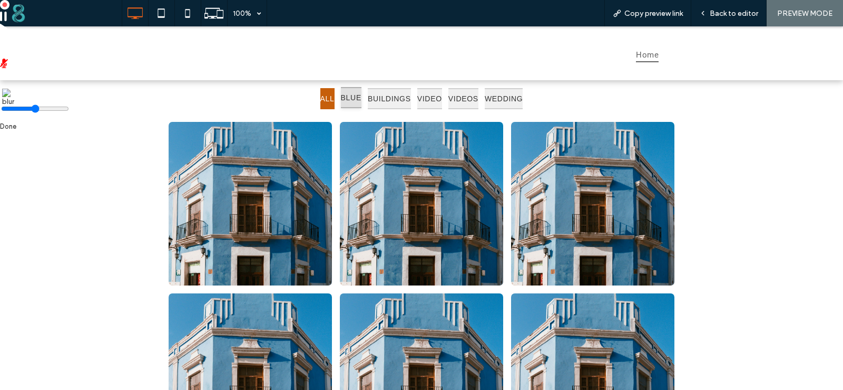
click at [341, 101] on button "BLUE" at bounding box center [351, 98] width 21 height 22
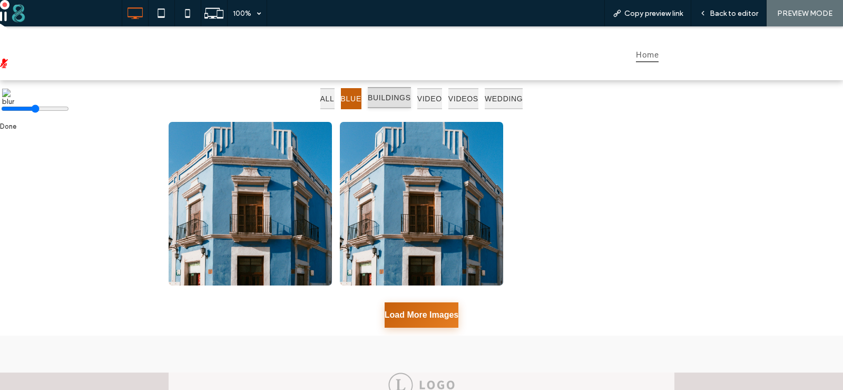
click at [371, 102] on button "BUILDINGS" at bounding box center [389, 98] width 43 height 22
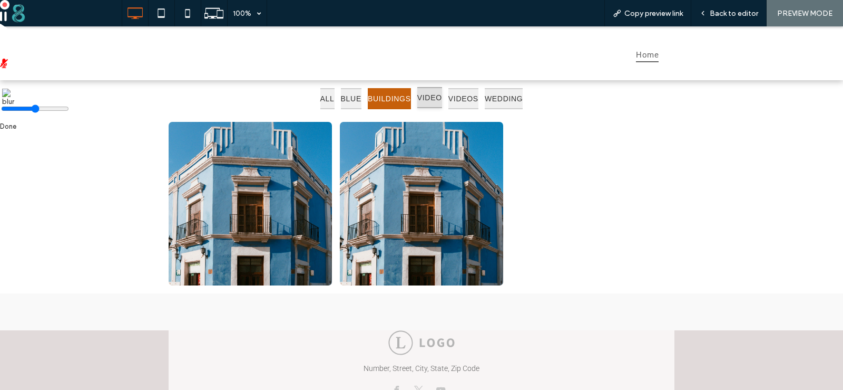
click at [439, 102] on button "VIDEO" at bounding box center [429, 98] width 25 height 22
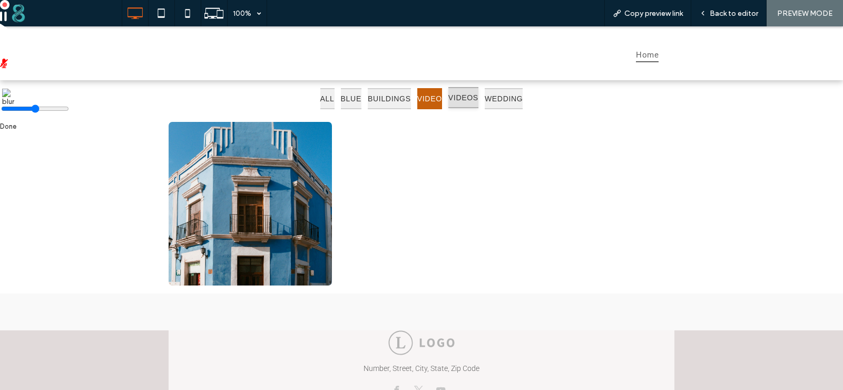
click at [479, 94] on button "VIDEOS" at bounding box center [464, 98] width 30 height 22
click at [523, 101] on button "WEDDING" at bounding box center [504, 98] width 38 height 22
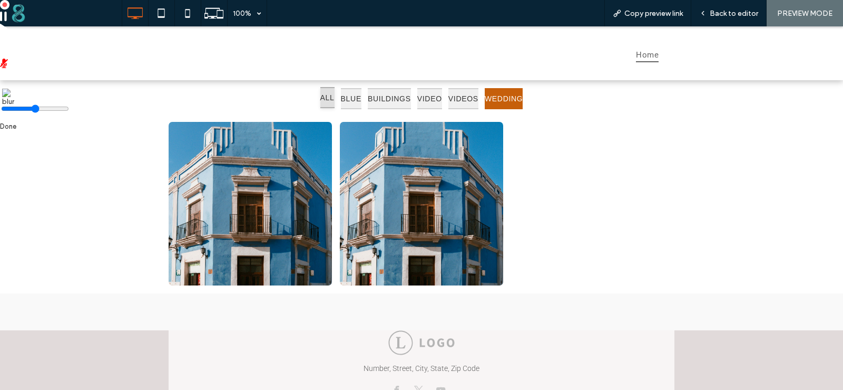
click at [321, 106] on button "ALL" at bounding box center [328, 98] width 14 height 22
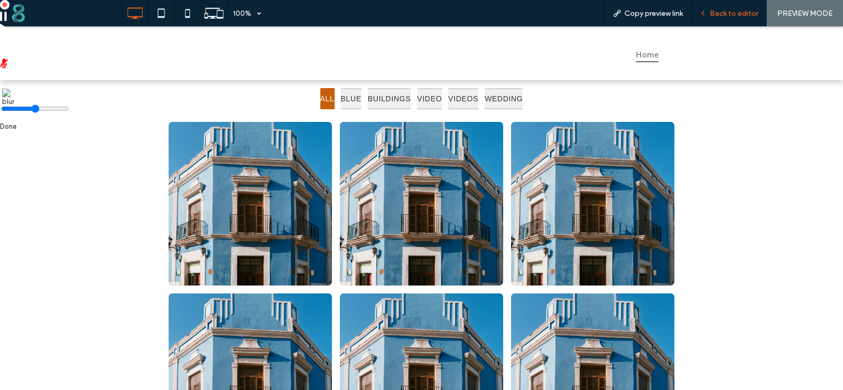
click at [719, 14] on span "Back to editor" at bounding box center [734, 13] width 48 height 9
